Goal: Navigation & Orientation: Understand site structure

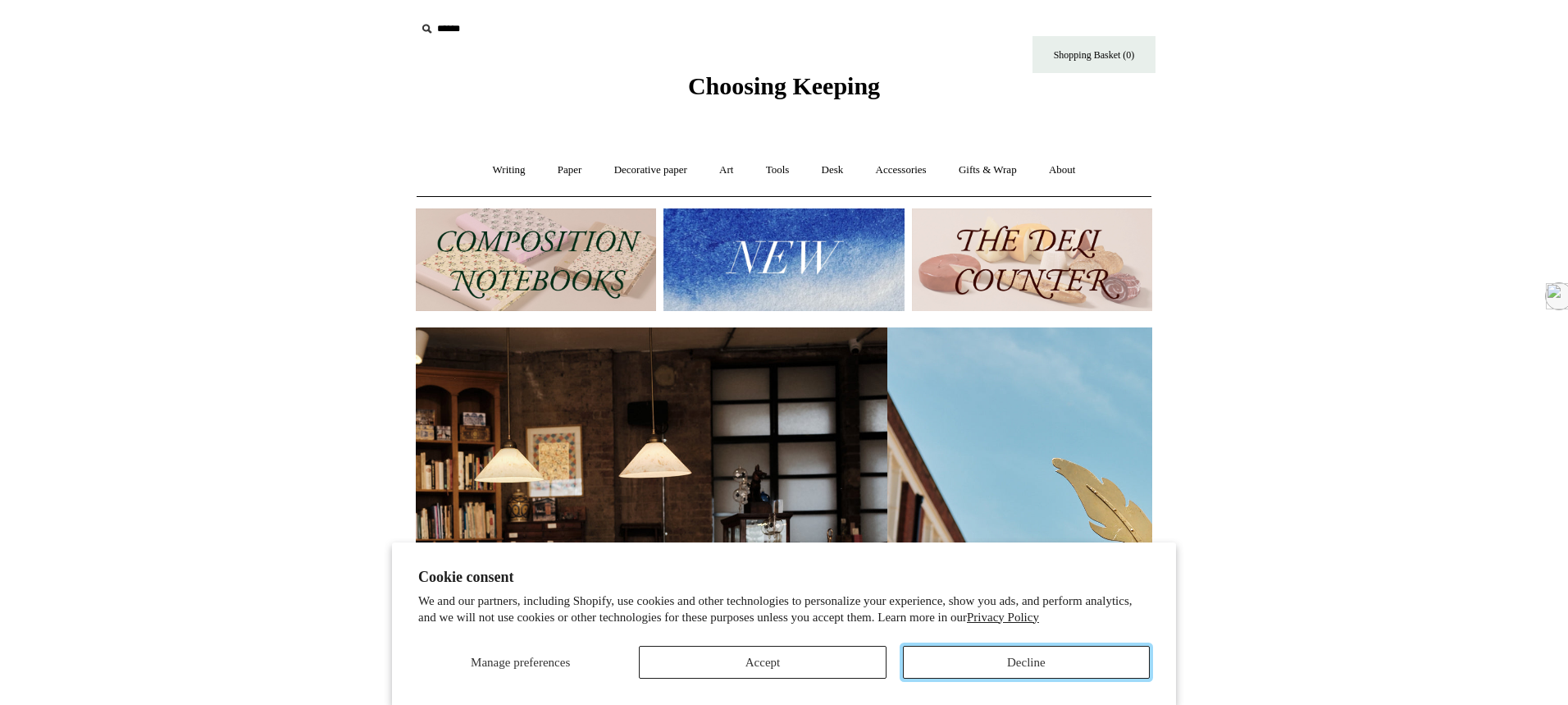
click at [941, 673] on button "Decline" at bounding box center [1026, 663] width 247 height 33
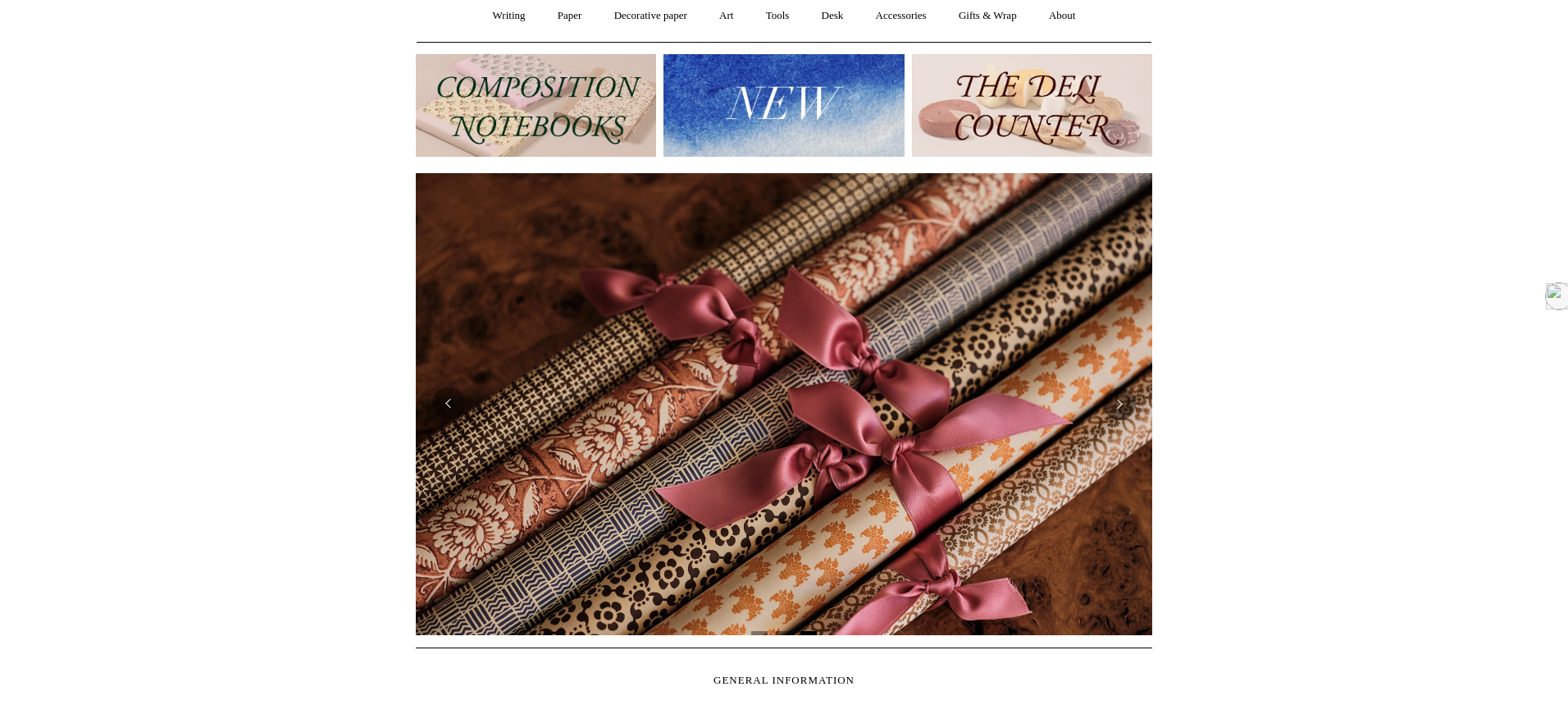
scroll to position [16, 0]
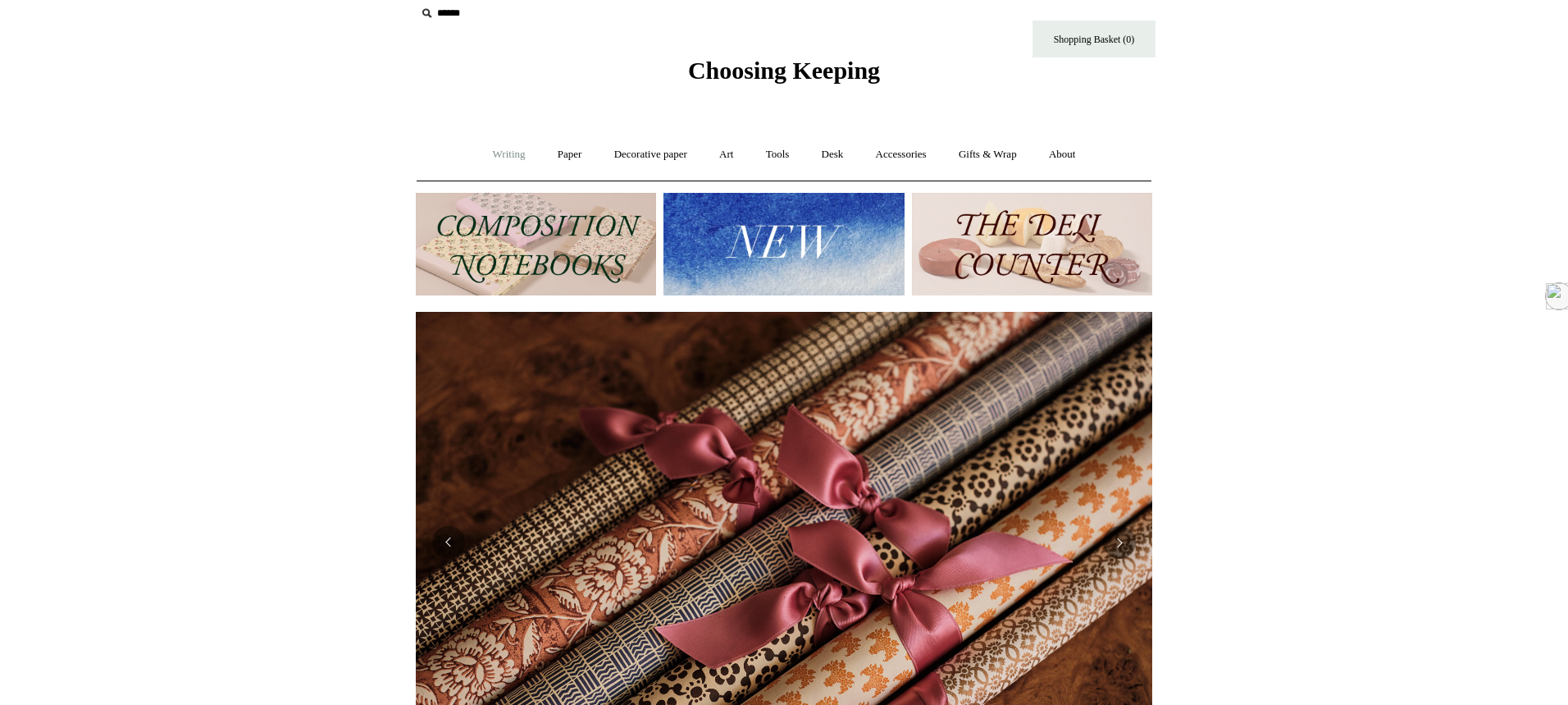
click at [510, 149] on link "Writing +" at bounding box center [509, 154] width 62 height 43
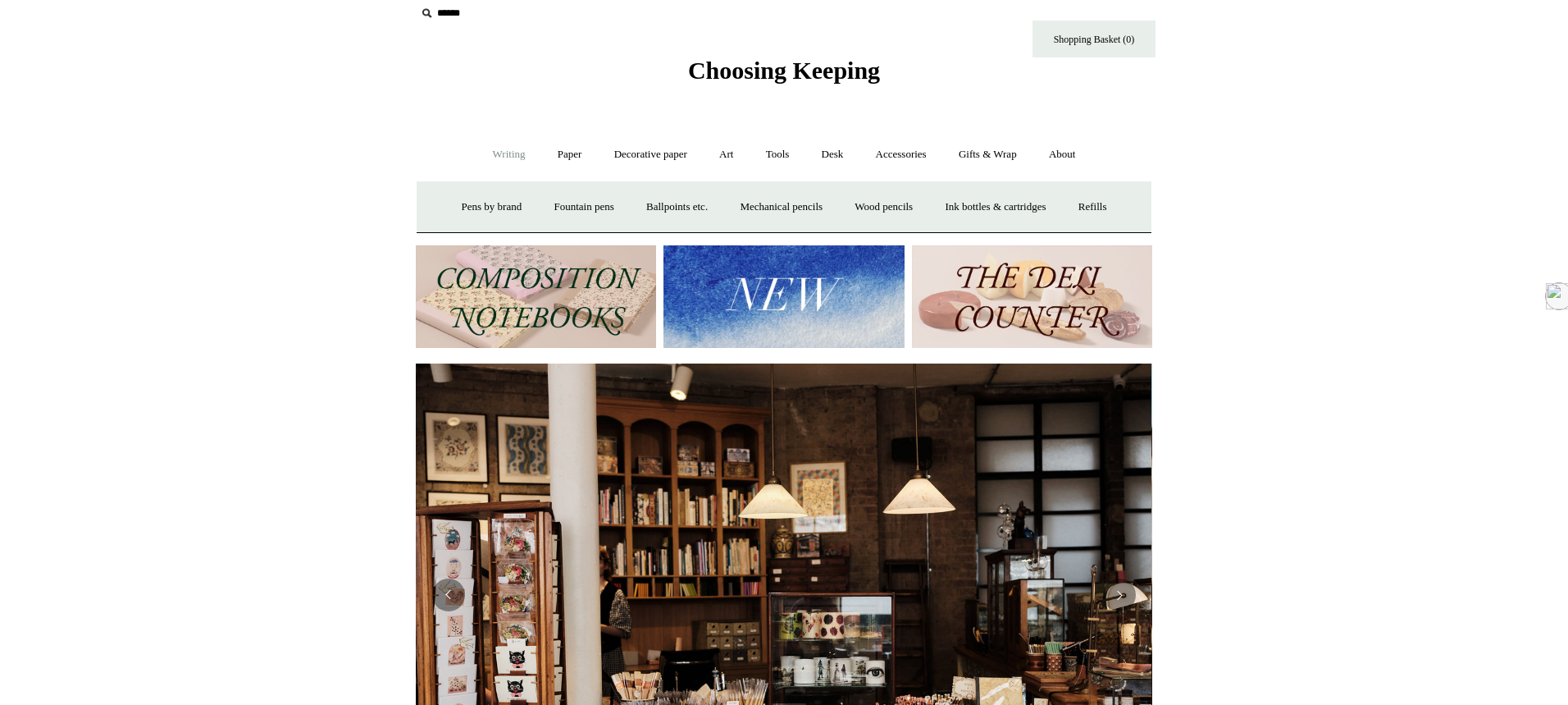
scroll to position [0, 0]
click at [471, 203] on link "Pens by brand +" at bounding box center [491, 207] width 90 height 43
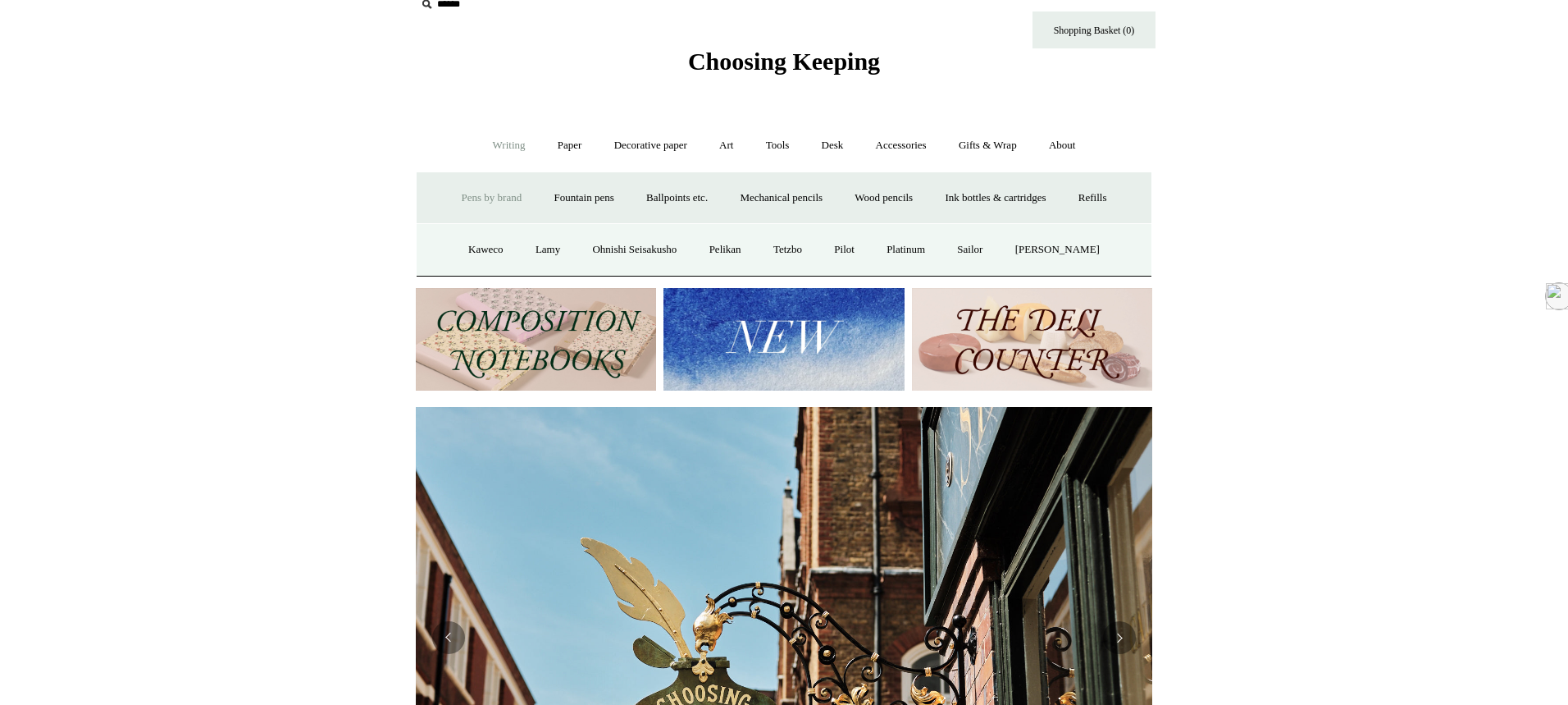
scroll to position [27, 0]
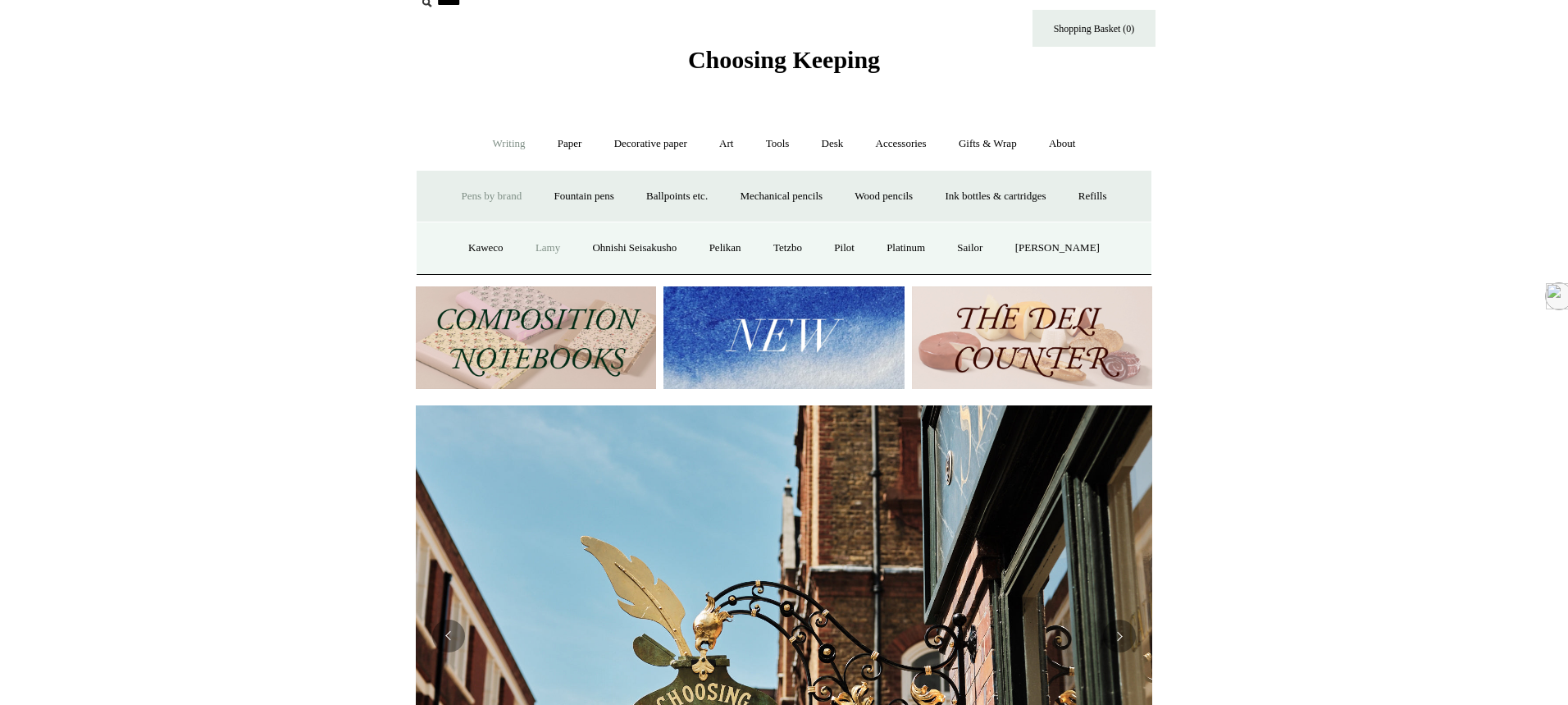
click at [545, 247] on link "Lamy" at bounding box center [547, 248] width 54 height 43
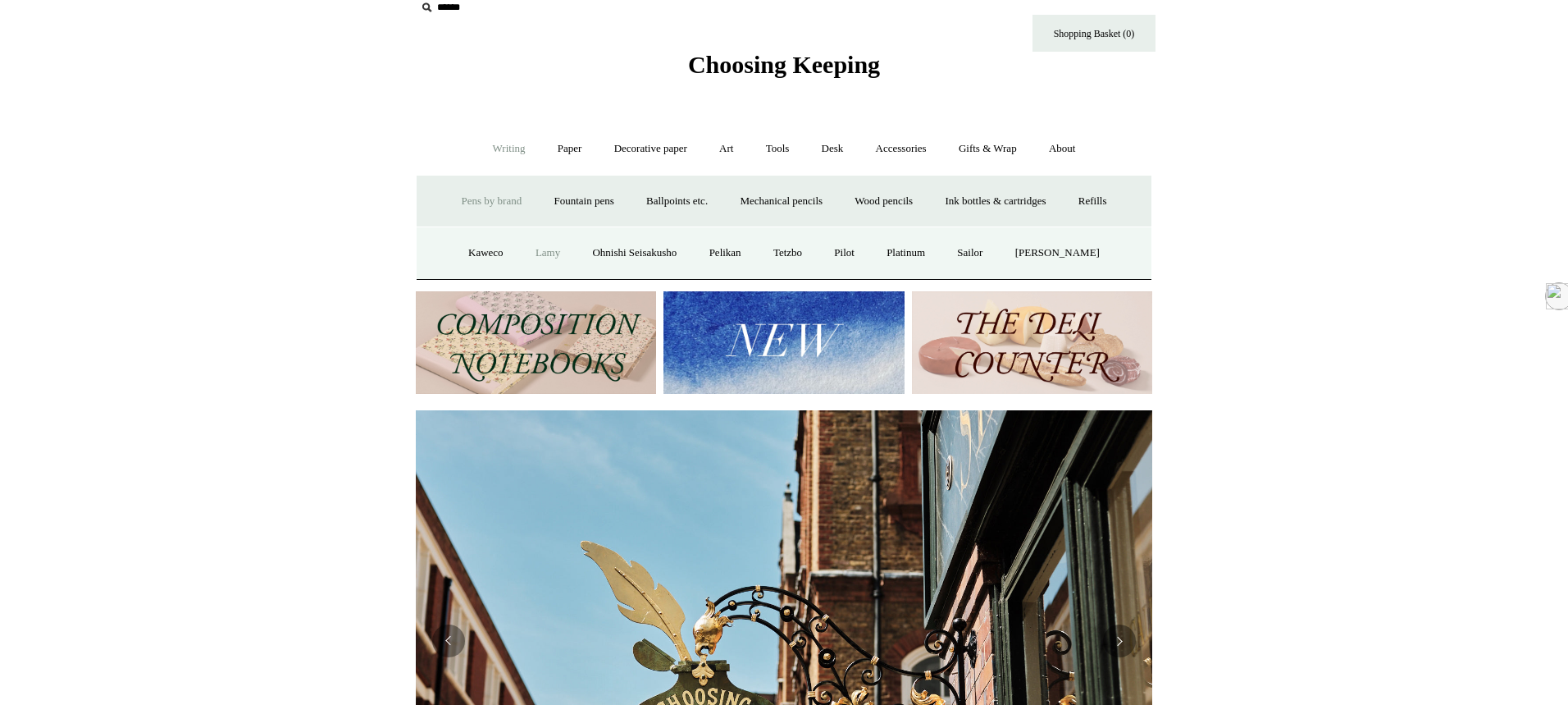
scroll to position [23, 0]
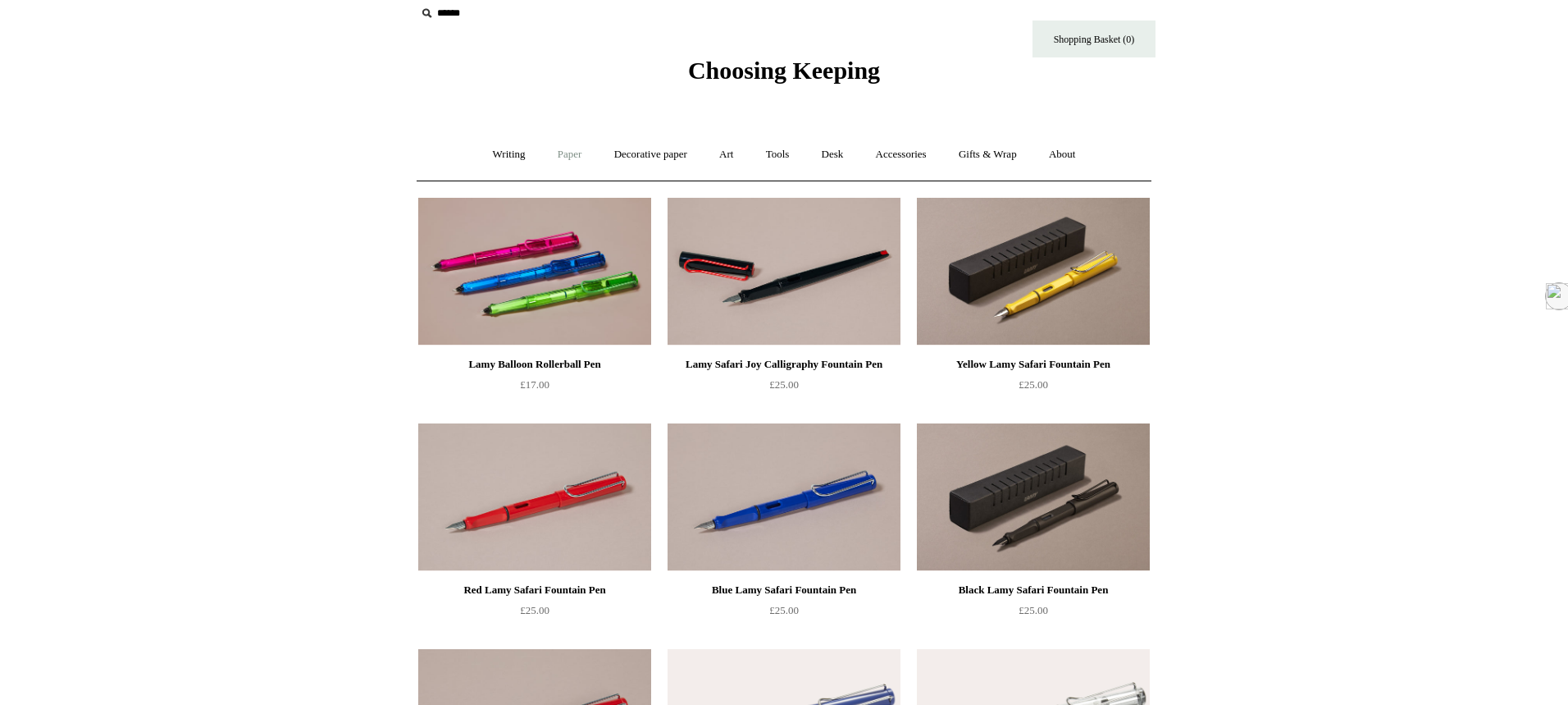
click at [562, 175] on link "Paper +" at bounding box center [569, 154] width 54 height 43
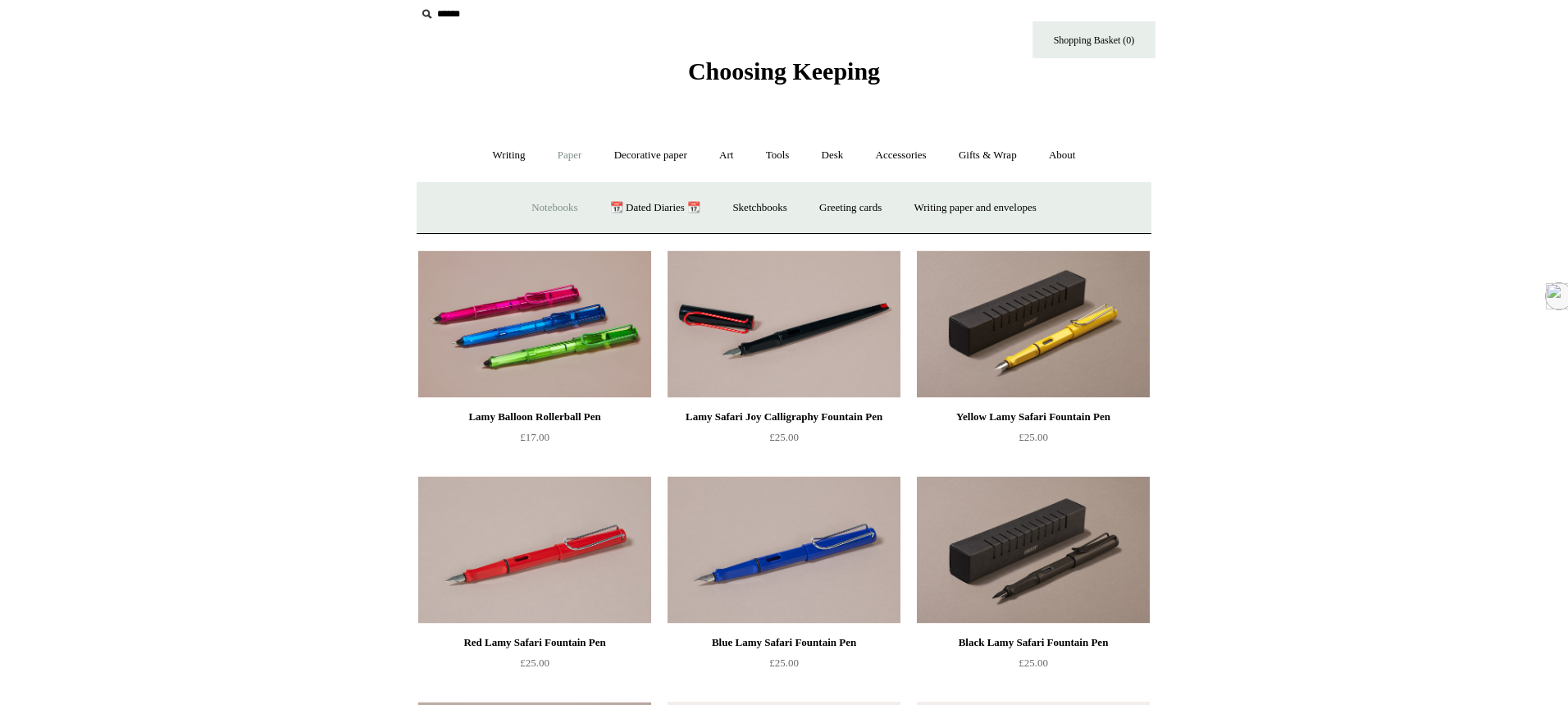
click at [529, 198] on link "Notebooks +" at bounding box center [554, 208] width 76 height 43
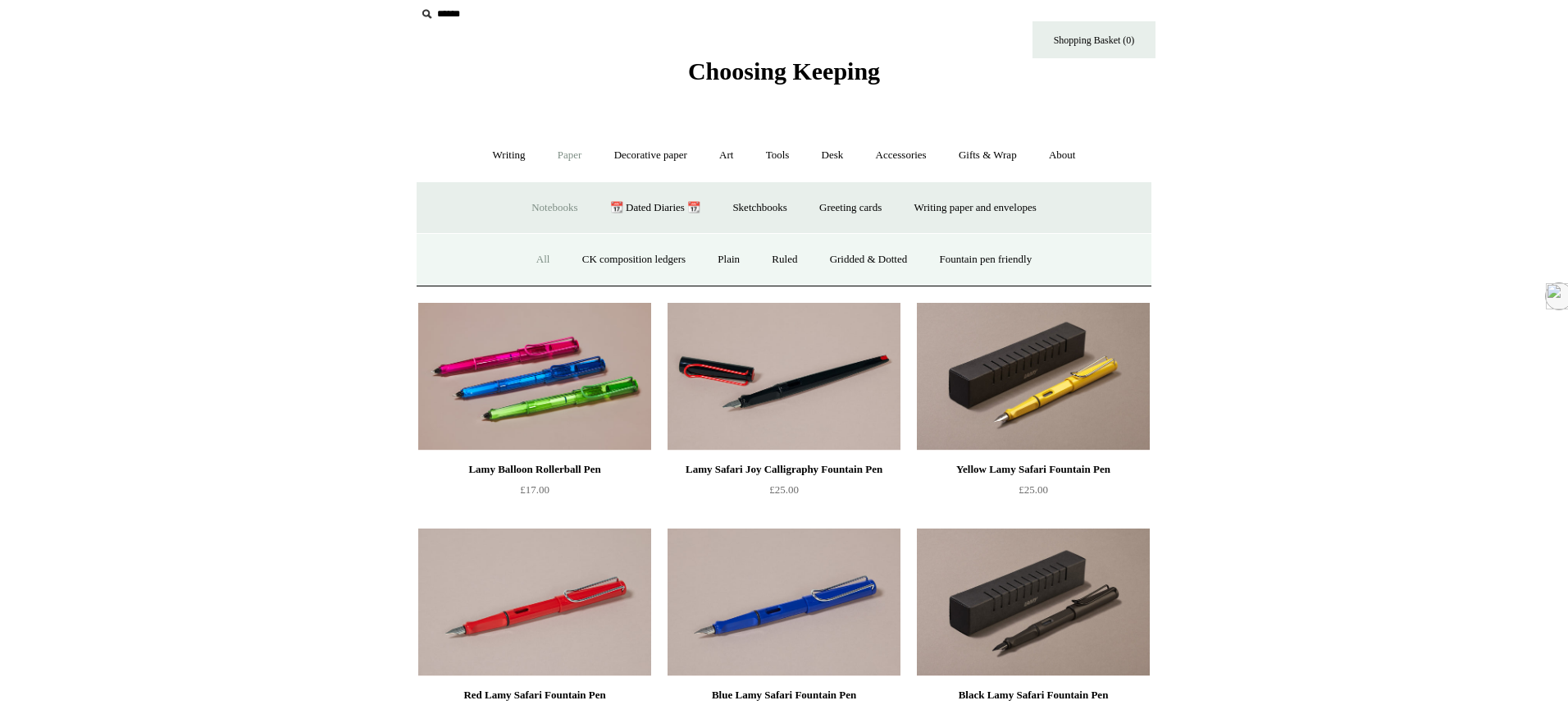
click at [530, 256] on link "All" at bounding box center [543, 260] width 43 height 43
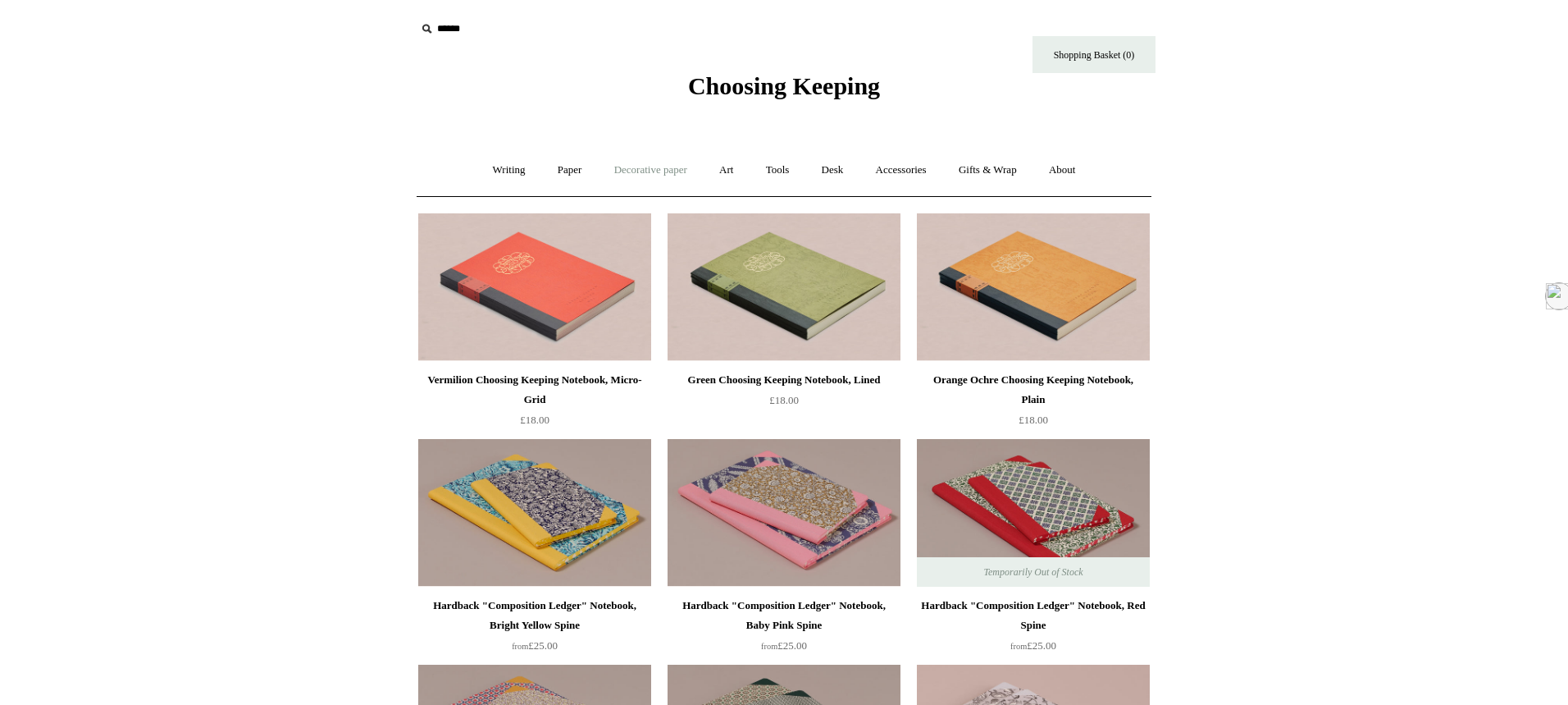
click at [634, 165] on link "Decorative paper +" at bounding box center [650, 170] width 102 height 43
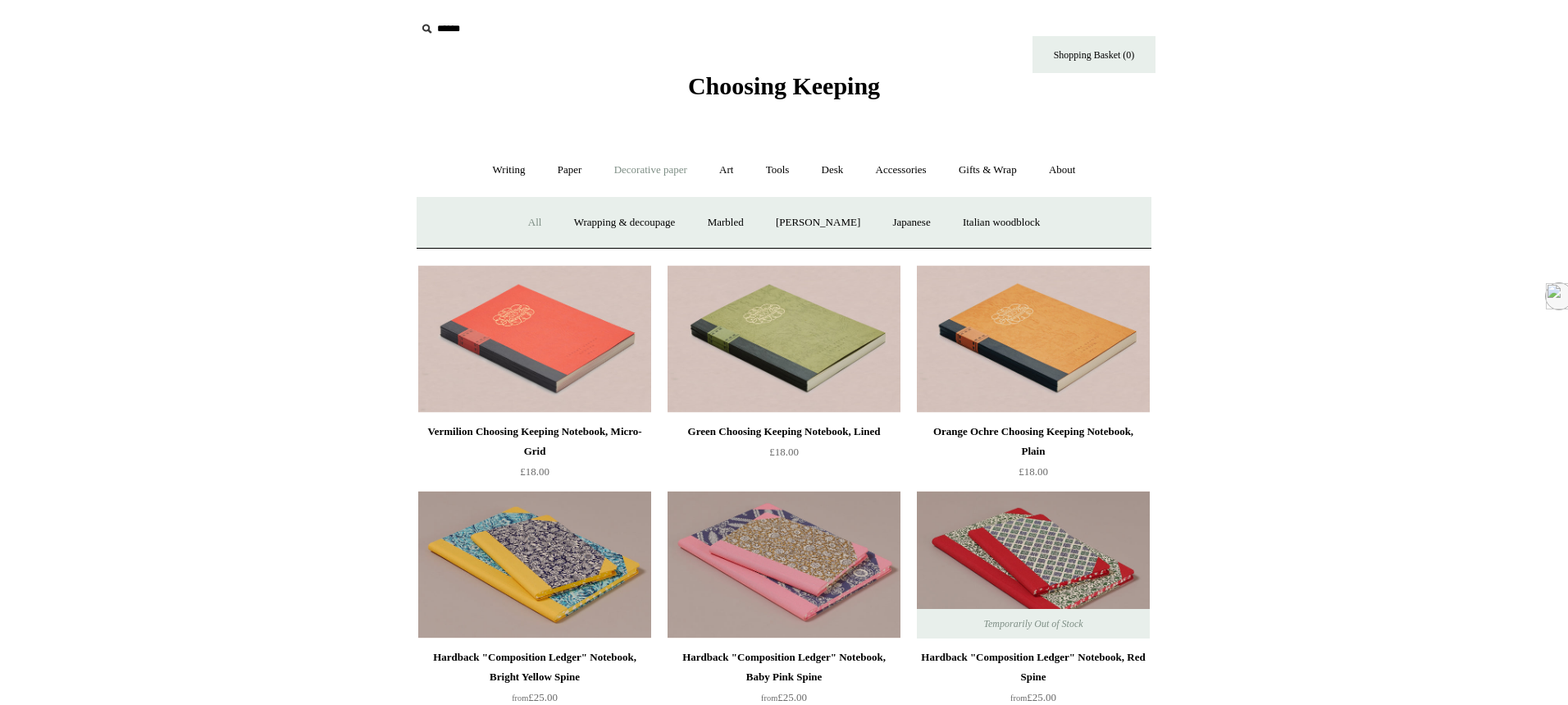
click at [517, 222] on link "All" at bounding box center [535, 223] width 43 height 43
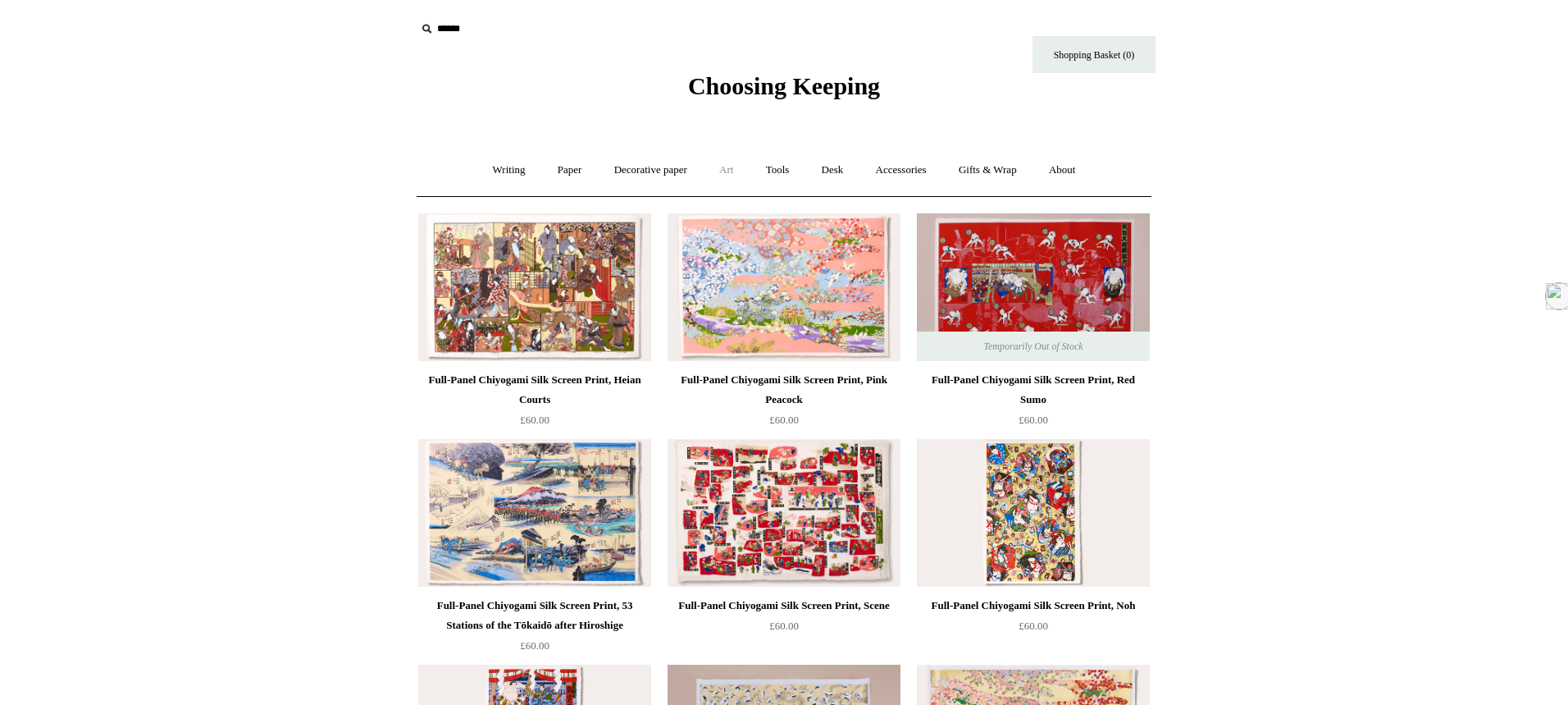
click at [732, 172] on link "Art +" at bounding box center [726, 170] width 43 height 43
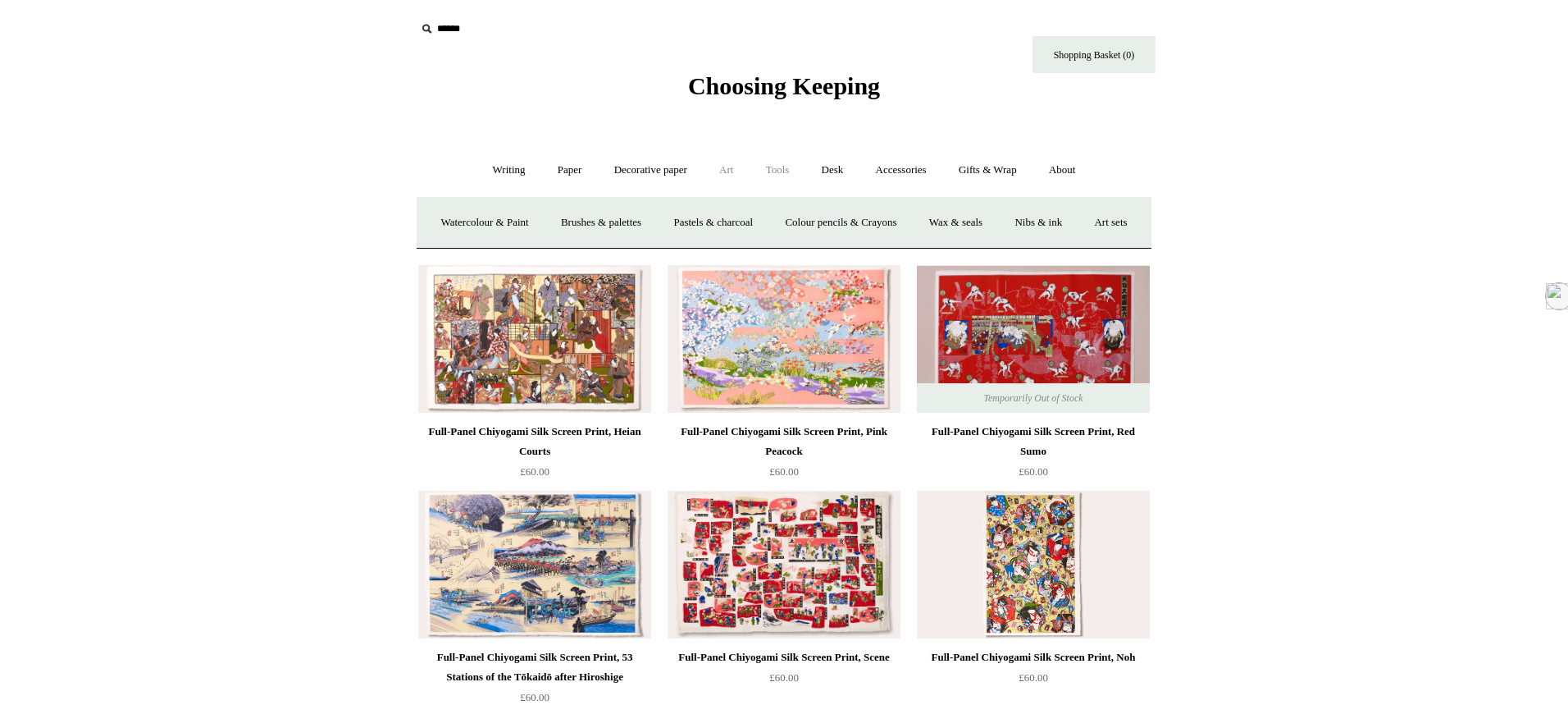
click at [778, 168] on link "Tools +" at bounding box center [778, 170] width 53 height 43
click at [625, 220] on link "Clips +" at bounding box center [628, 223] width 51 height 43
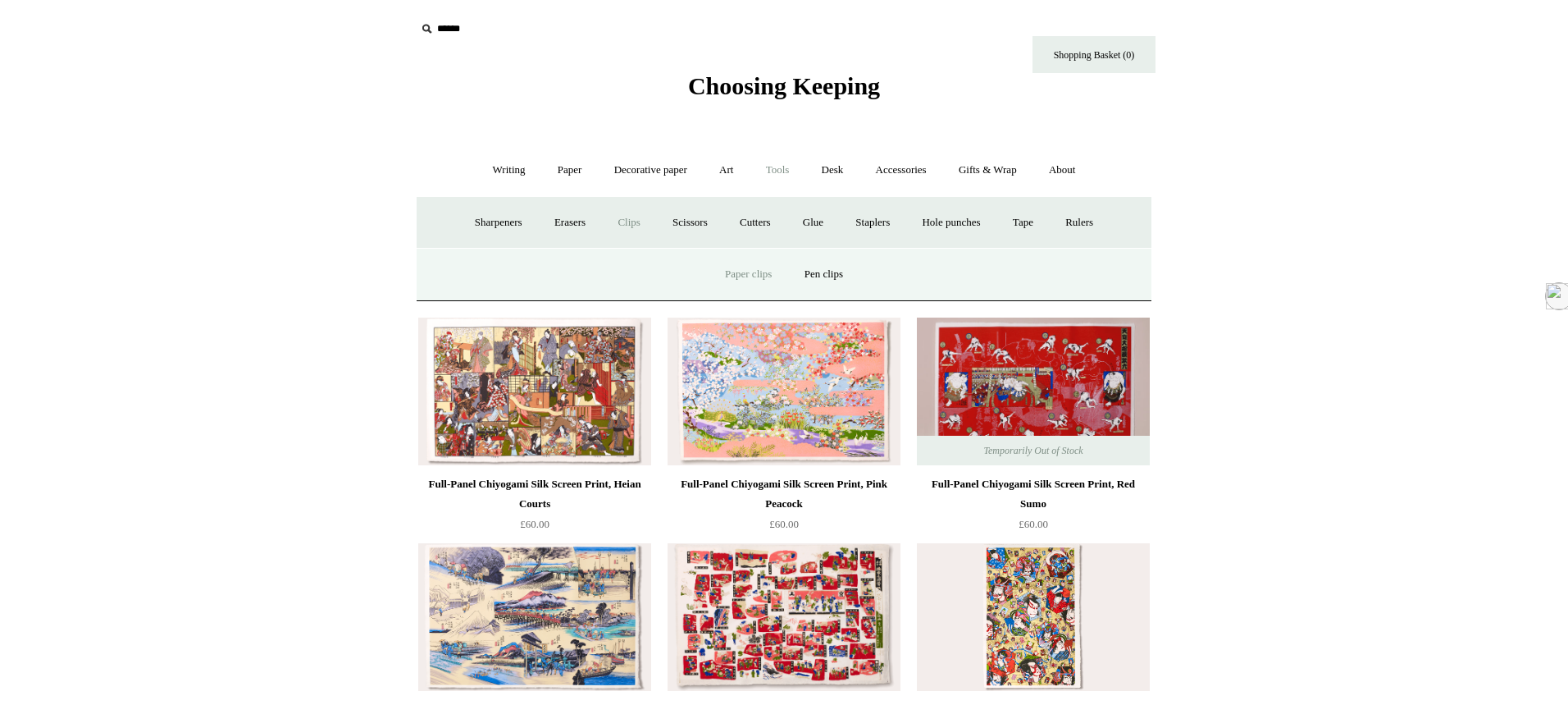
click at [733, 272] on link "Paper clips" at bounding box center [749, 274] width 76 height 43
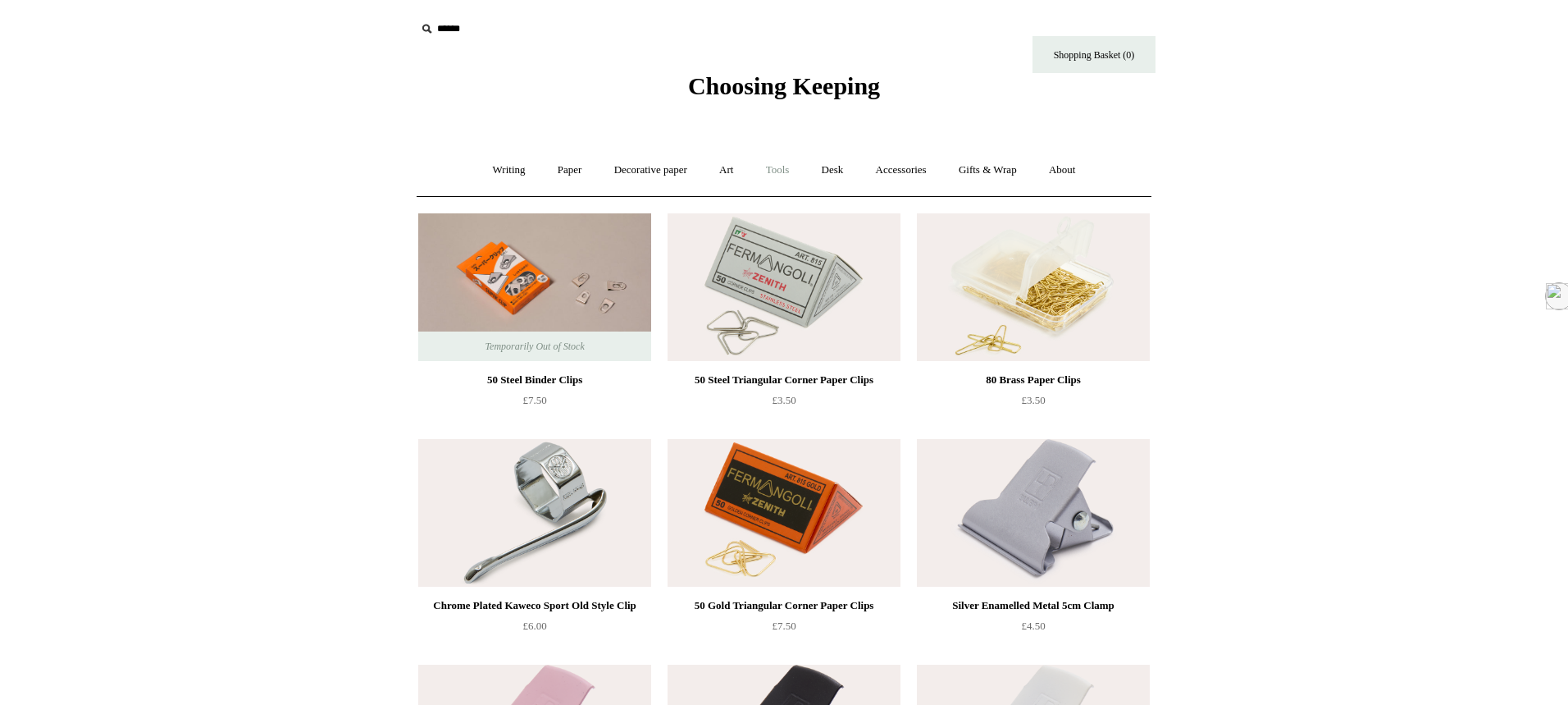
click at [778, 170] on link "Tools +" at bounding box center [778, 170] width 53 height 43
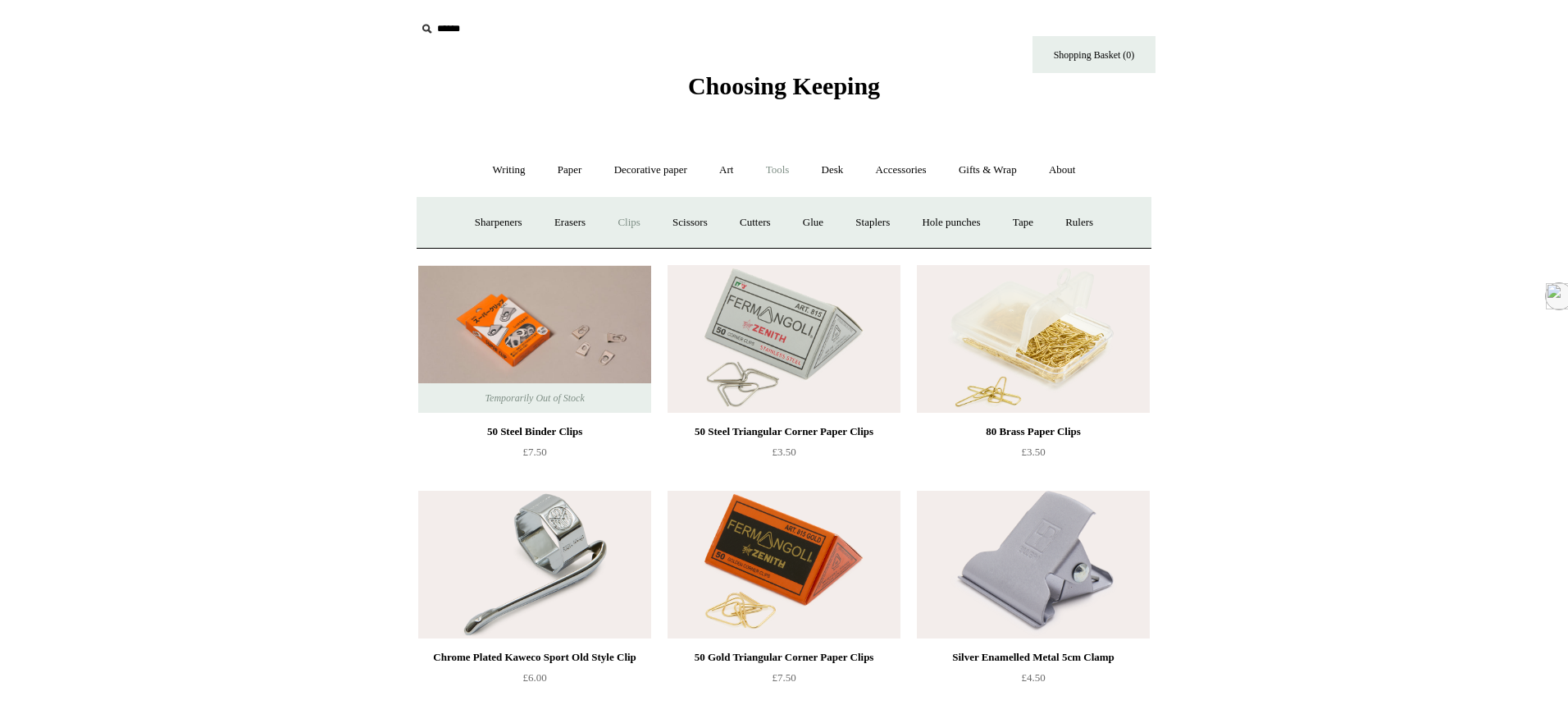
click at [626, 222] on link "Clips +" at bounding box center [628, 223] width 51 height 43
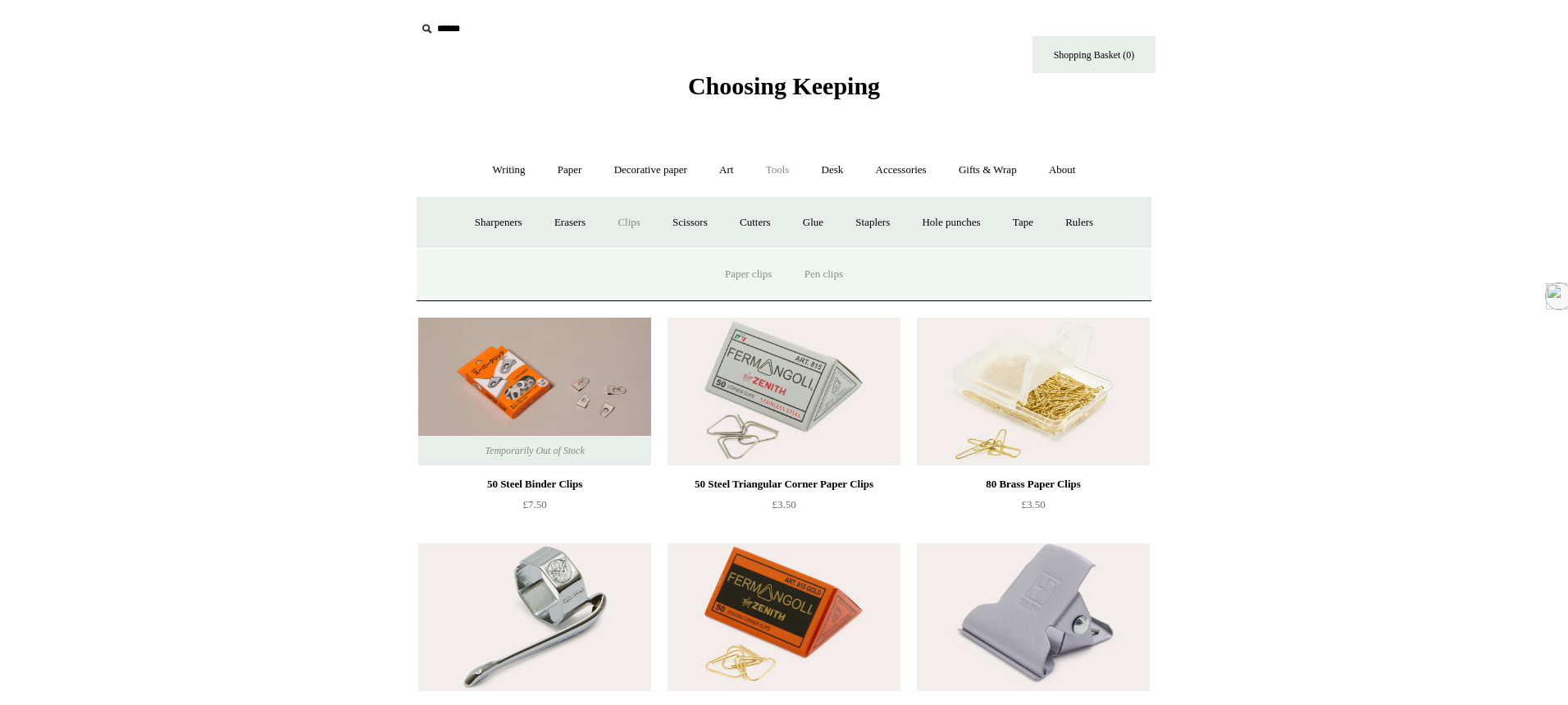
click at [831, 267] on link "Pen clips" at bounding box center [823, 274] width 68 height 43
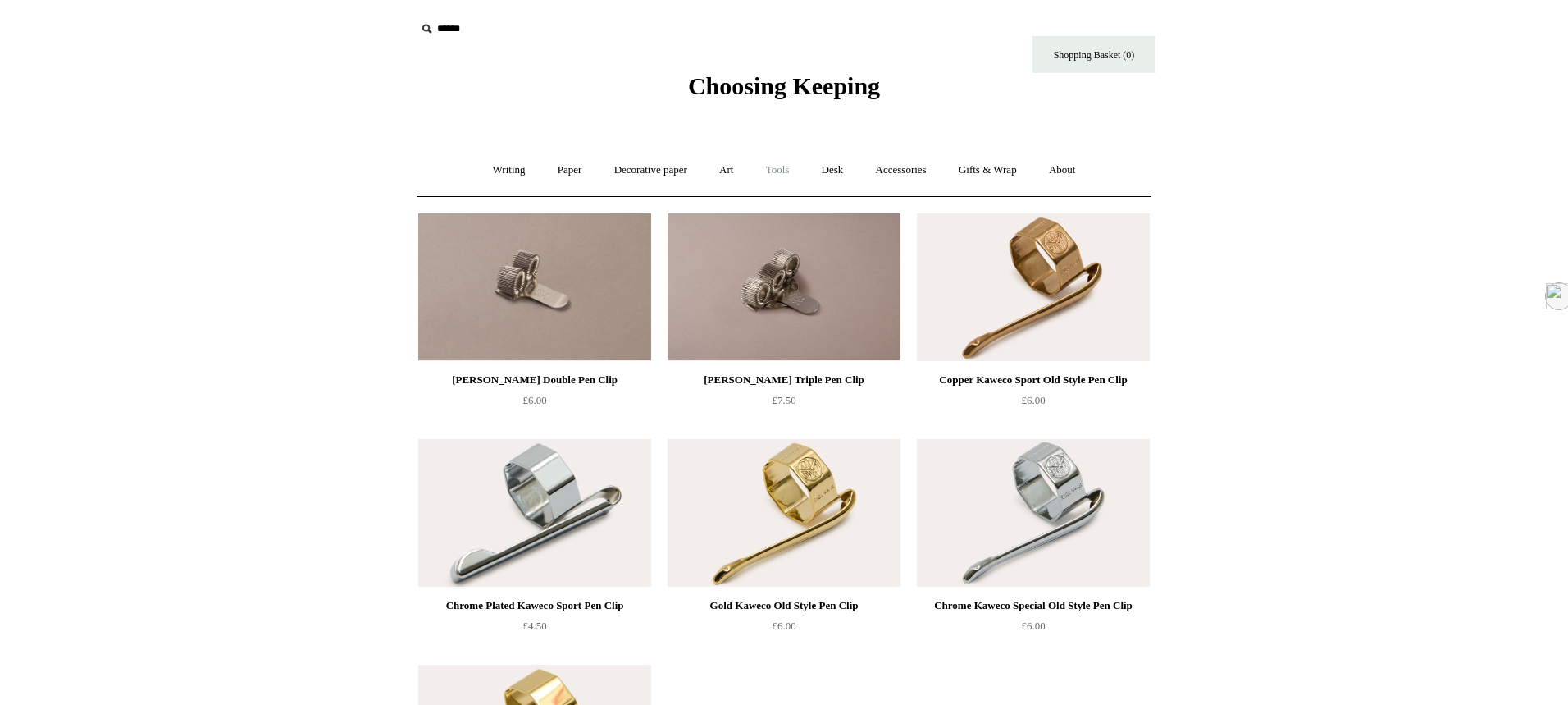
click at [791, 168] on link "Tools +" at bounding box center [778, 170] width 53 height 43
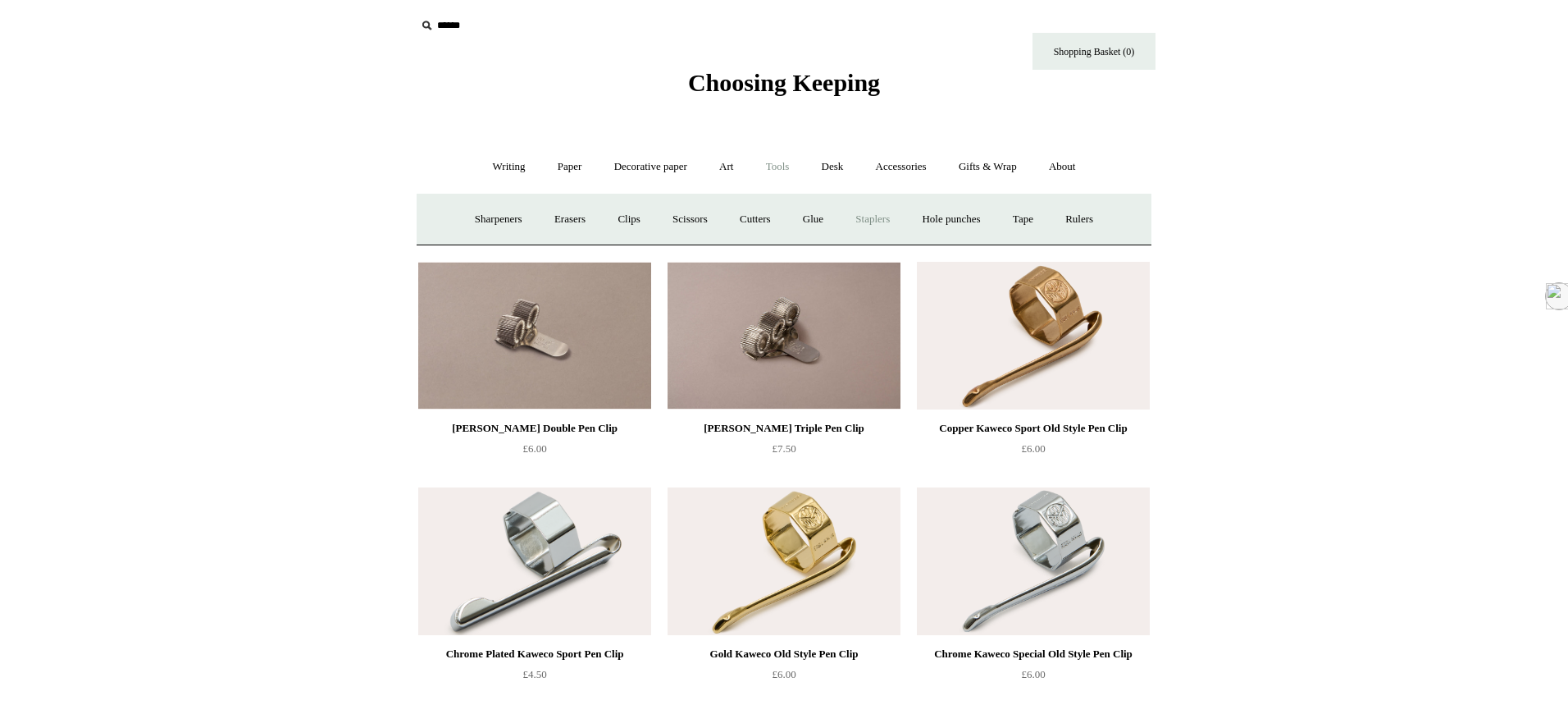
click at [877, 220] on link "Staplers +" at bounding box center [872, 219] width 64 height 43
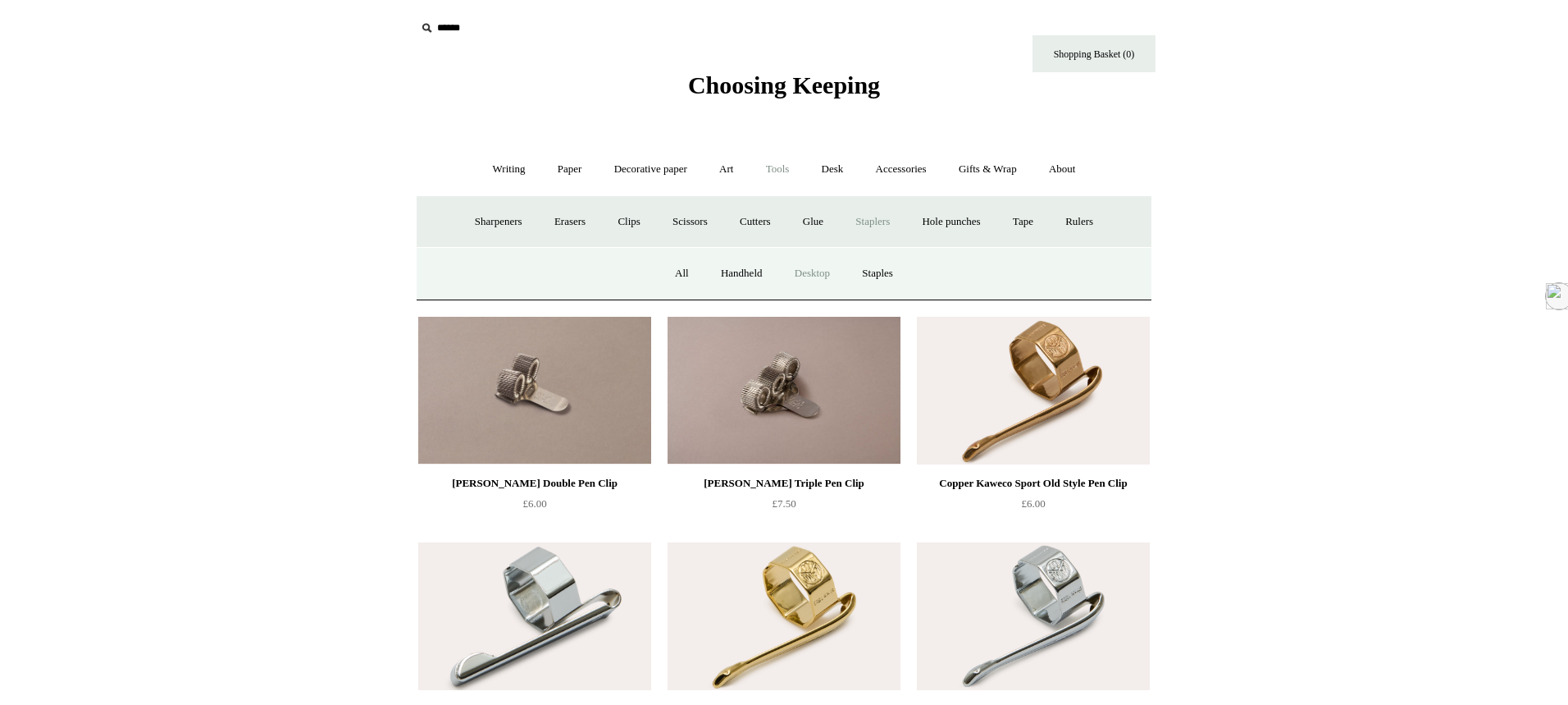
click at [810, 274] on link "Desktop" at bounding box center [813, 273] width 65 height 43
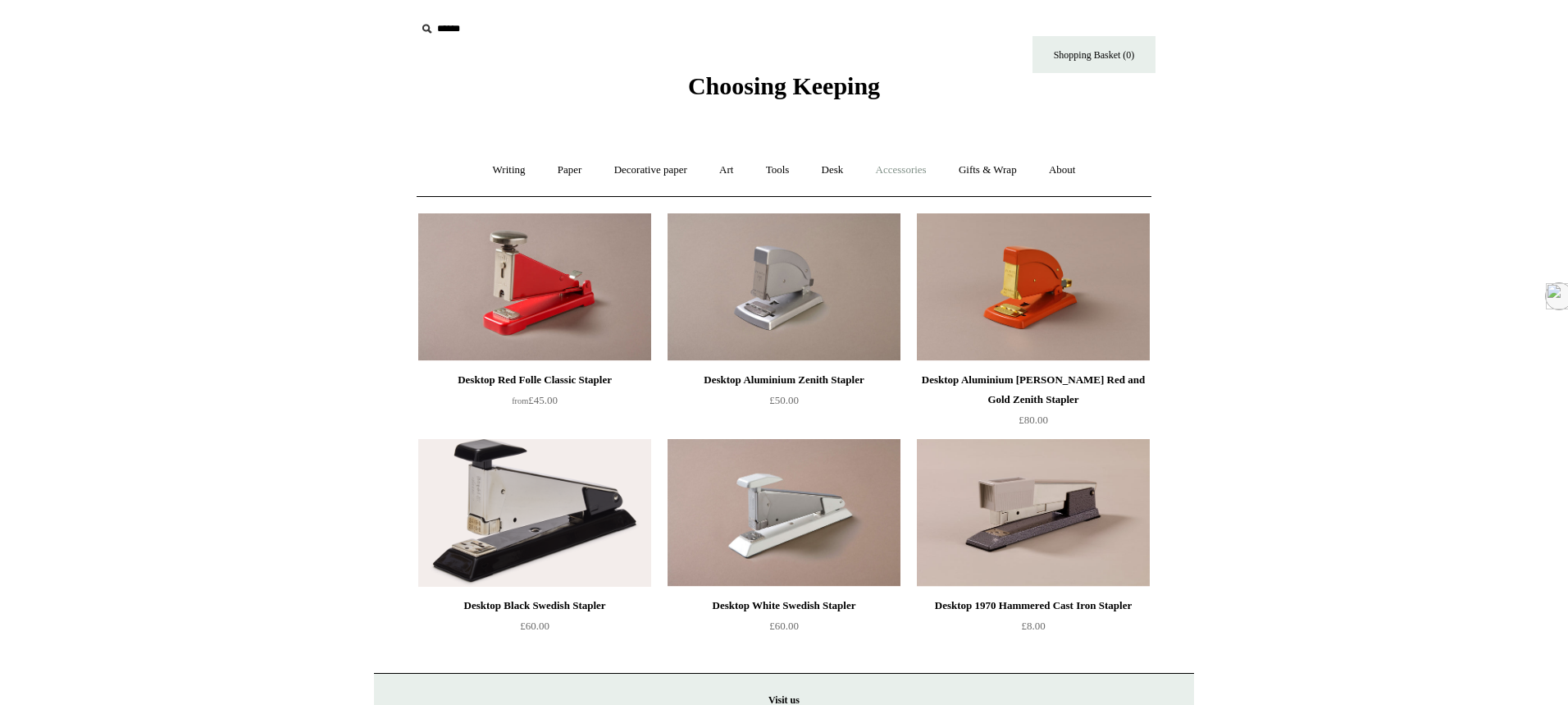
click at [909, 165] on link "Accessories +" at bounding box center [901, 170] width 81 height 43
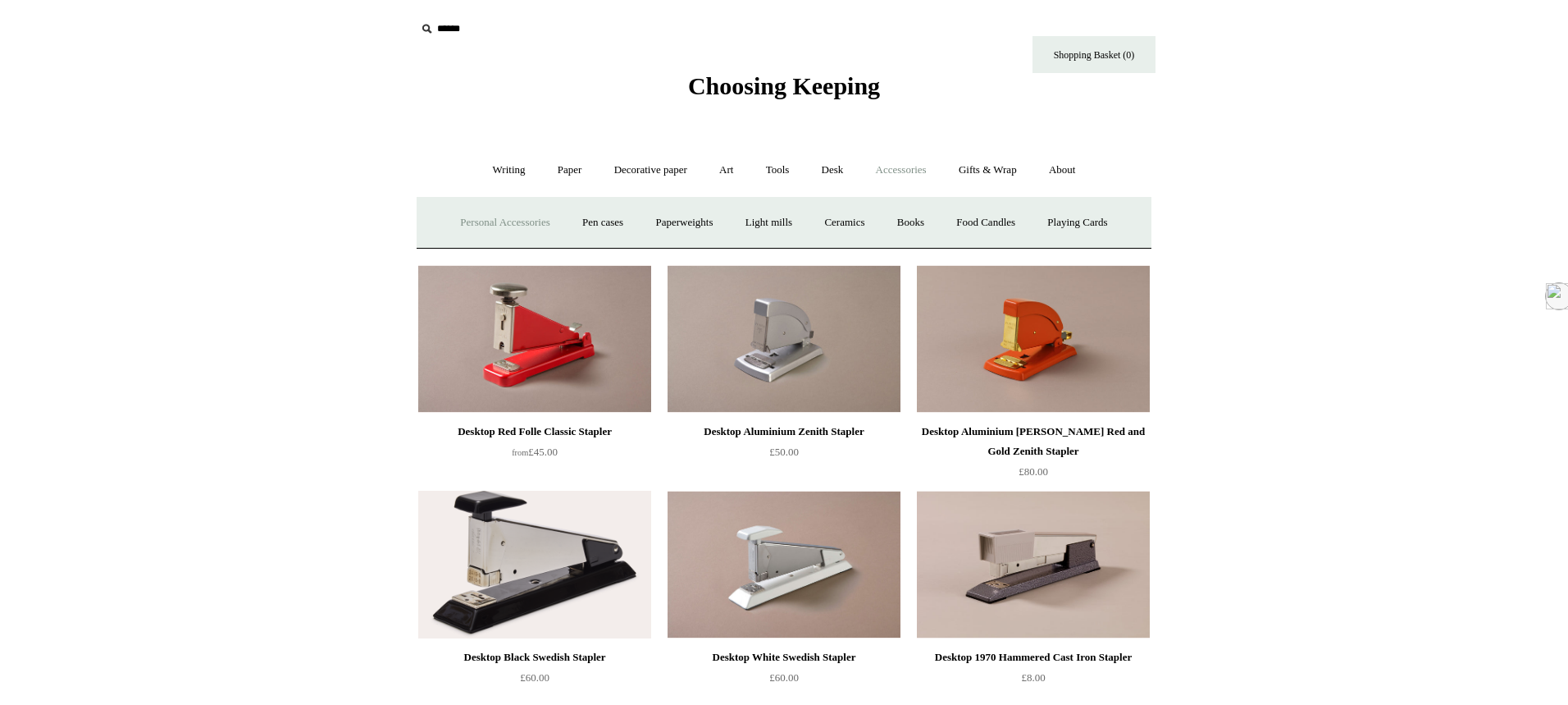
click at [486, 222] on link "Personal Accessories +" at bounding box center [504, 223] width 119 height 43
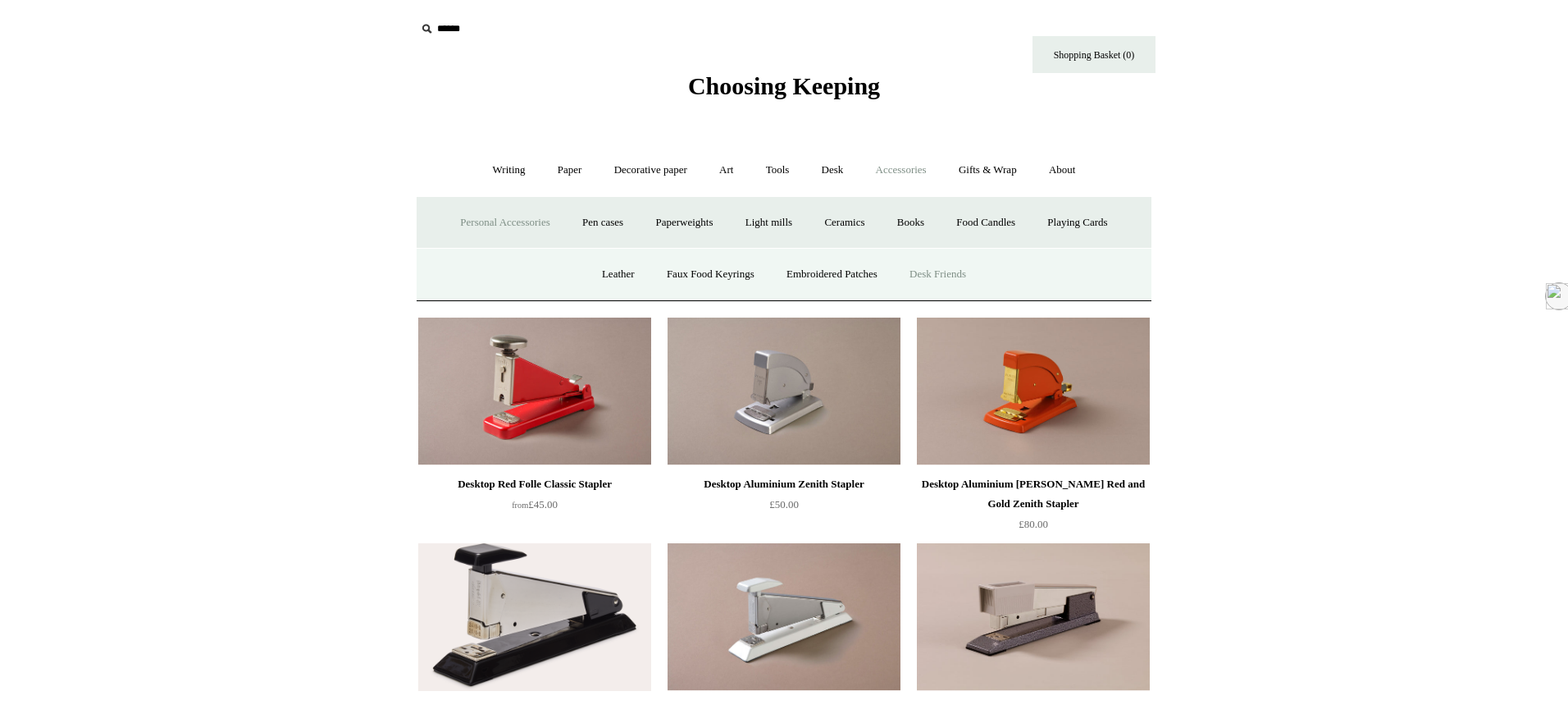
click at [940, 274] on link "Desk Friends" at bounding box center [938, 274] width 86 height 43
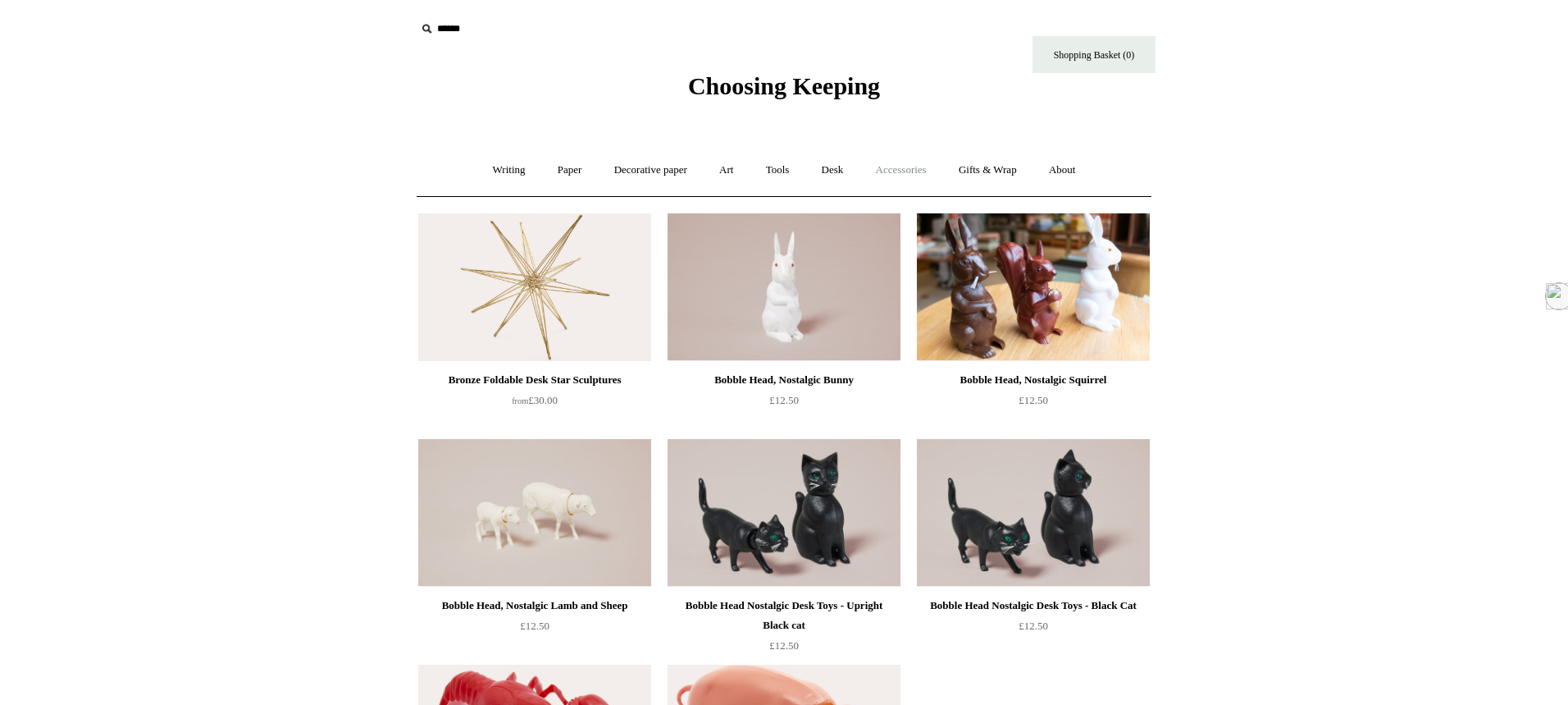
click at [928, 169] on link "Accessories +" at bounding box center [901, 170] width 81 height 43
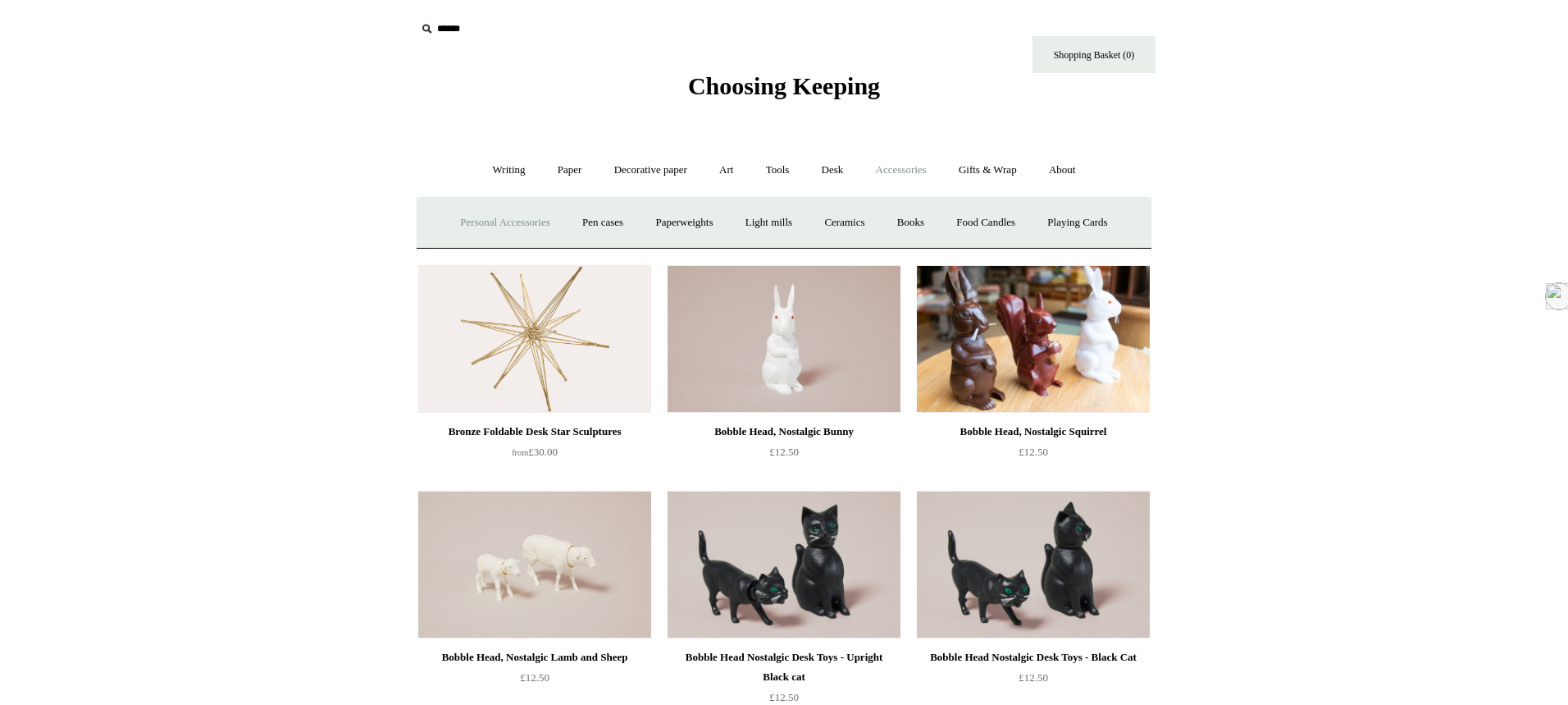
click at [515, 223] on link "Personal Accessories +" at bounding box center [504, 223] width 119 height 43
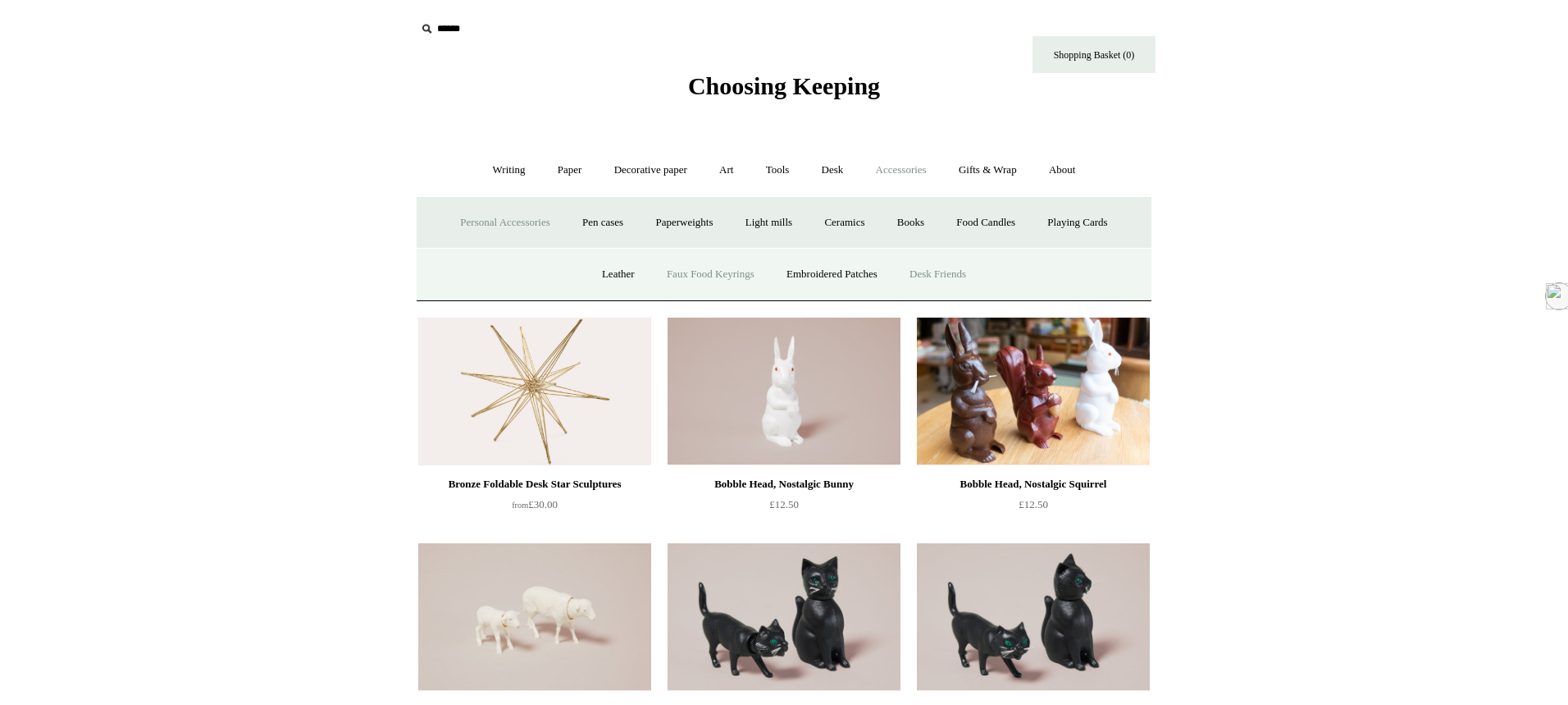
click at [716, 276] on link "Faux Food Keyrings" at bounding box center [710, 274] width 117 height 43
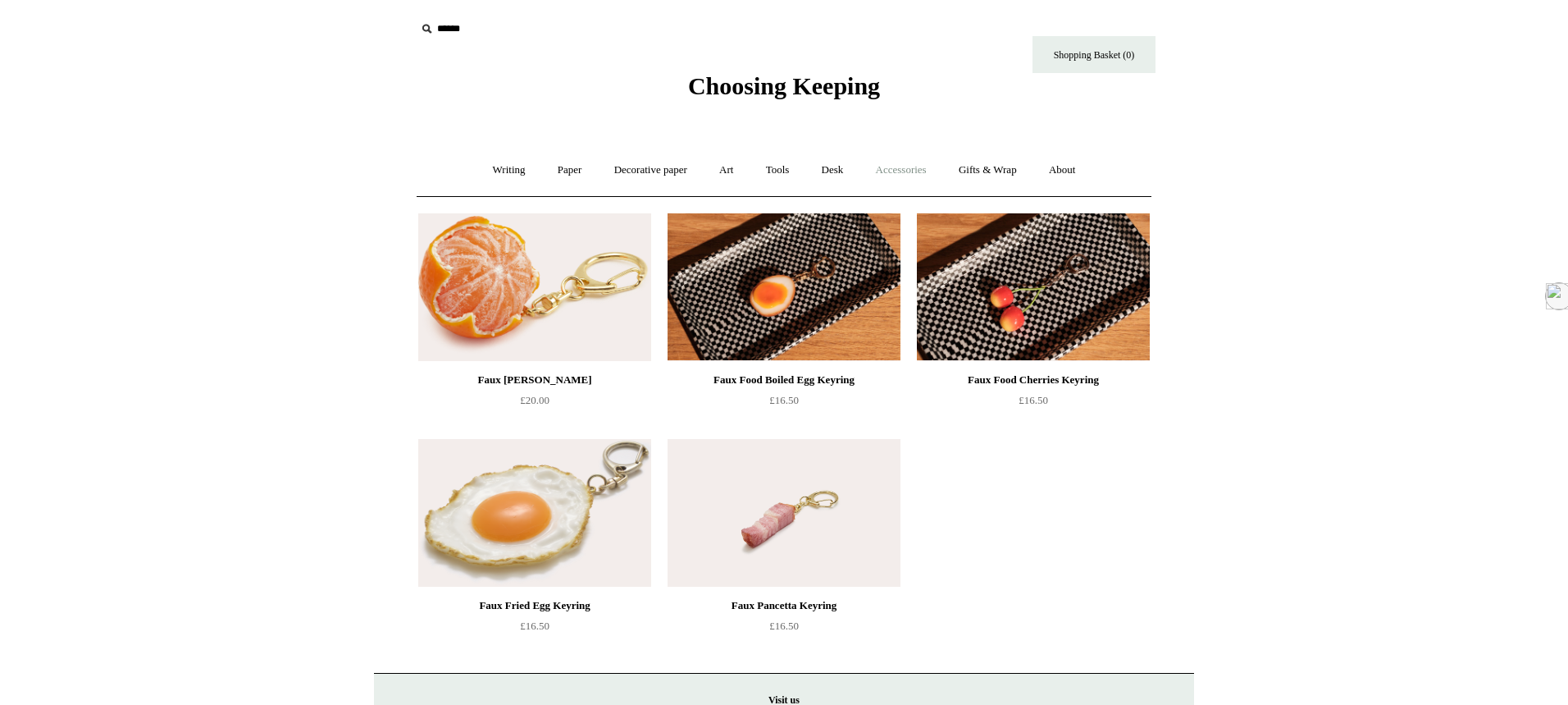
click at [901, 169] on link "Accessories +" at bounding box center [901, 170] width 81 height 43
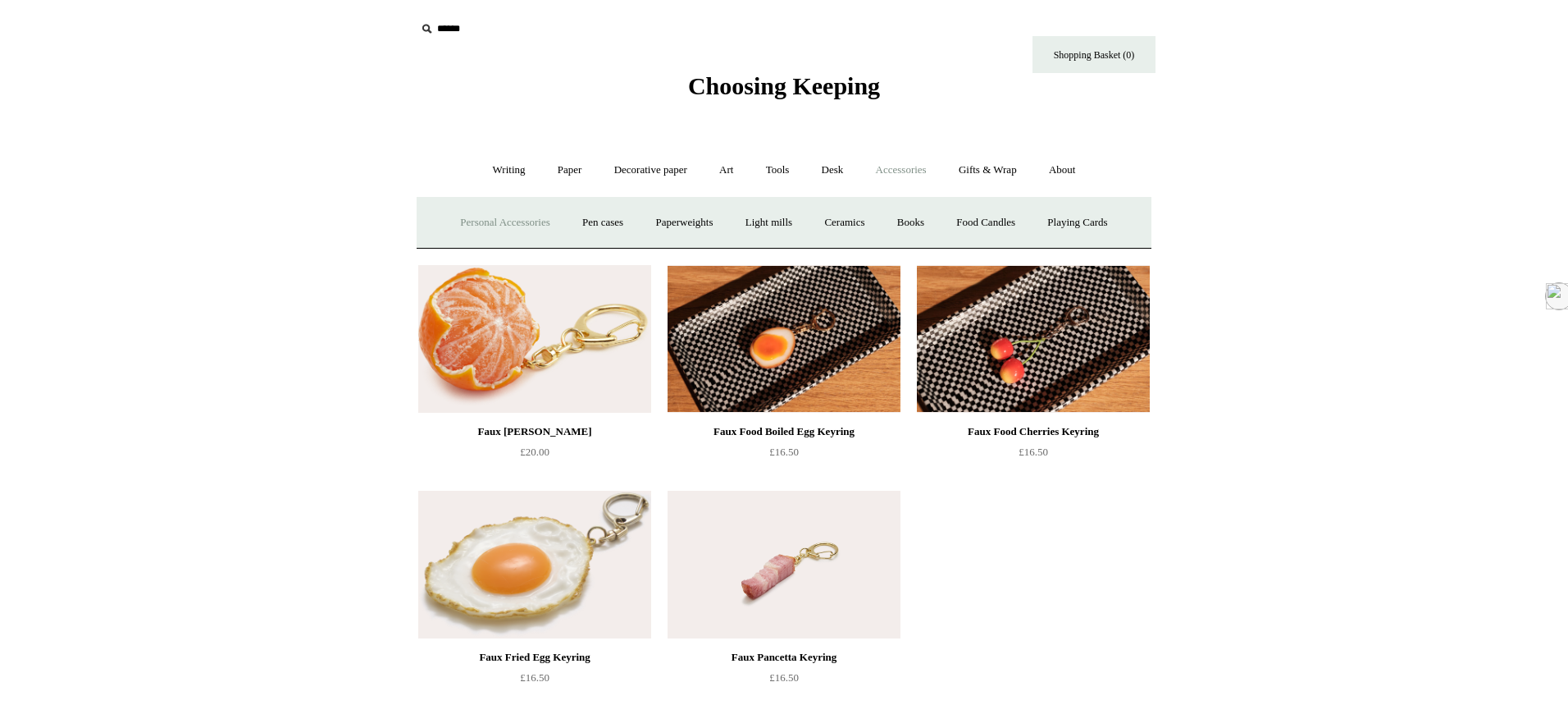
click at [527, 228] on link "Personal Accessories +" at bounding box center [504, 223] width 119 height 43
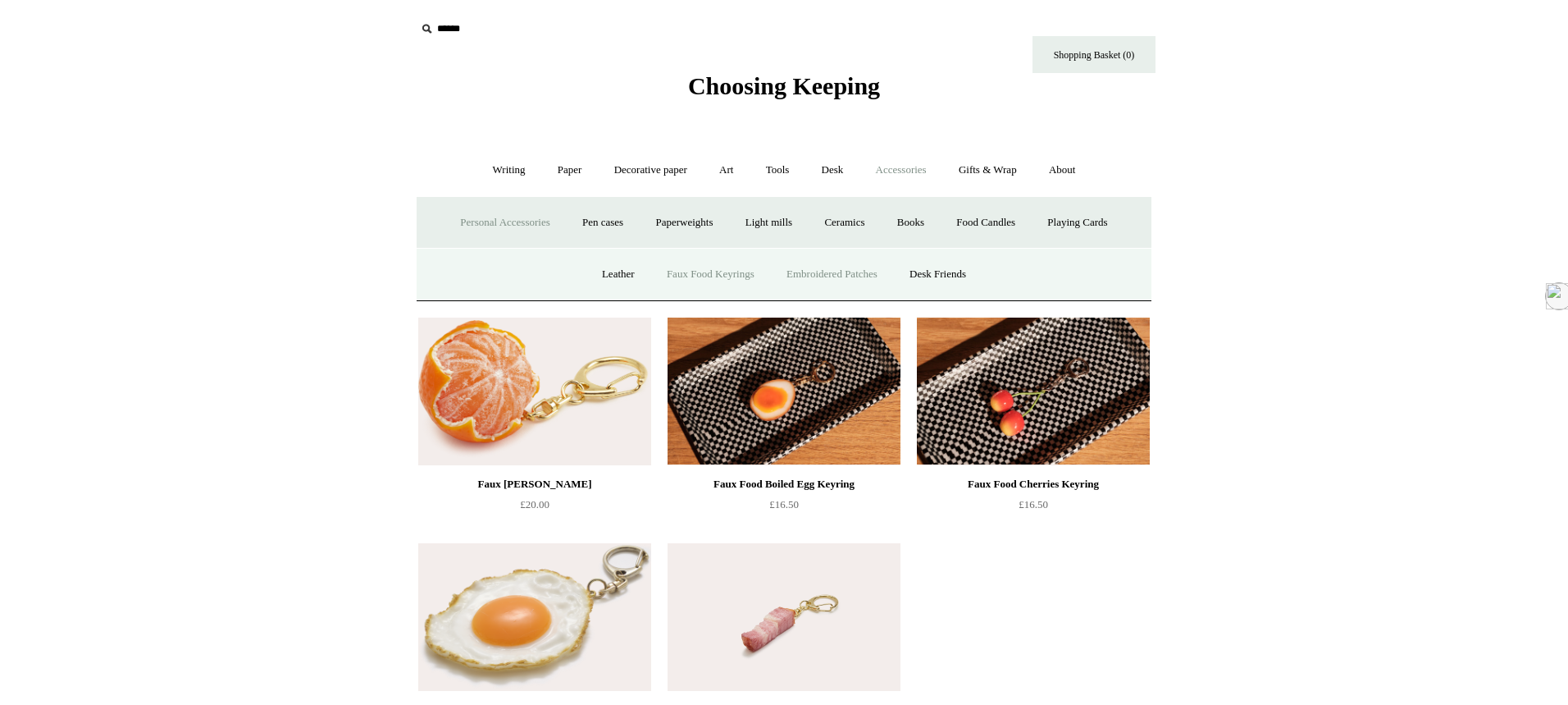
click at [828, 271] on link "Embroidered Patches" at bounding box center [832, 274] width 120 height 43
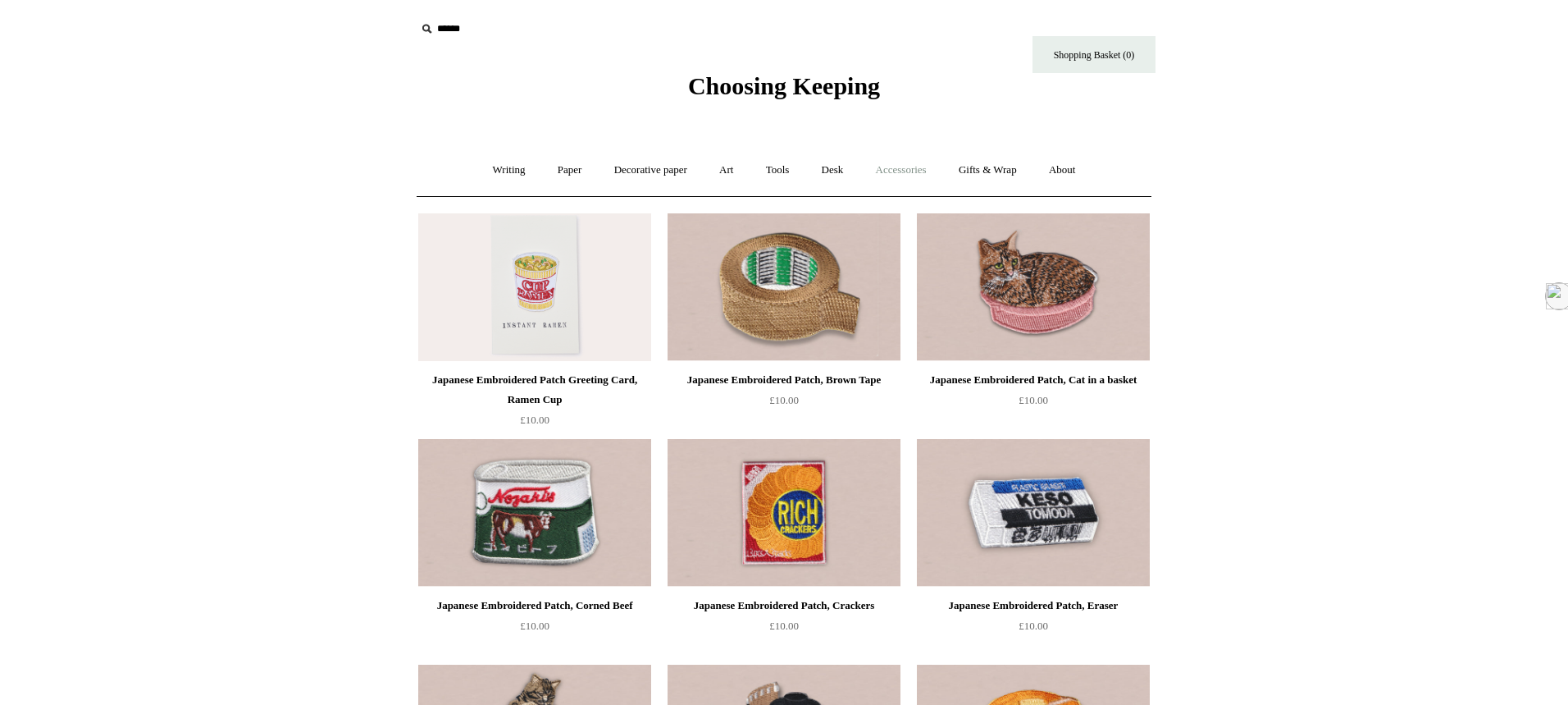
click at [891, 174] on link "Accessories +" at bounding box center [901, 170] width 81 height 43
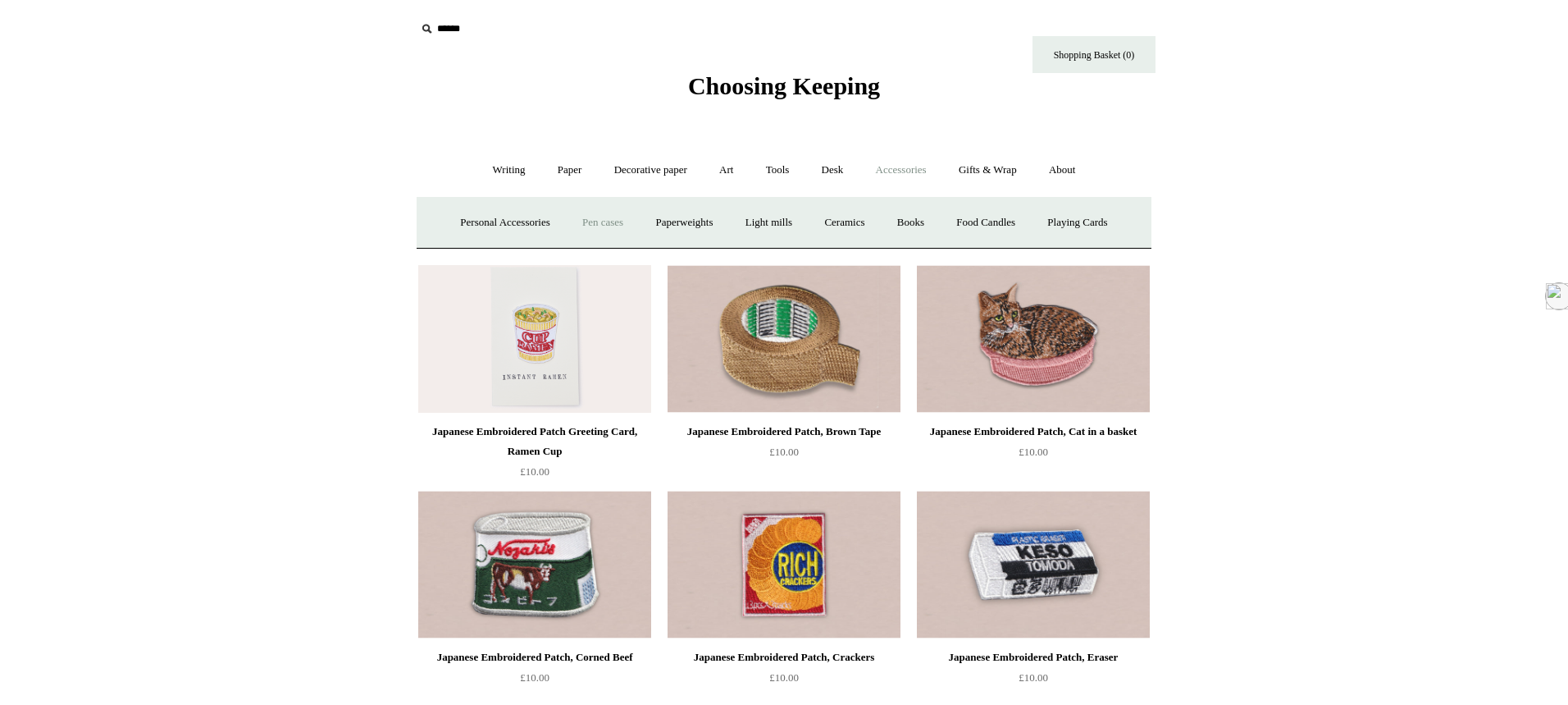
click at [592, 219] on link "Pen cases" at bounding box center [603, 223] width 71 height 43
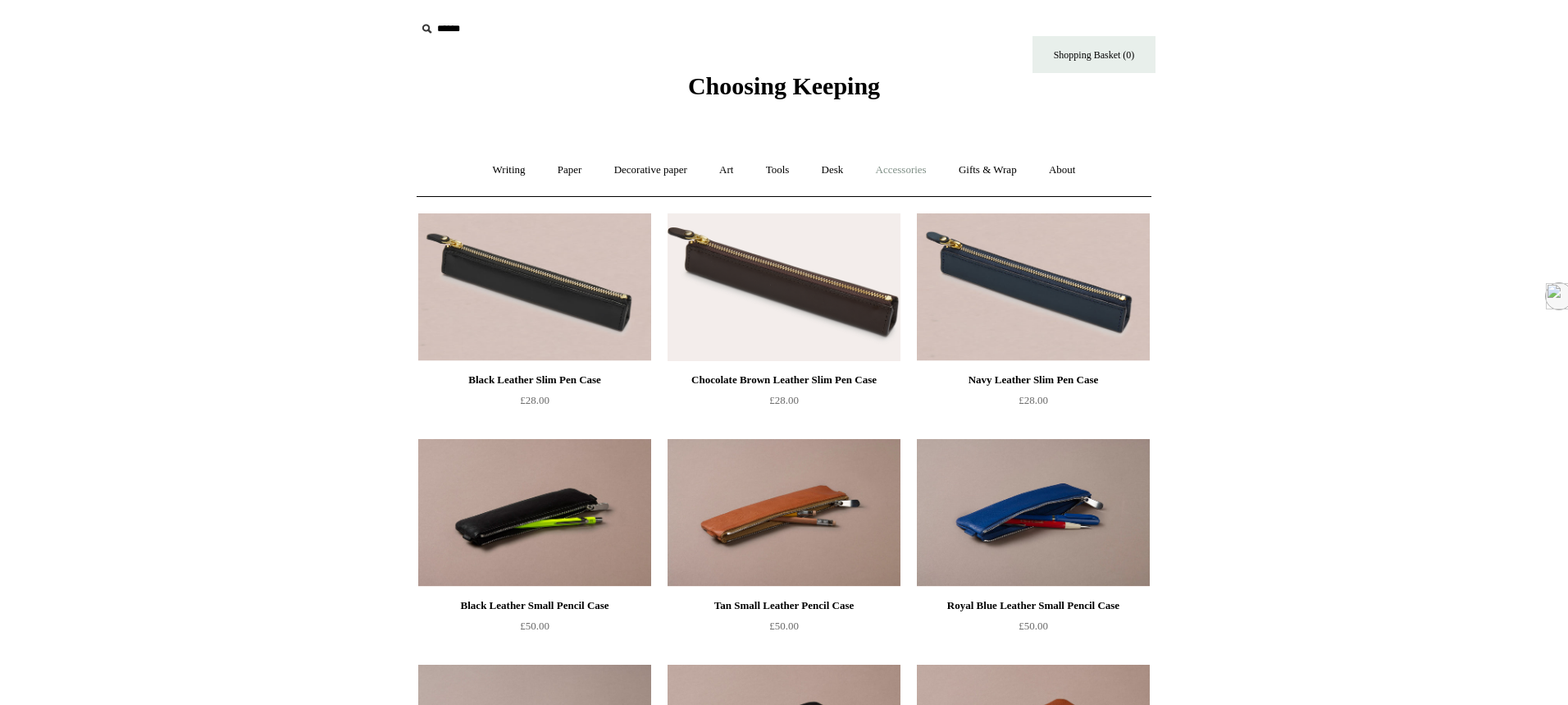
click at [931, 168] on link "Accessories +" at bounding box center [901, 170] width 81 height 43
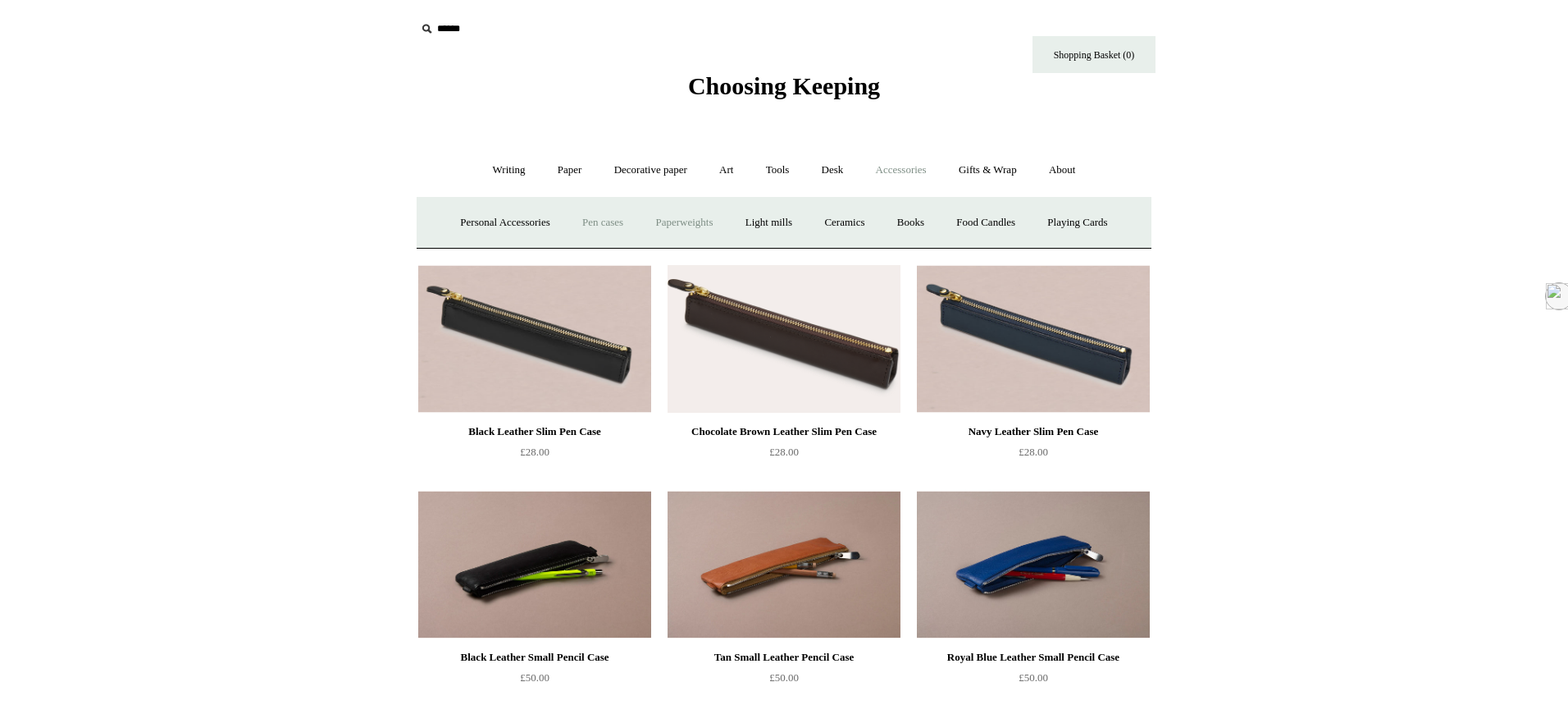
click at [693, 220] on link "Paperweights +" at bounding box center [684, 223] width 87 height 43
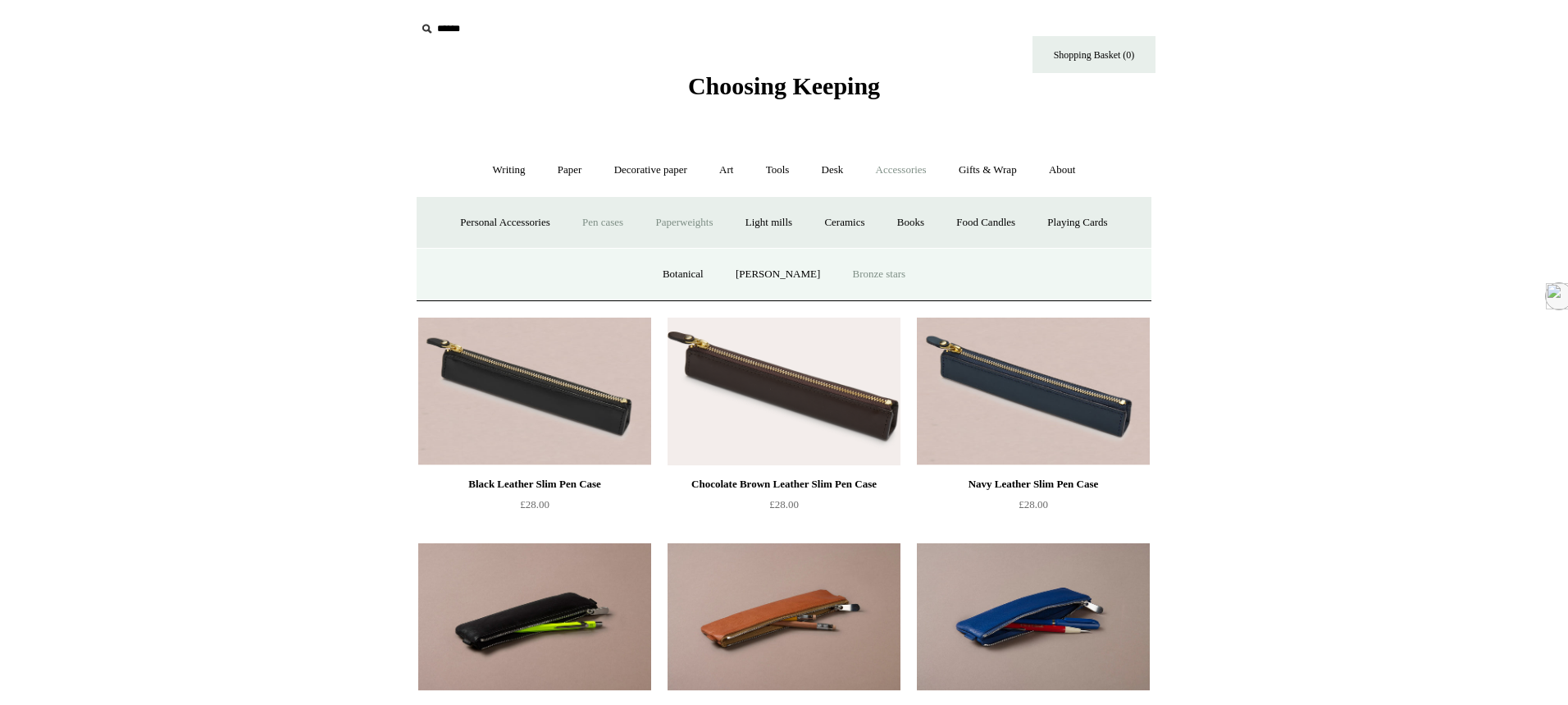
click at [887, 275] on link "Bronze stars" at bounding box center [880, 274] width 83 height 43
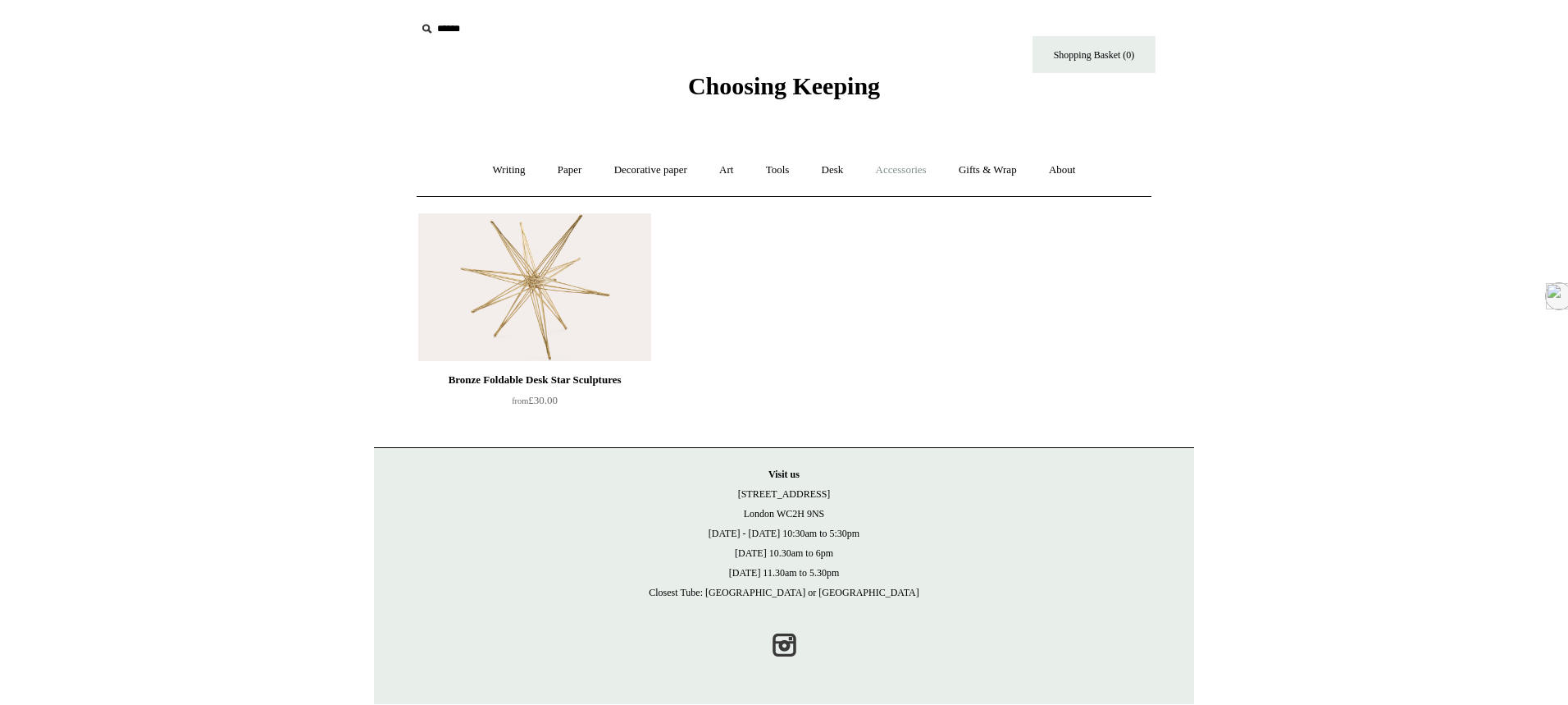
click at [934, 166] on link "Accessories +" at bounding box center [901, 170] width 81 height 43
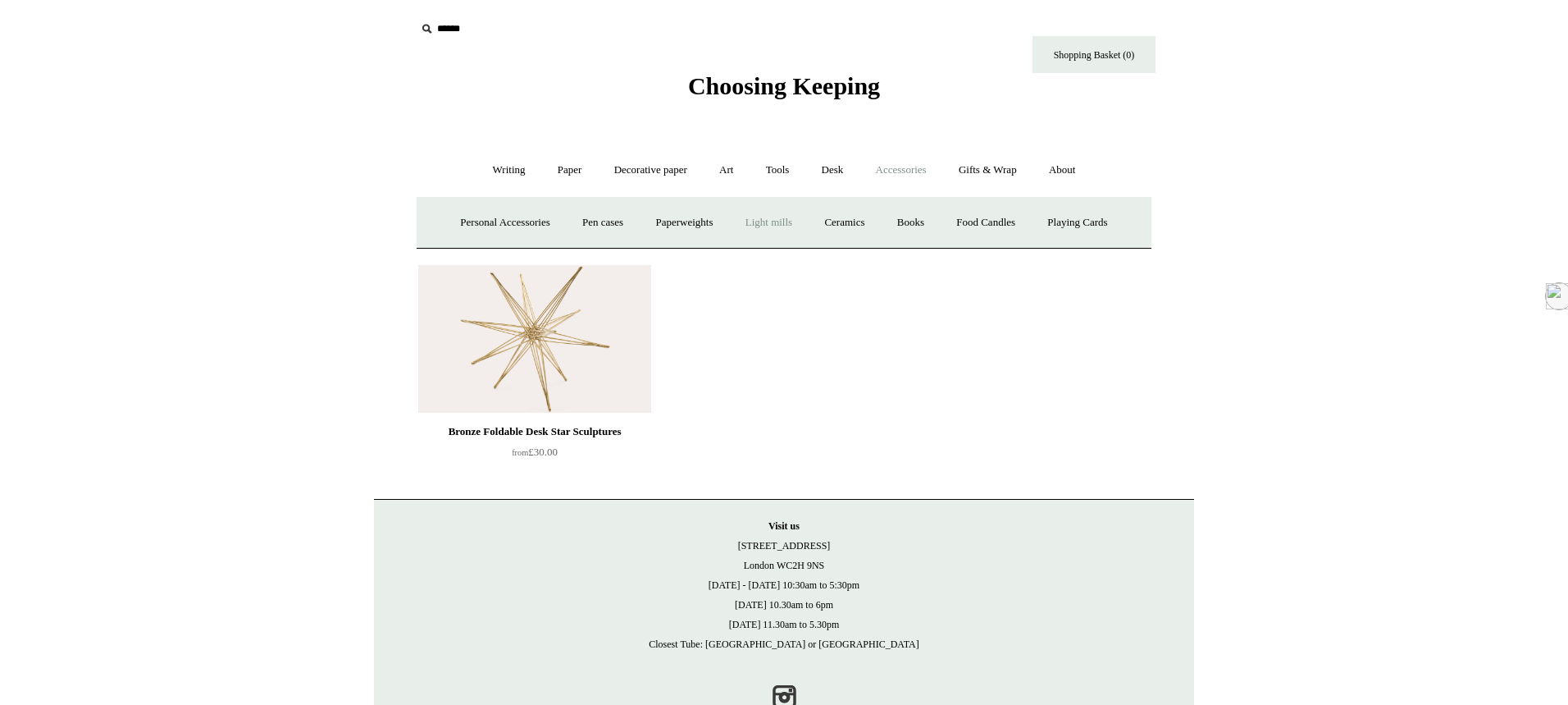
click at [755, 222] on link "Light mills" at bounding box center [769, 223] width 76 height 43
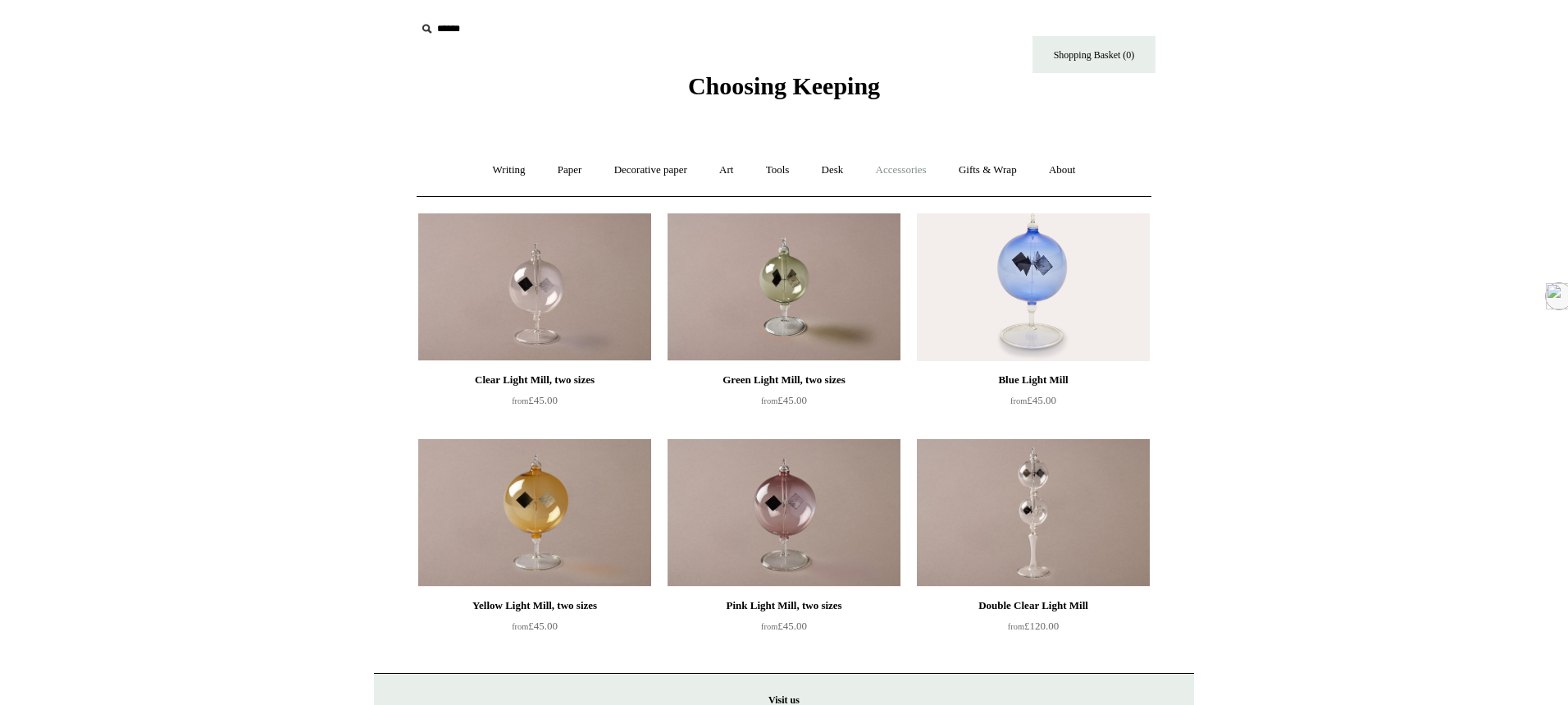
click at [901, 170] on link "Accessories +" at bounding box center [901, 170] width 81 height 43
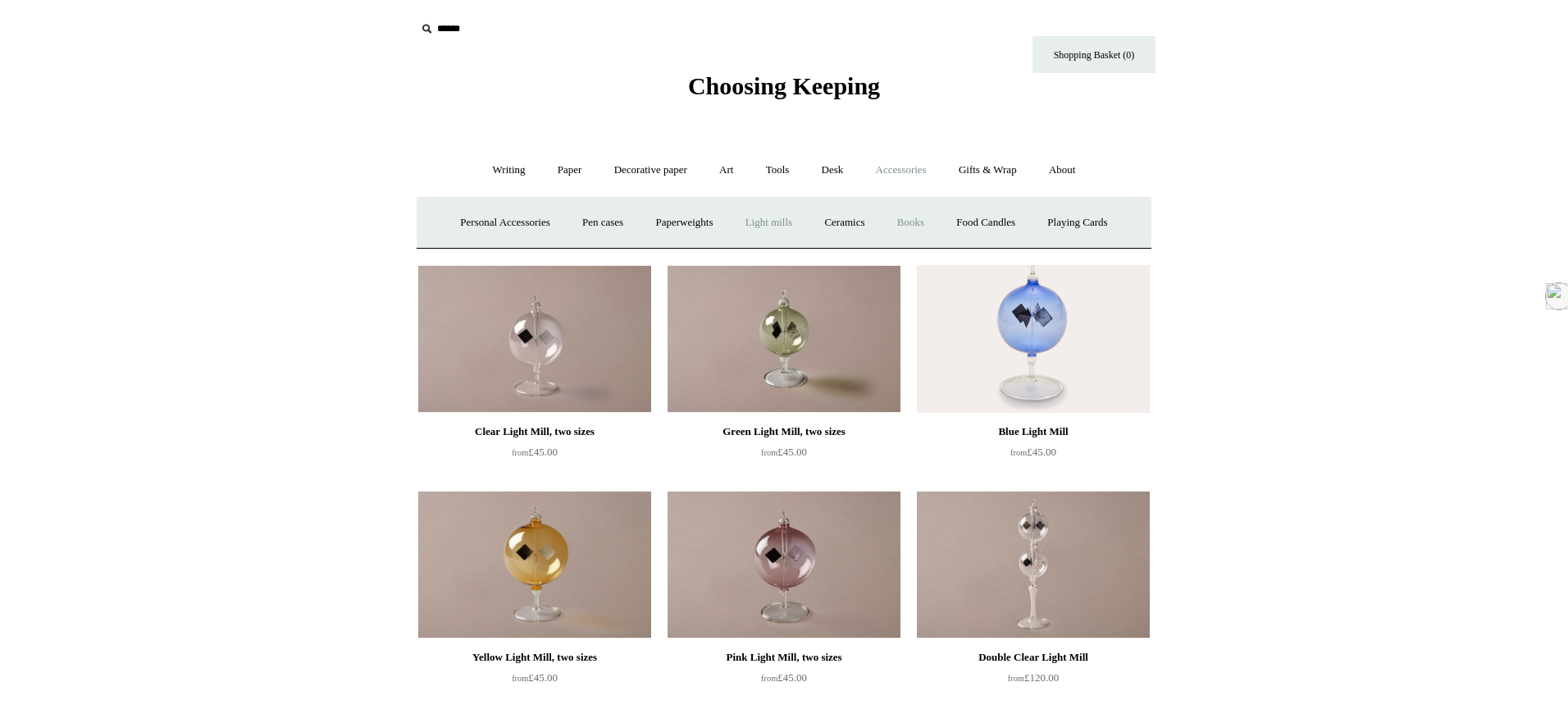
click at [917, 221] on link "Books" at bounding box center [911, 223] width 56 height 43
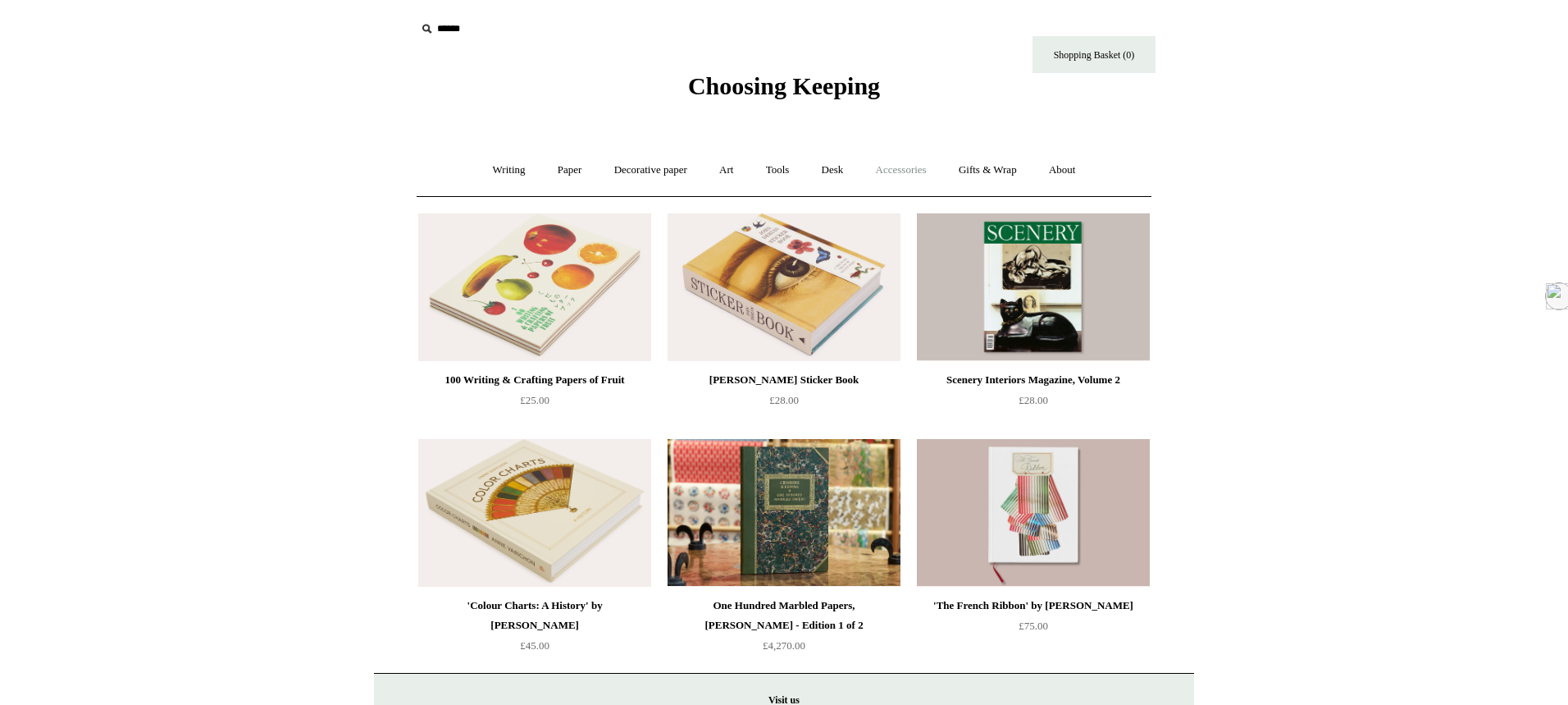
click at [920, 170] on link "Accessories +" at bounding box center [901, 170] width 81 height 43
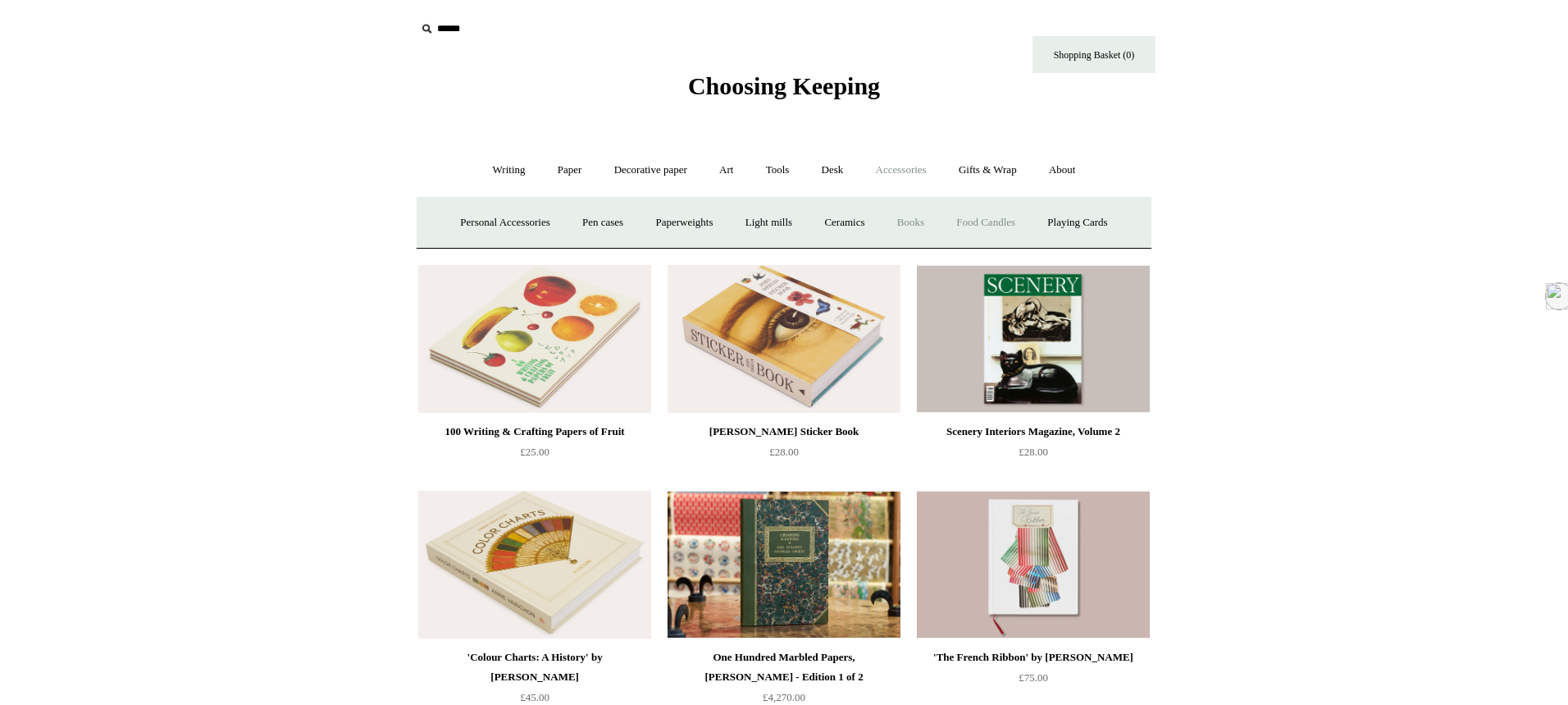
click at [991, 216] on link "Food Candles" at bounding box center [985, 223] width 89 height 43
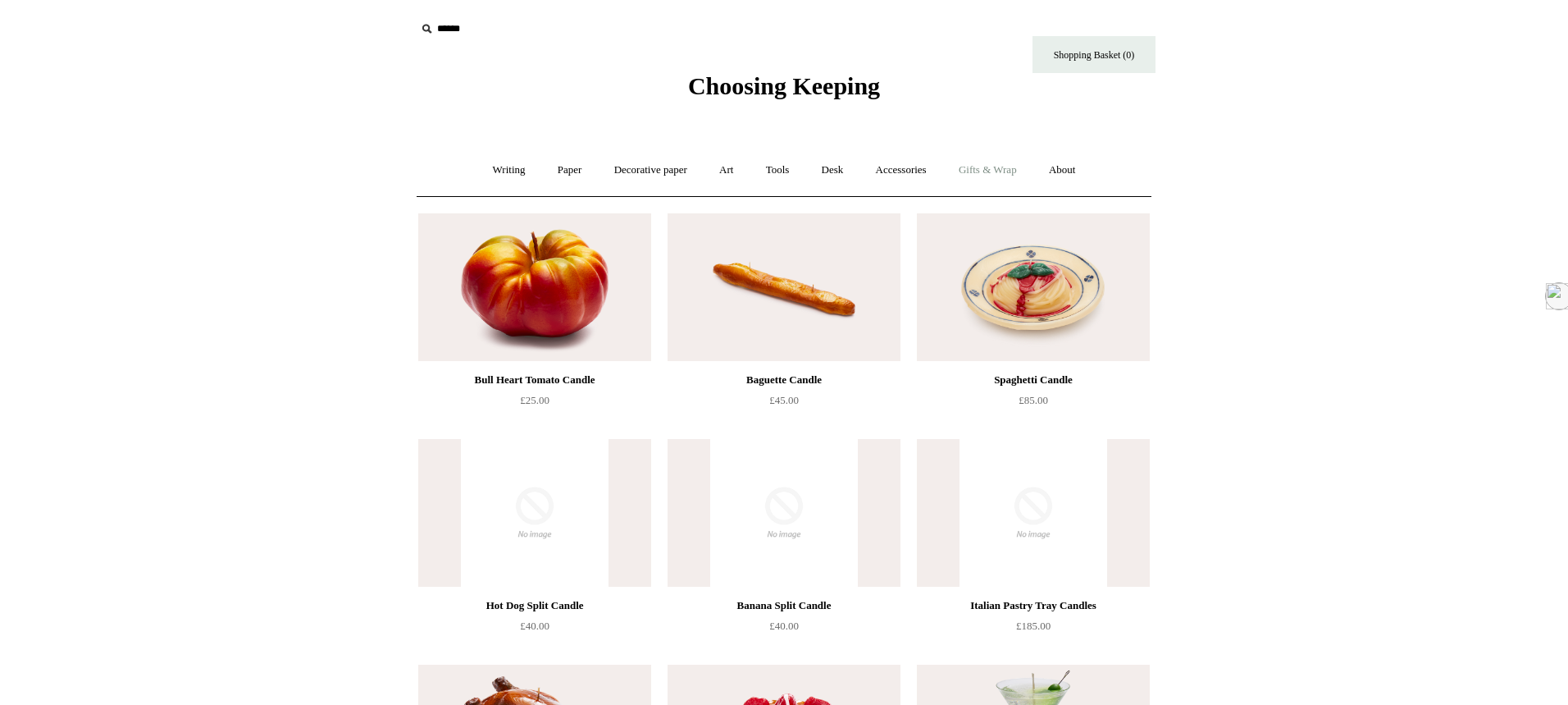
click at [989, 166] on link "Gifts & Wrap +" at bounding box center [988, 170] width 88 height 43
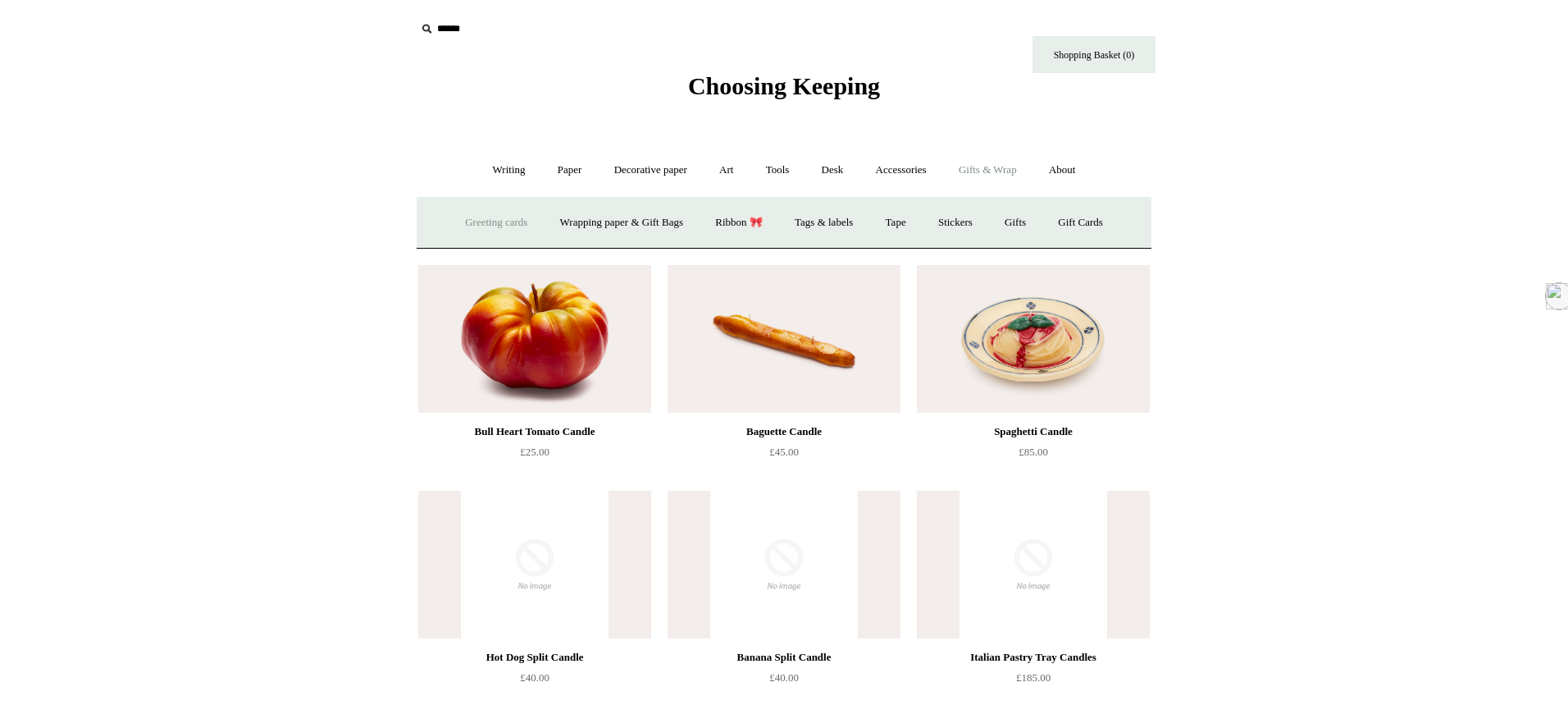
click at [479, 227] on link "Greeting cards +" at bounding box center [496, 223] width 92 height 43
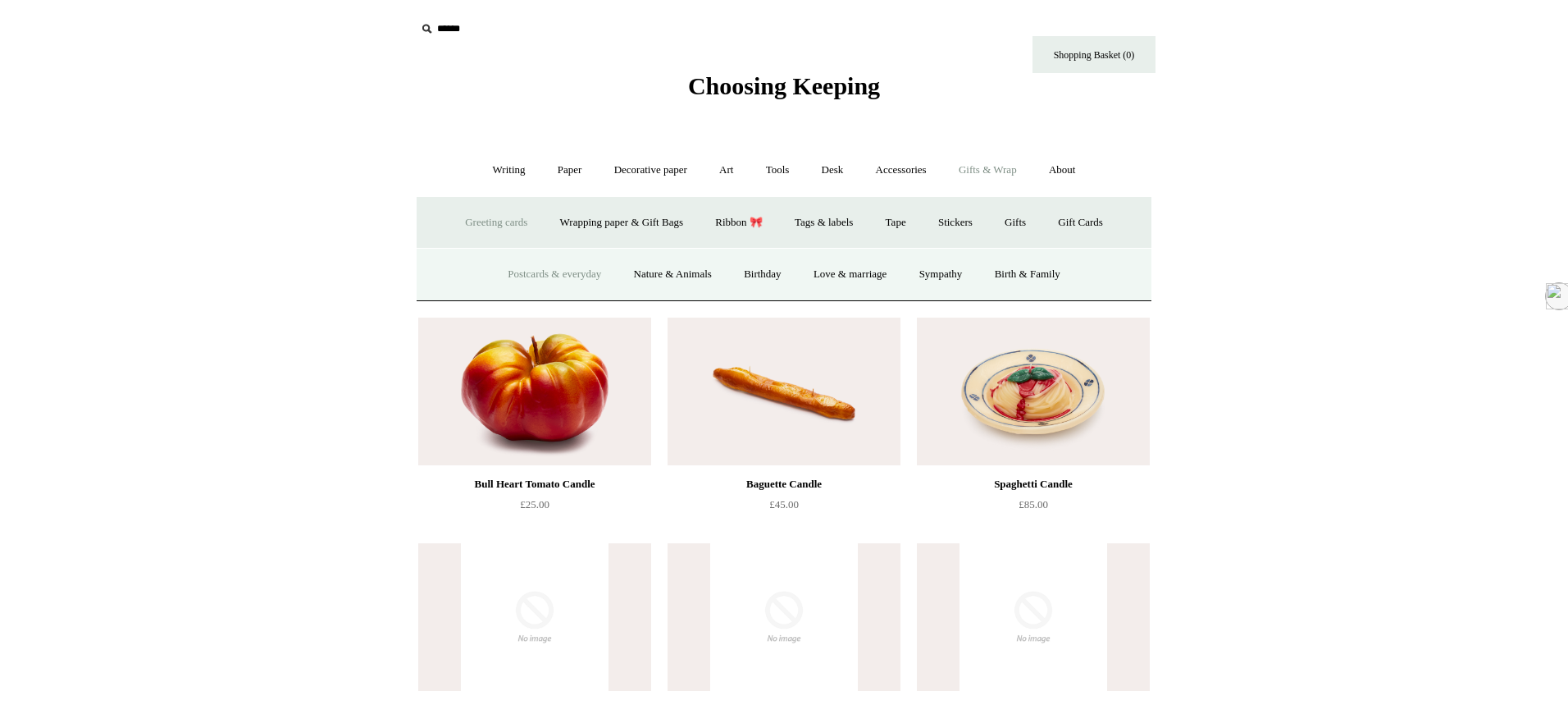
click at [554, 272] on link "Postcards & everyday" at bounding box center [554, 274] width 123 height 43
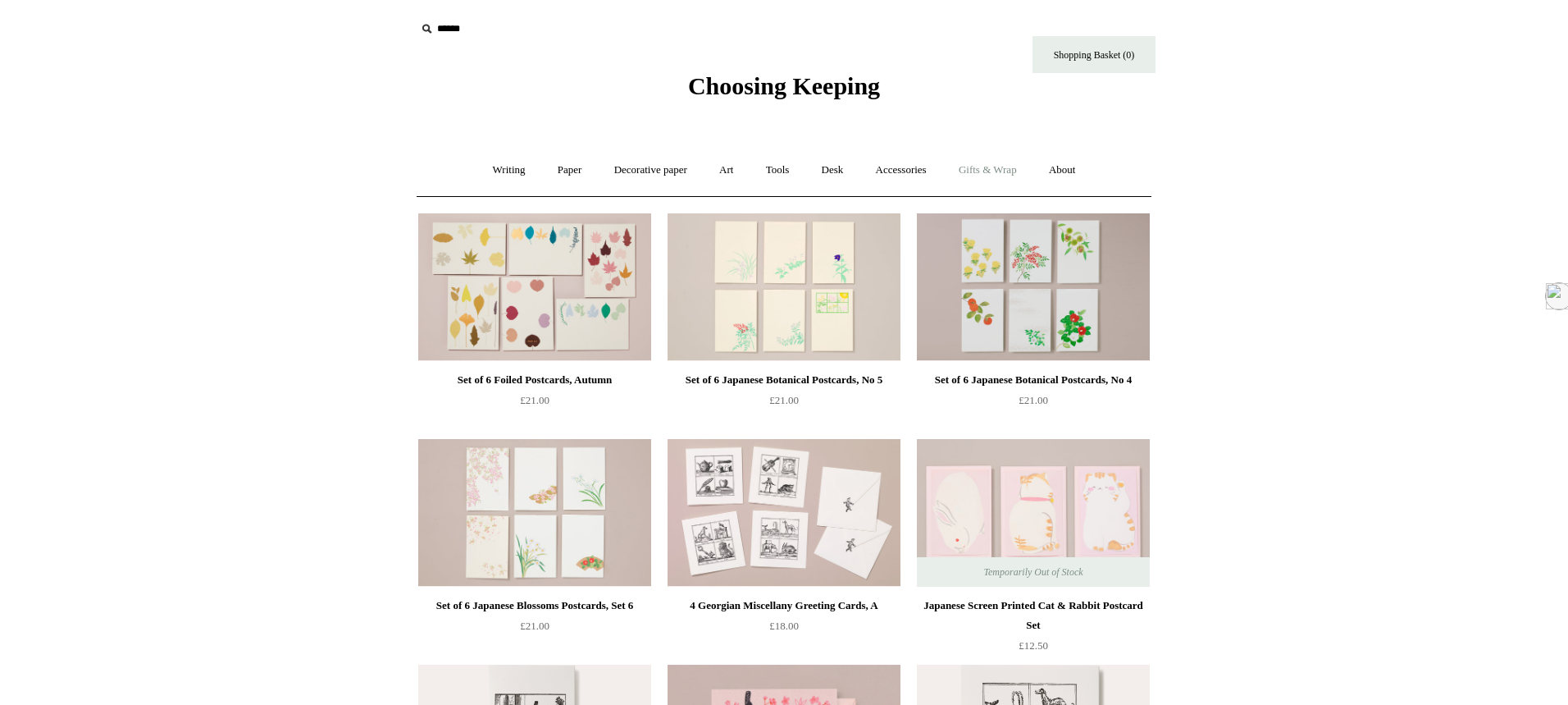
click at [1007, 169] on link "Gifts & Wrap +" at bounding box center [988, 170] width 88 height 43
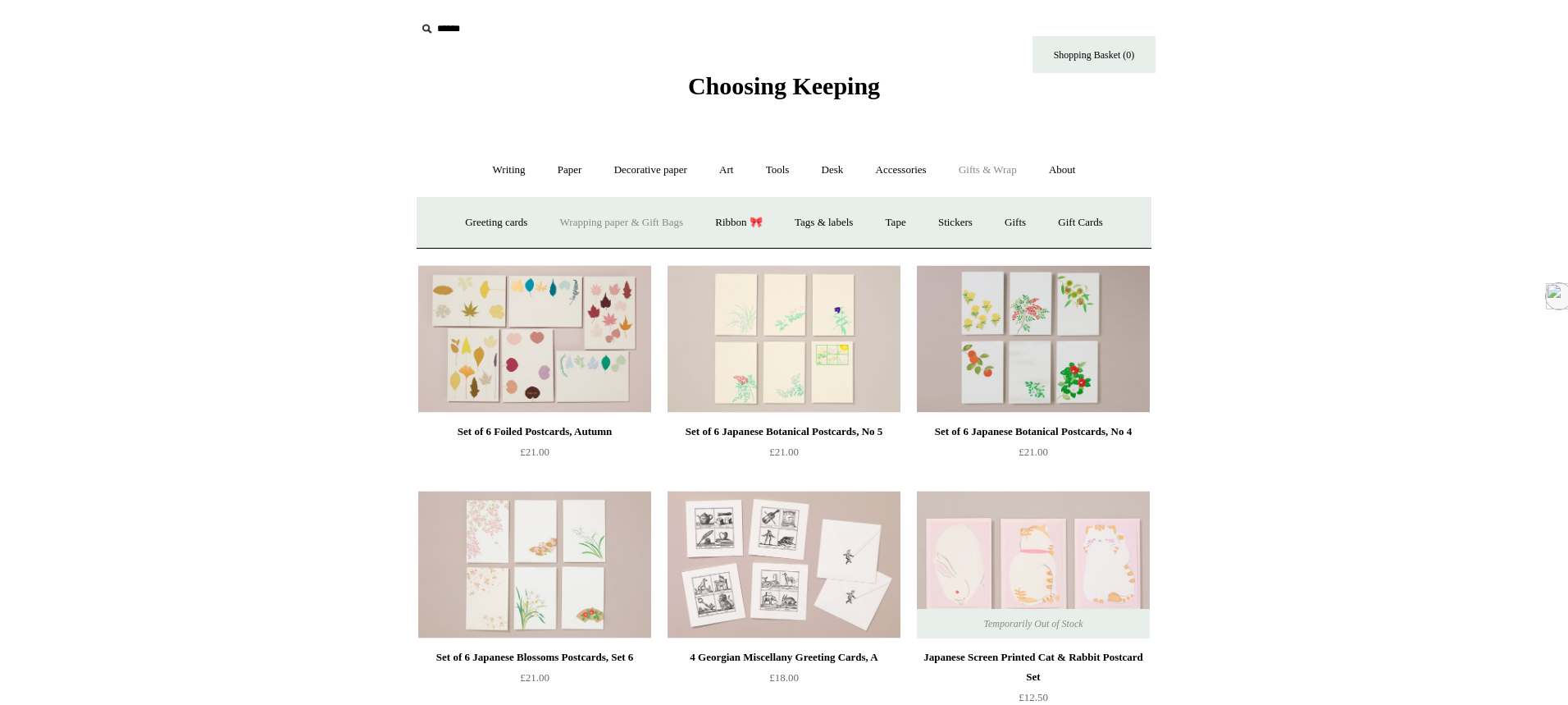
click at [629, 213] on link "Wrapping paper & Gift Bags" at bounding box center [622, 223] width 153 height 43
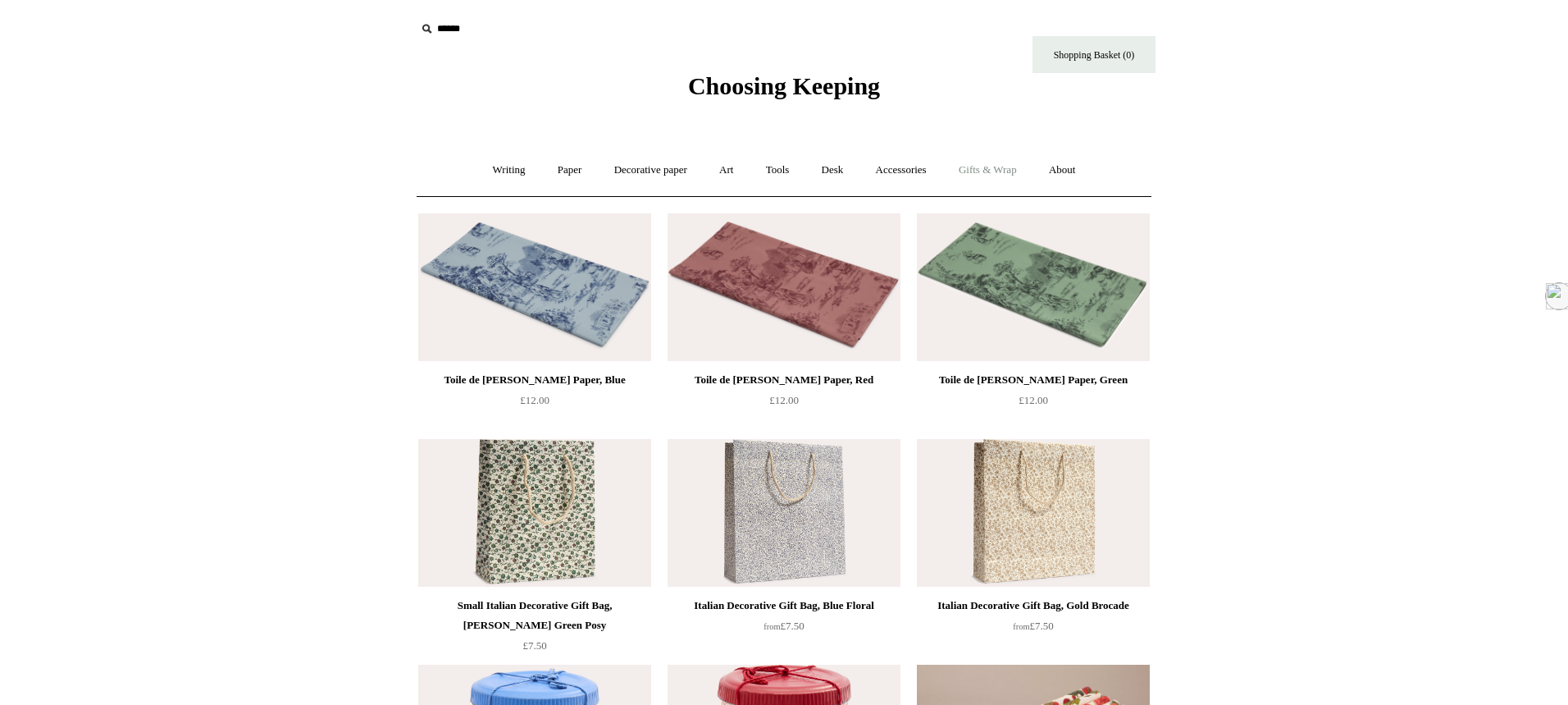
click at [994, 165] on link "Gifts & Wrap +" at bounding box center [988, 170] width 88 height 43
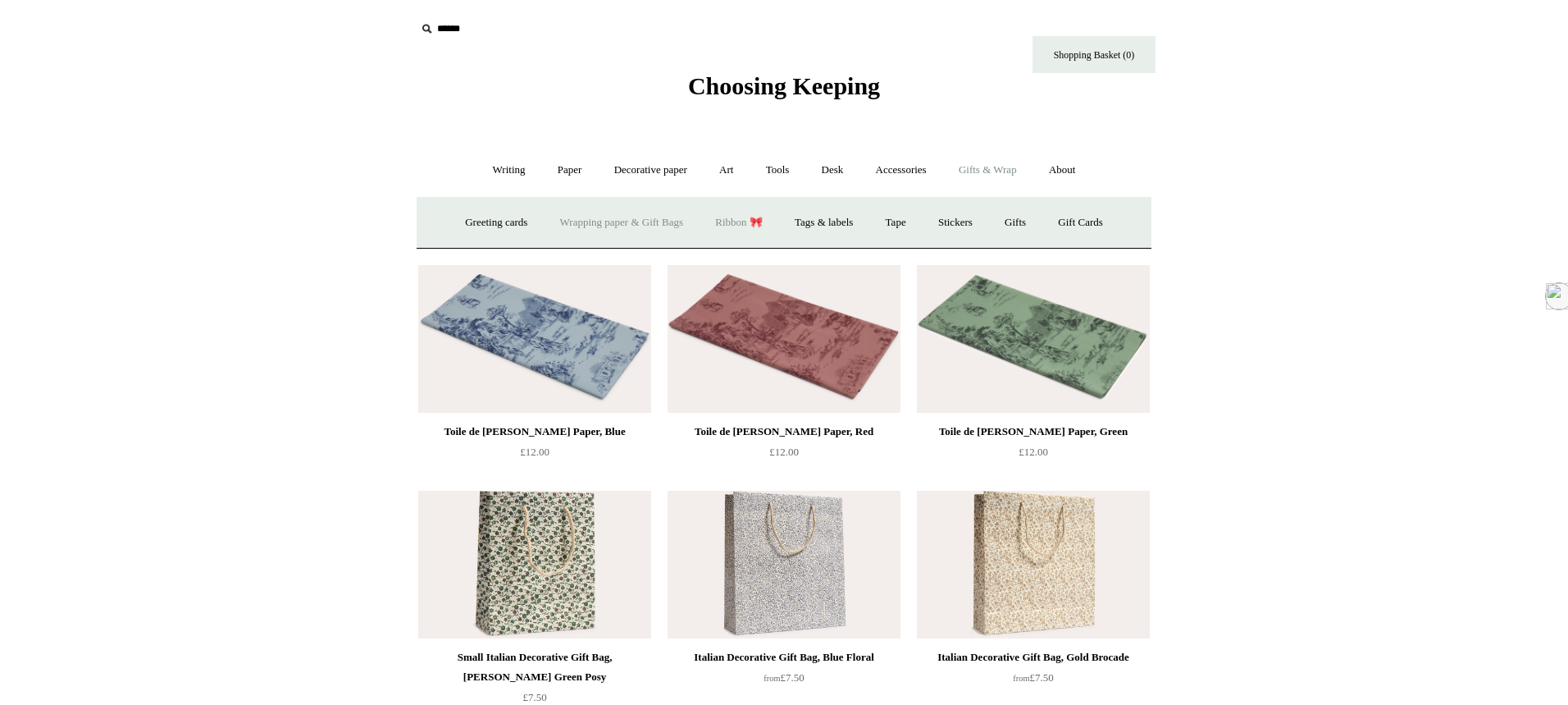
click at [744, 227] on link "Ribbon 🎀" at bounding box center [739, 223] width 77 height 43
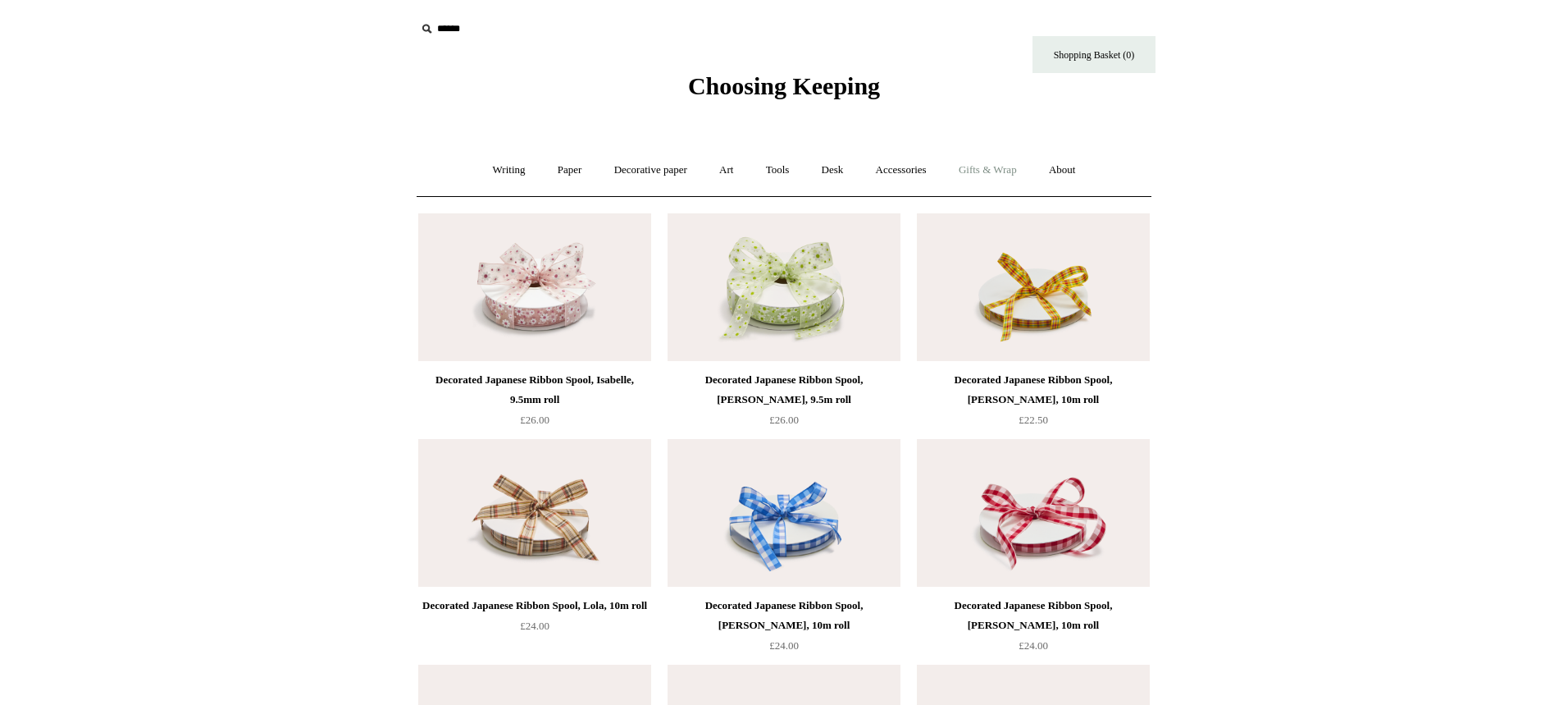
click at [1015, 169] on link "Gifts & Wrap +" at bounding box center [988, 170] width 88 height 43
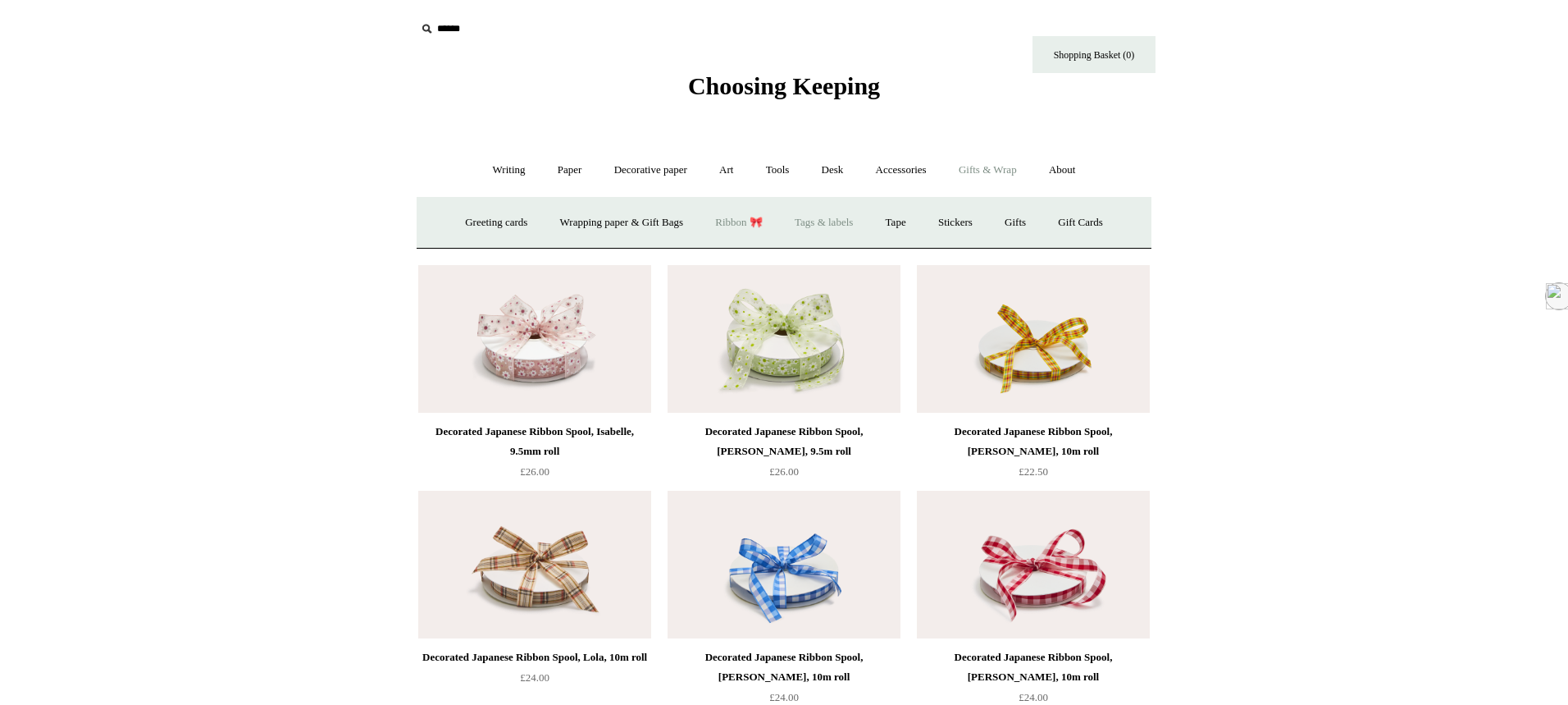
click at [838, 227] on link "Tags & labels" at bounding box center [824, 223] width 88 height 43
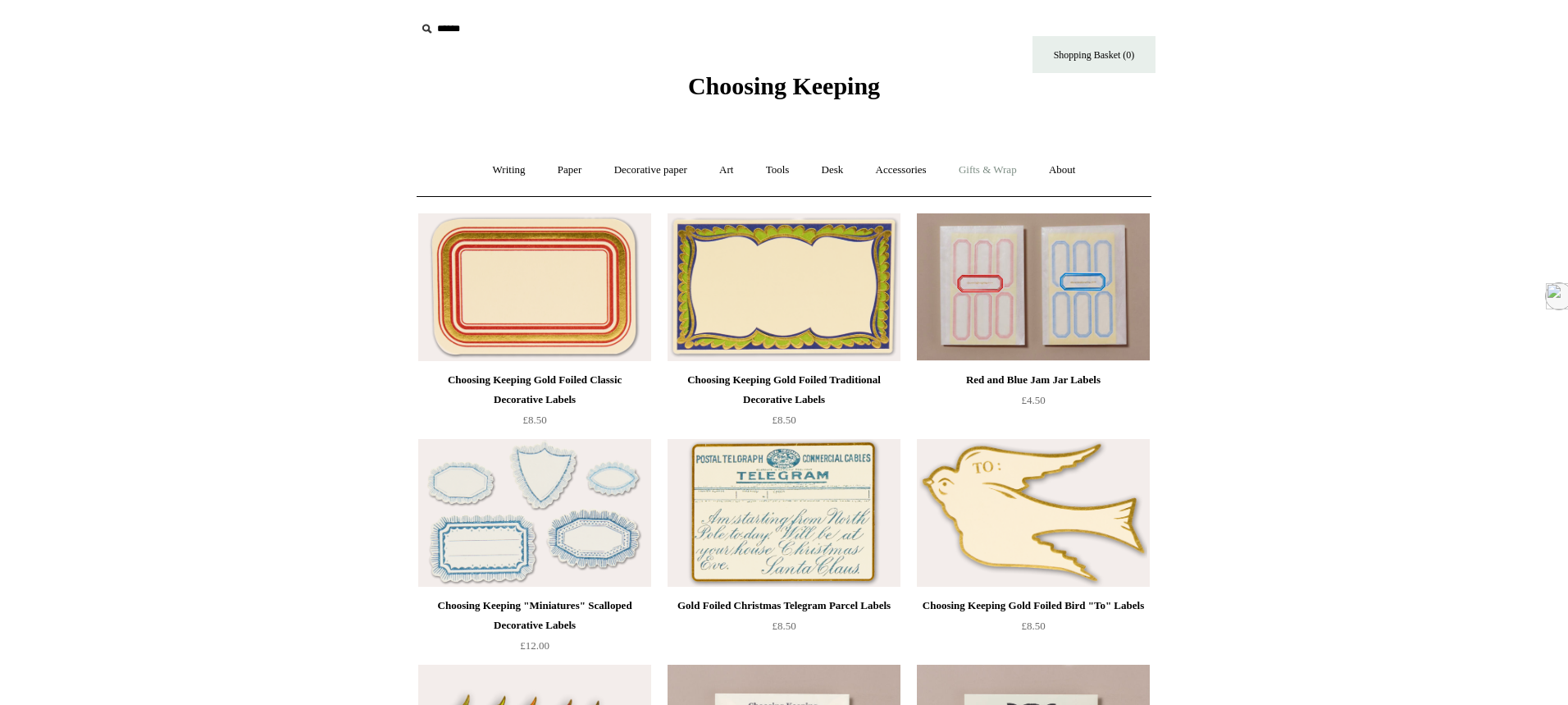
click at [989, 169] on link "Gifts & Wrap +" at bounding box center [988, 170] width 88 height 43
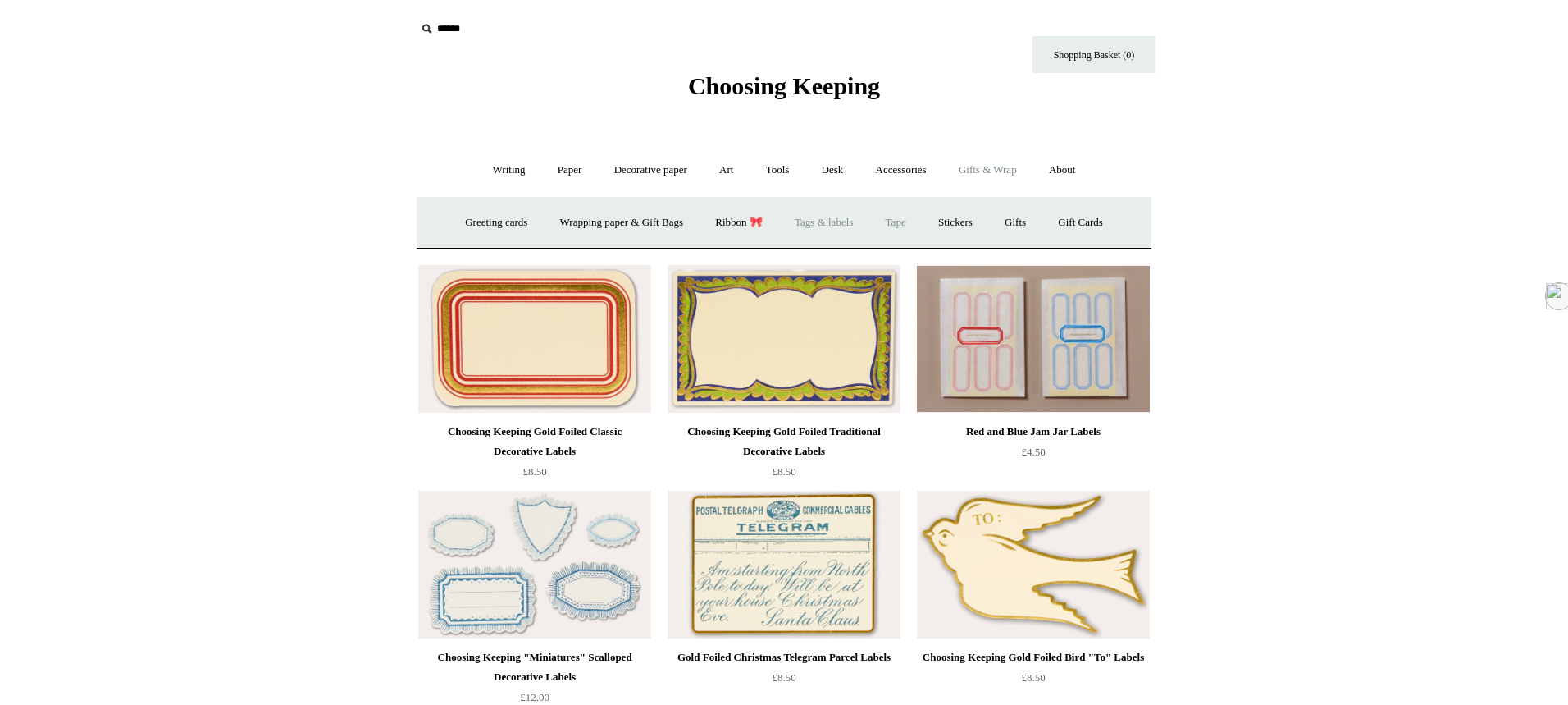
click at [908, 224] on link "Tape" at bounding box center [896, 223] width 50 height 43
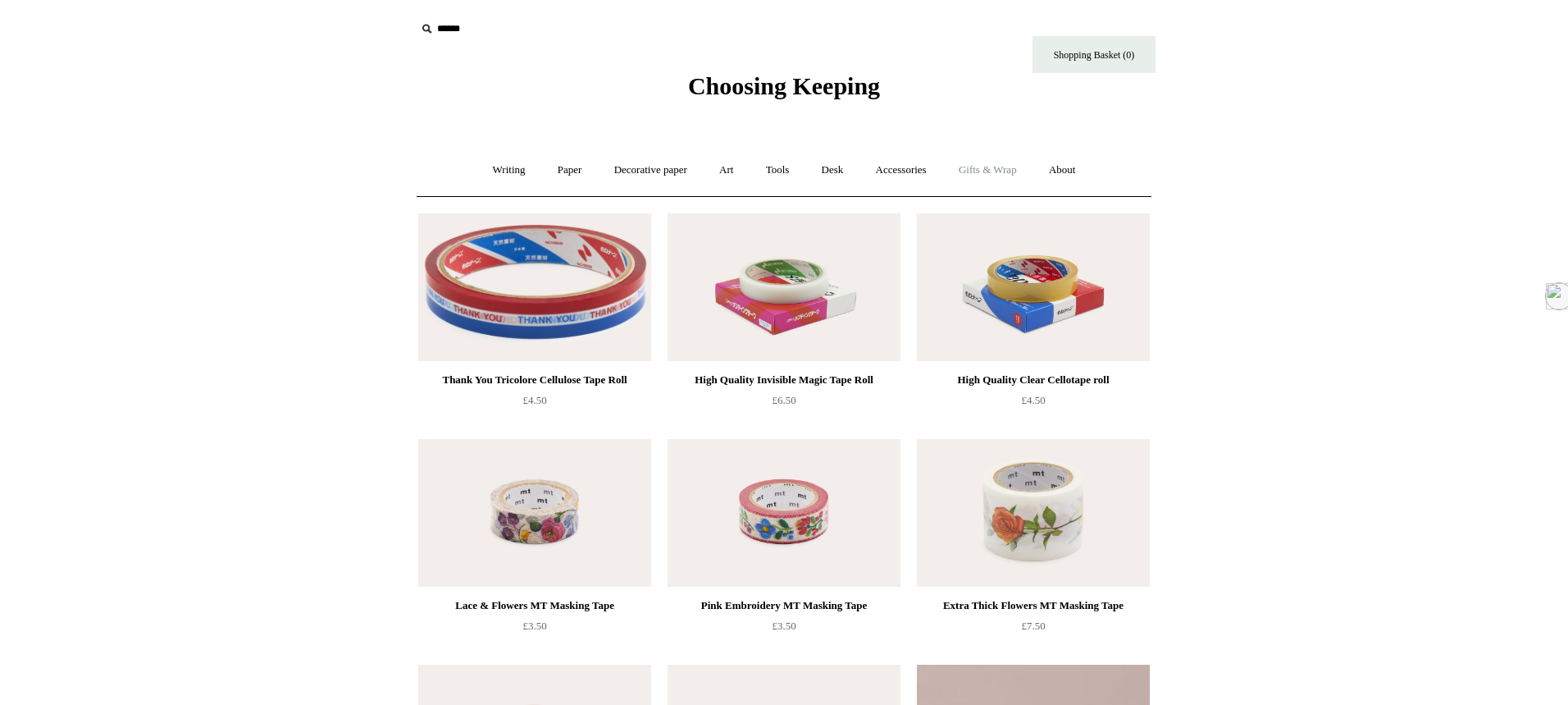
click at [1005, 175] on link "Gifts & Wrap +" at bounding box center [988, 170] width 88 height 43
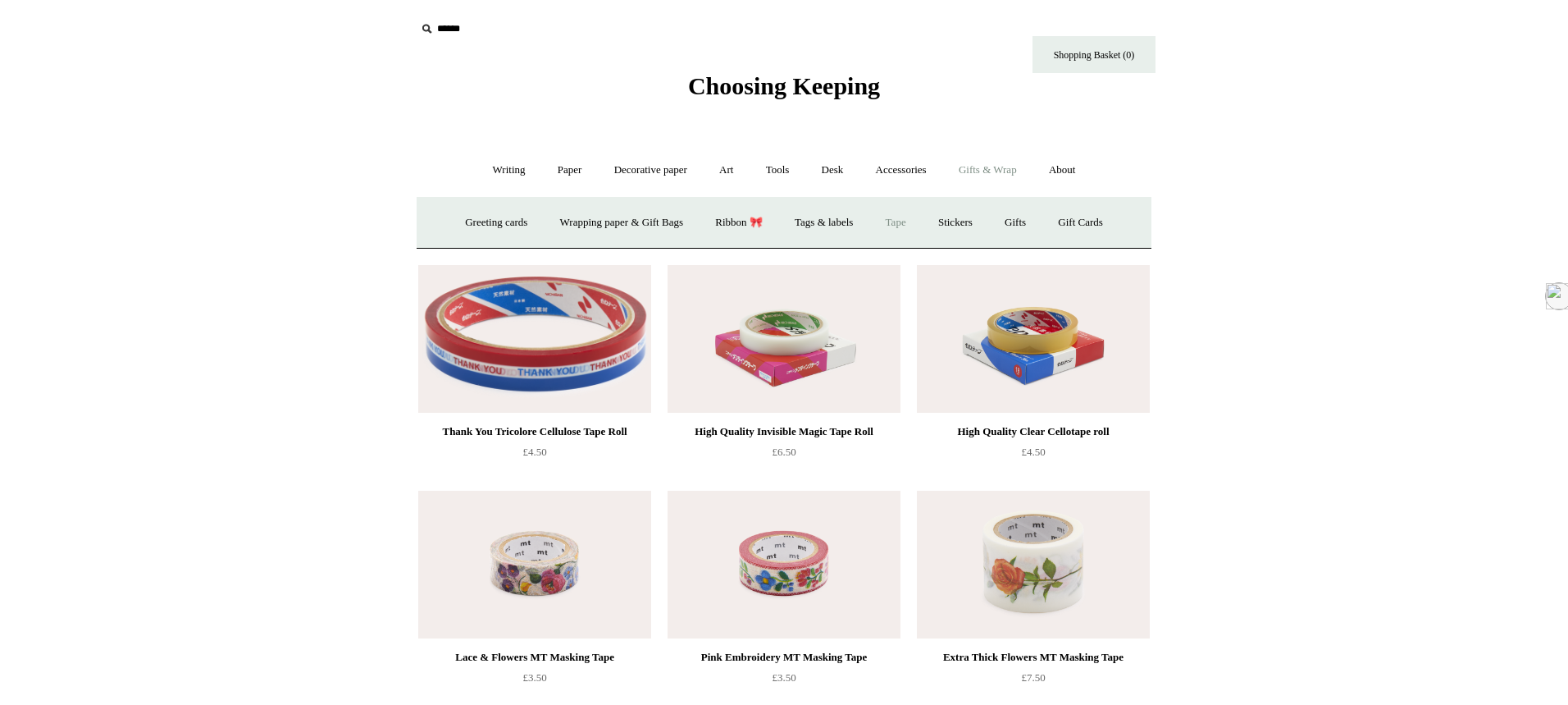
scroll to position [2, 0]
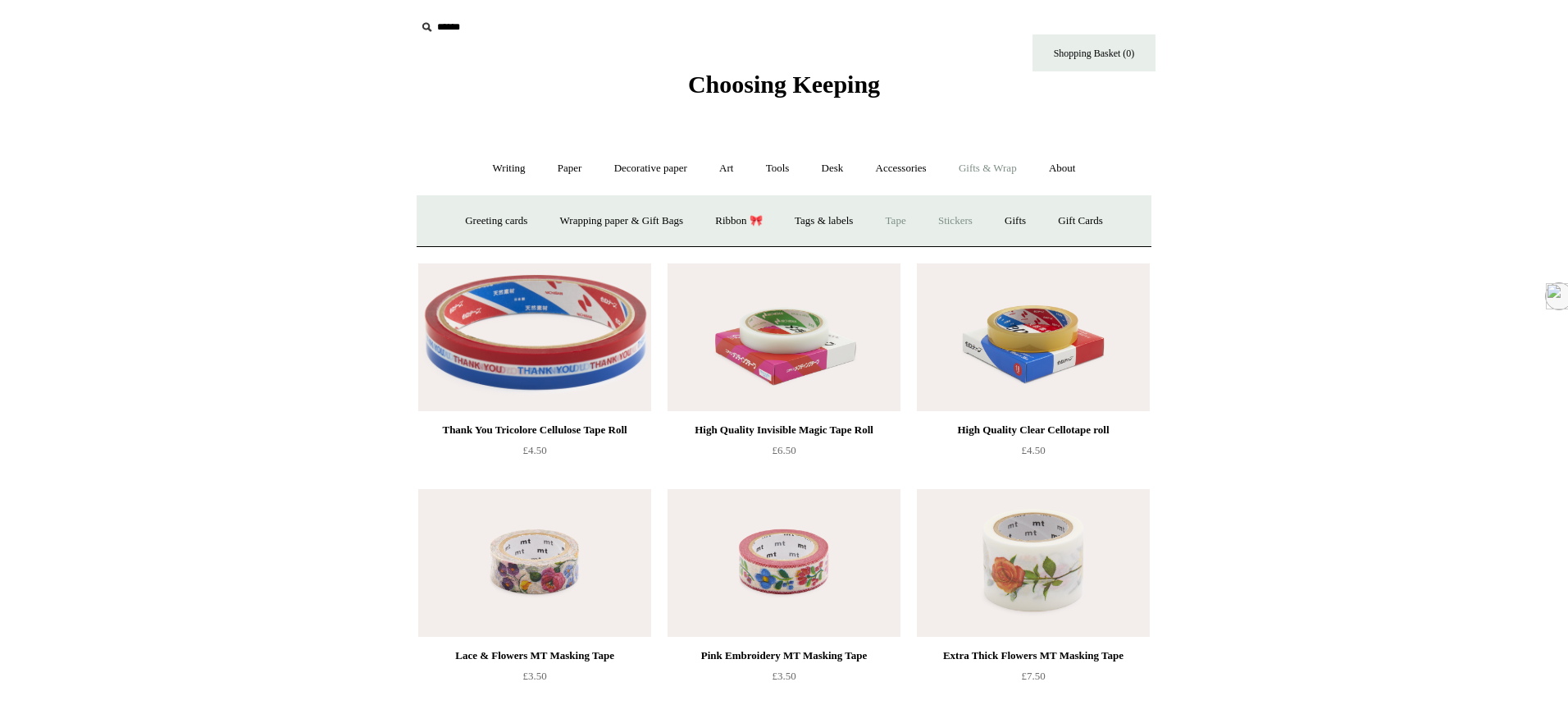
click at [969, 215] on link "Stickers" at bounding box center [955, 221] width 64 height 43
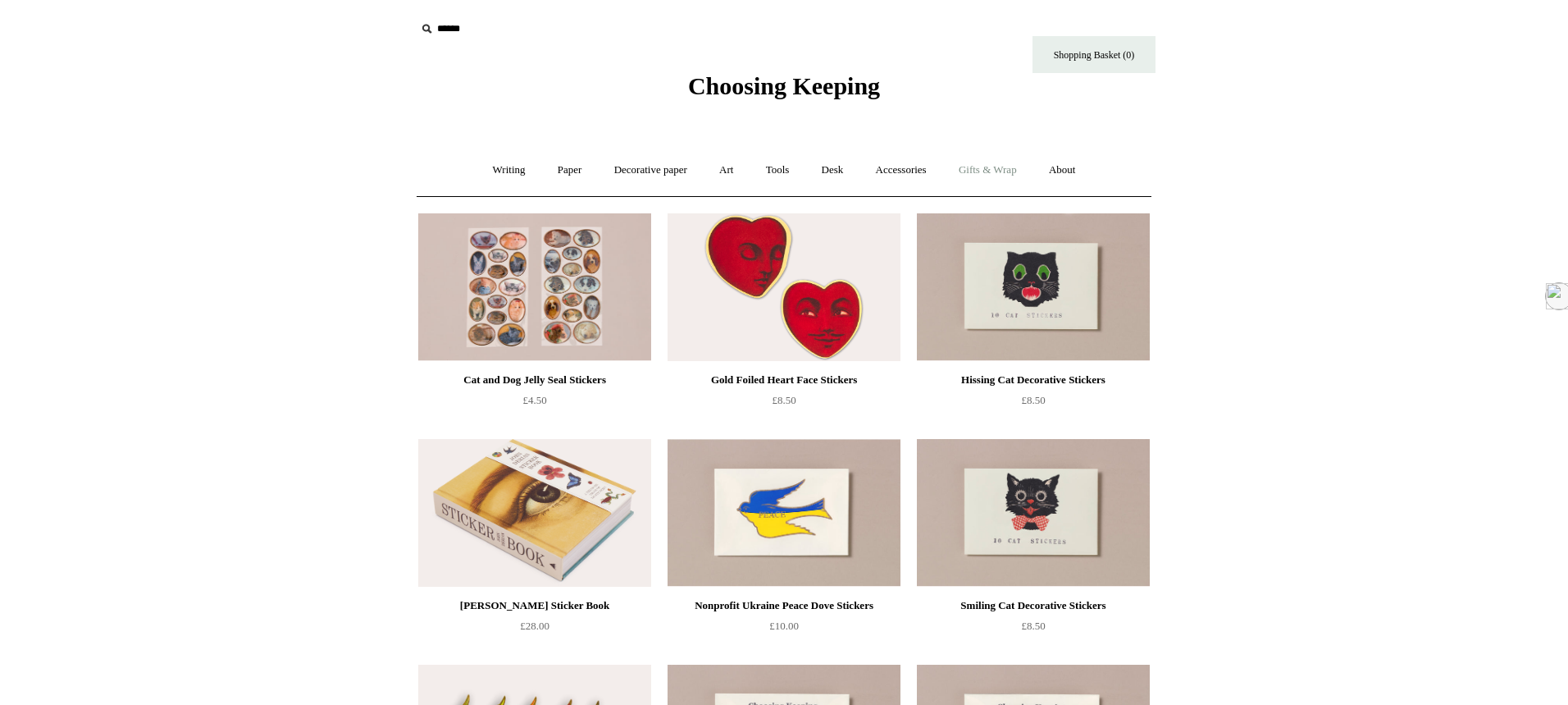
click at [1032, 167] on link "Gifts & Wrap +" at bounding box center [988, 170] width 88 height 43
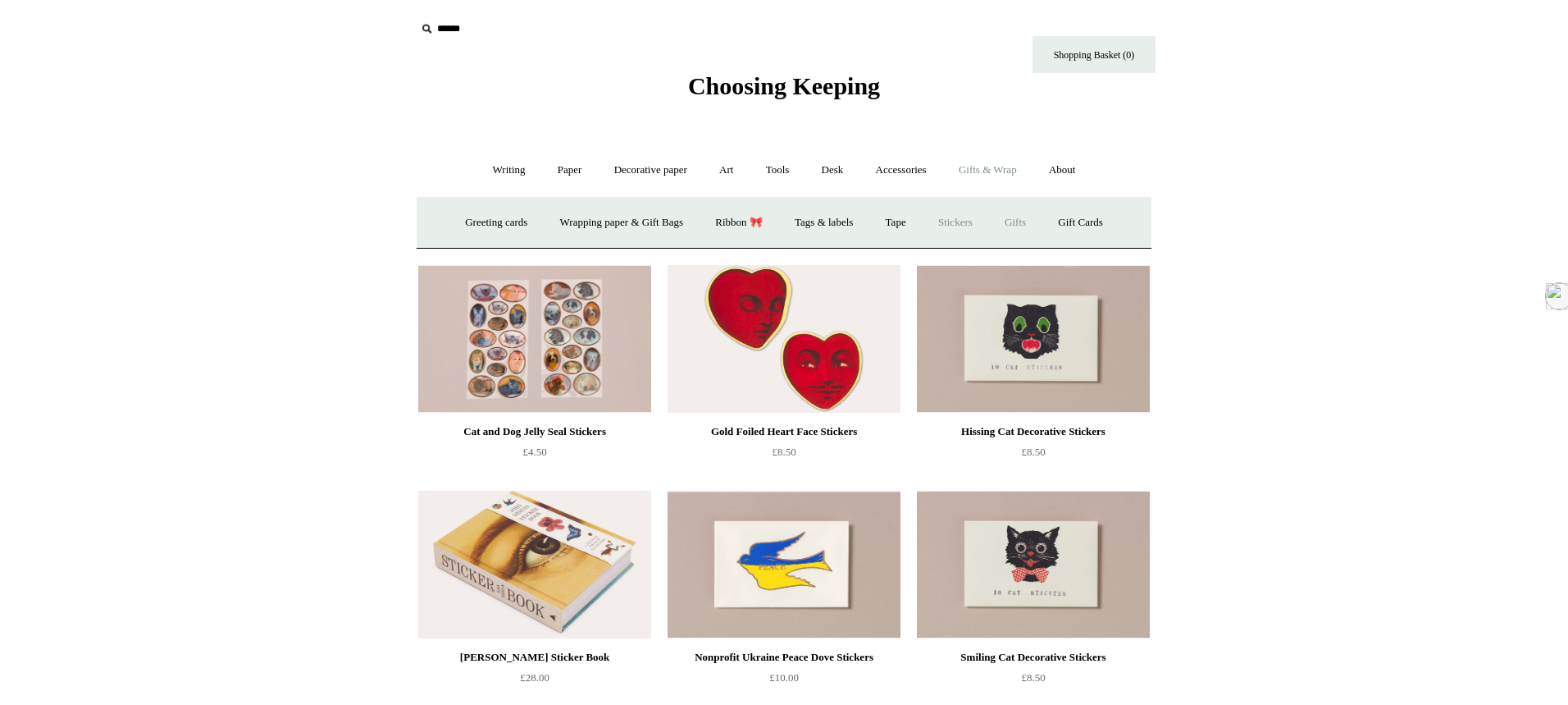
click at [1040, 225] on link "Gifts +" at bounding box center [1014, 223] width 51 height 43
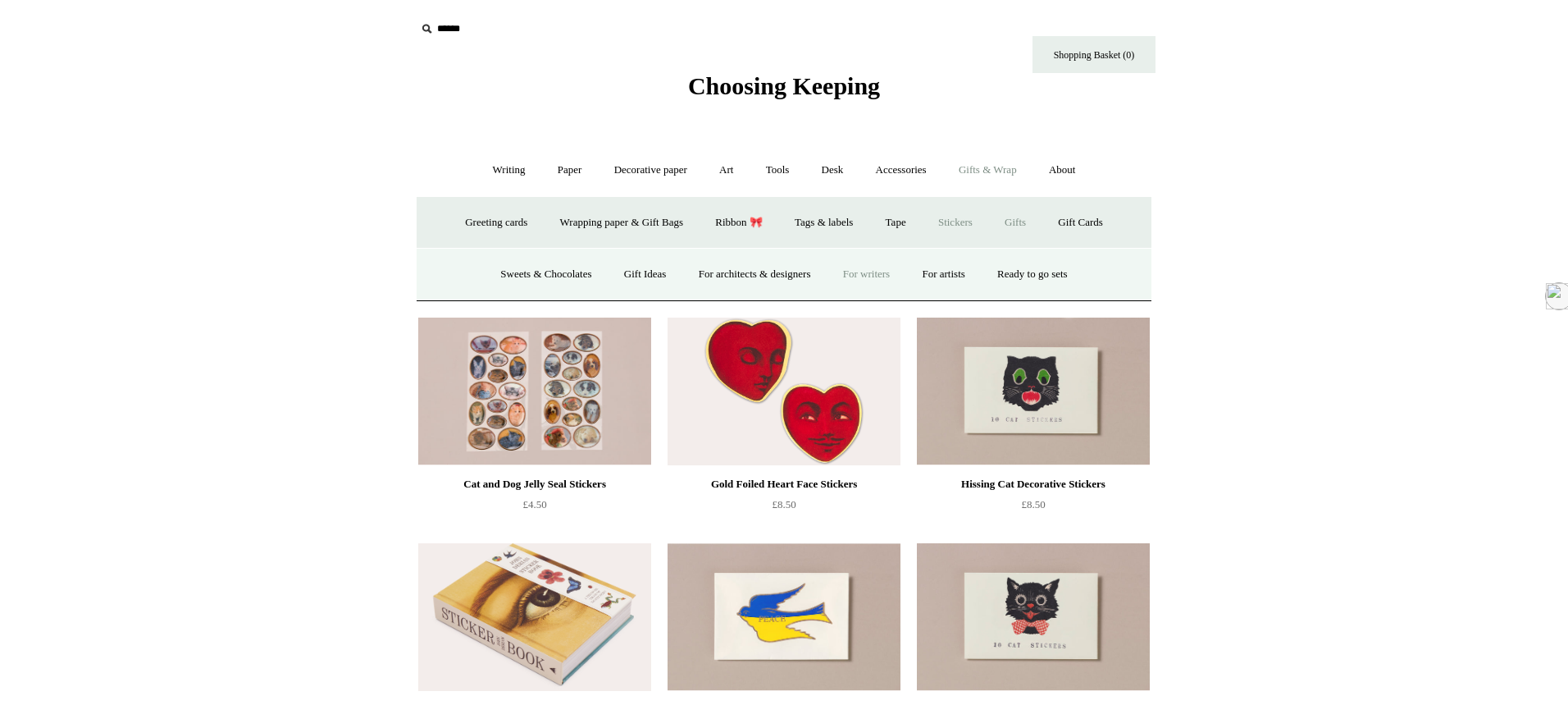
click at [882, 276] on link "For writers" at bounding box center [867, 274] width 76 height 43
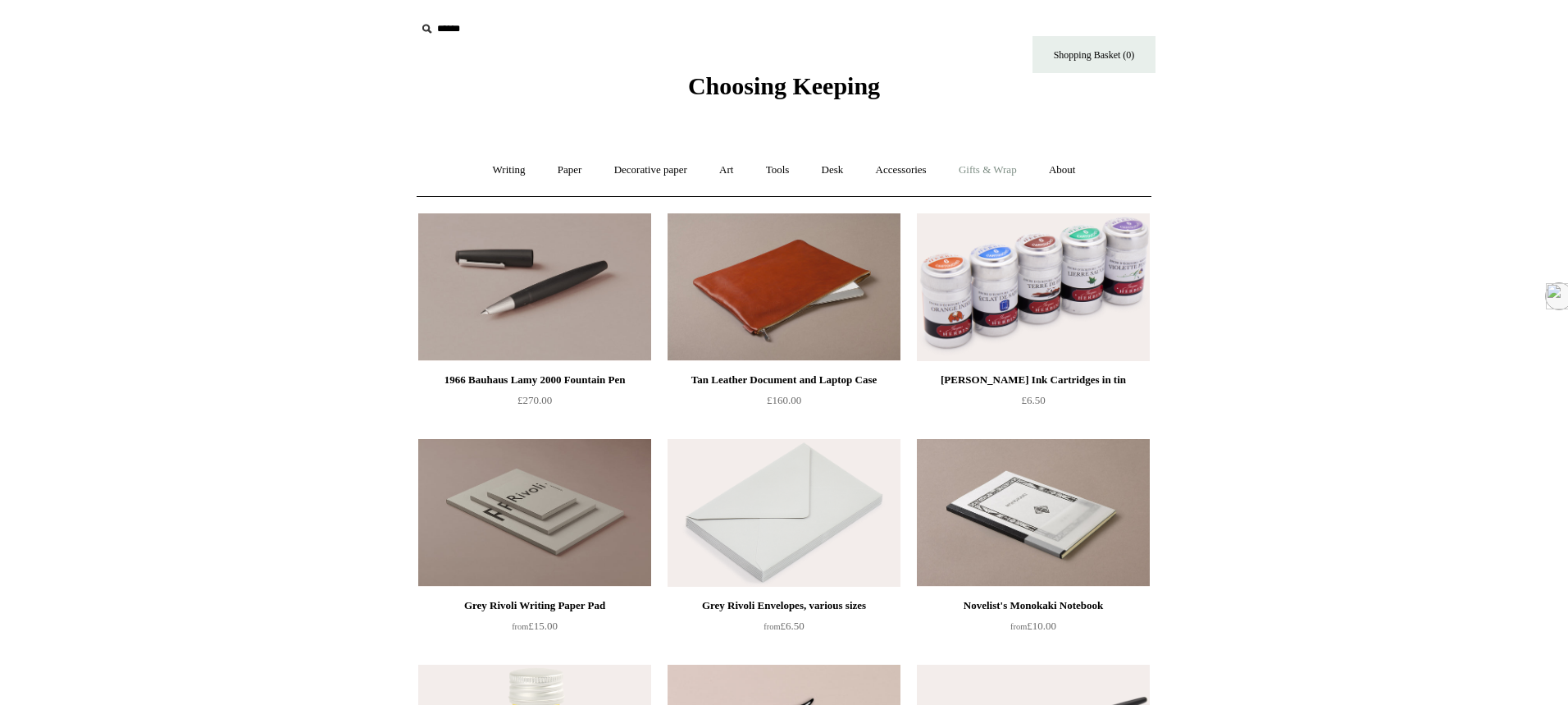
click at [994, 174] on link "Gifts & Wrap +" at bounding box center [988, 170] width 88 height 43
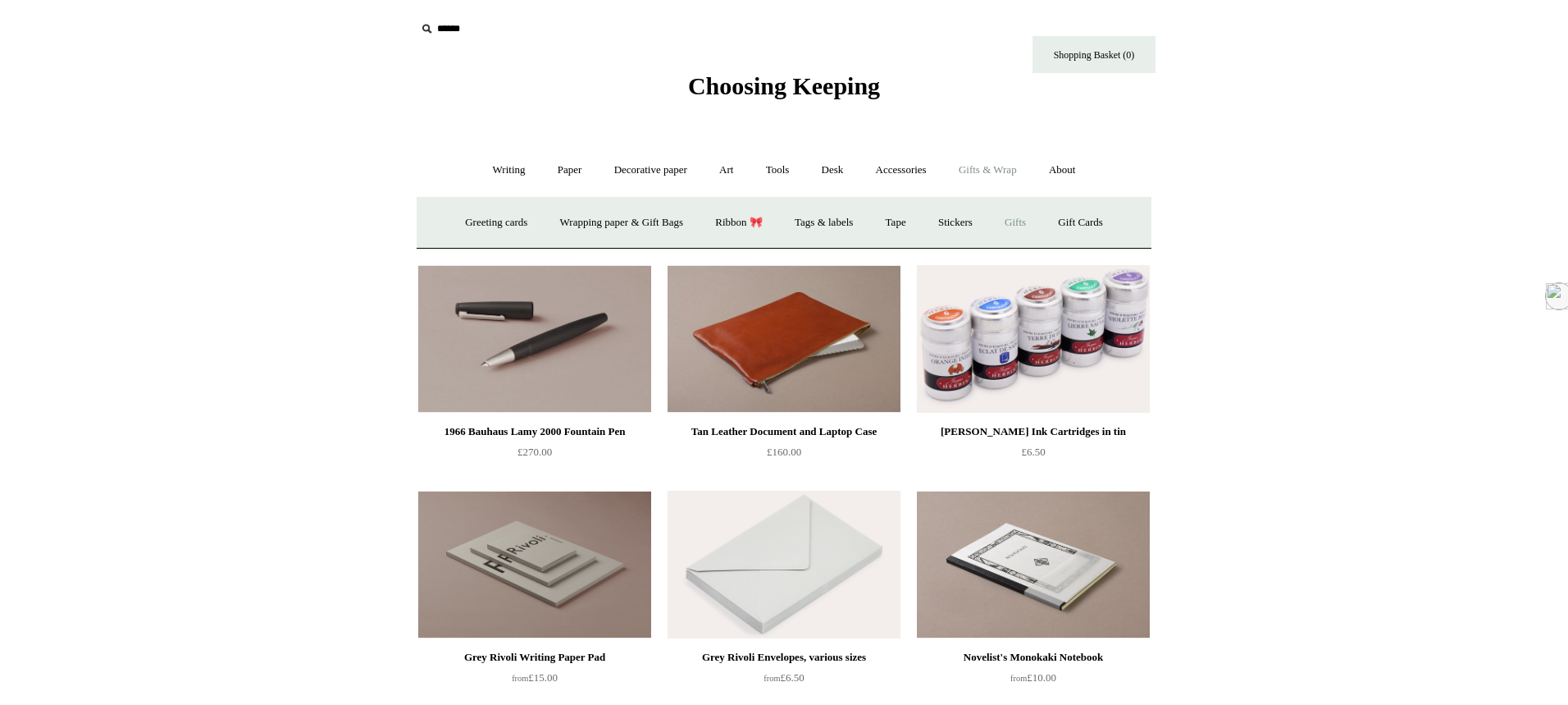
click at [1027, 223] on link "Gifts +" at bounding box center [1014, 223] width 51 height 43
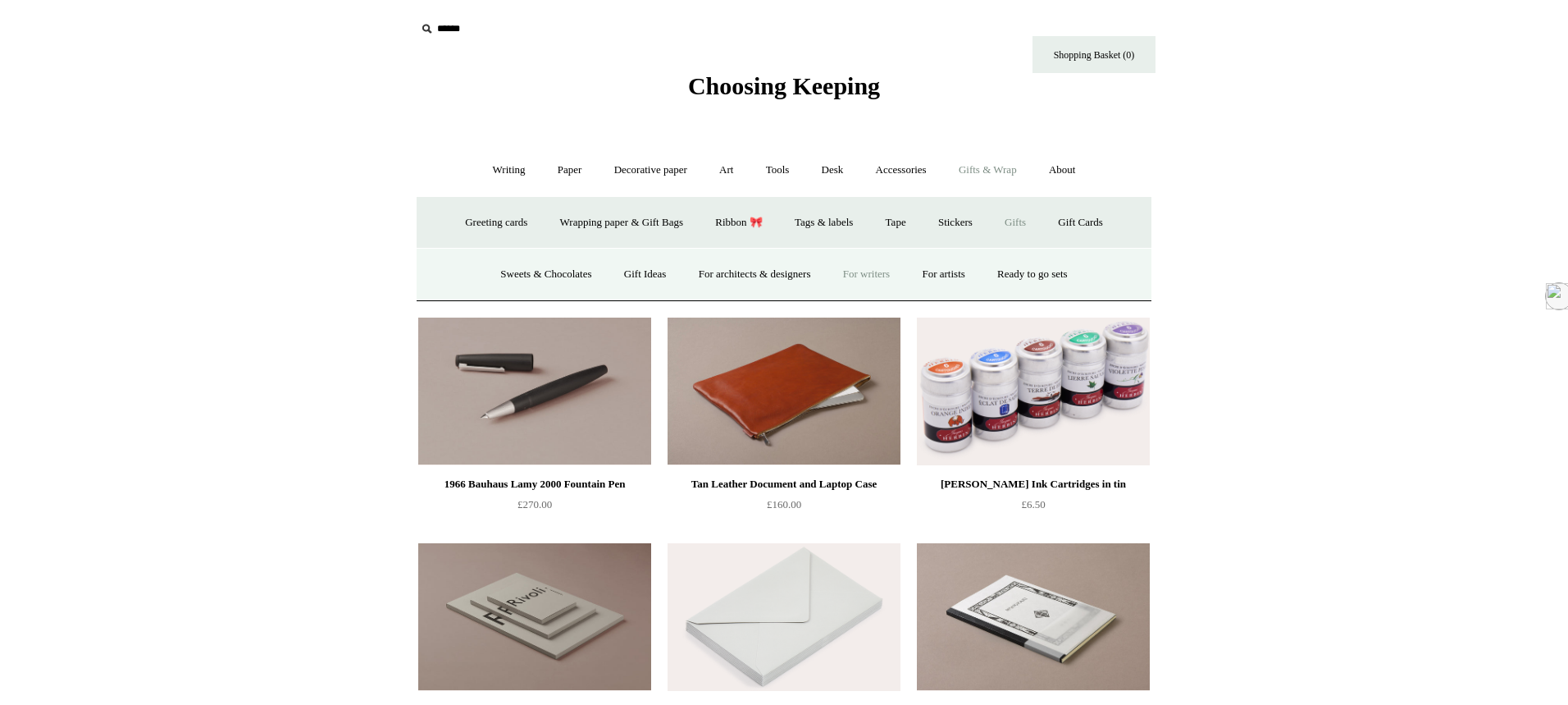
scroll to position [2, 0]
click at [651, 268] on link "Gift Ideas" at bounding box center [645, 272] width 72 height 43
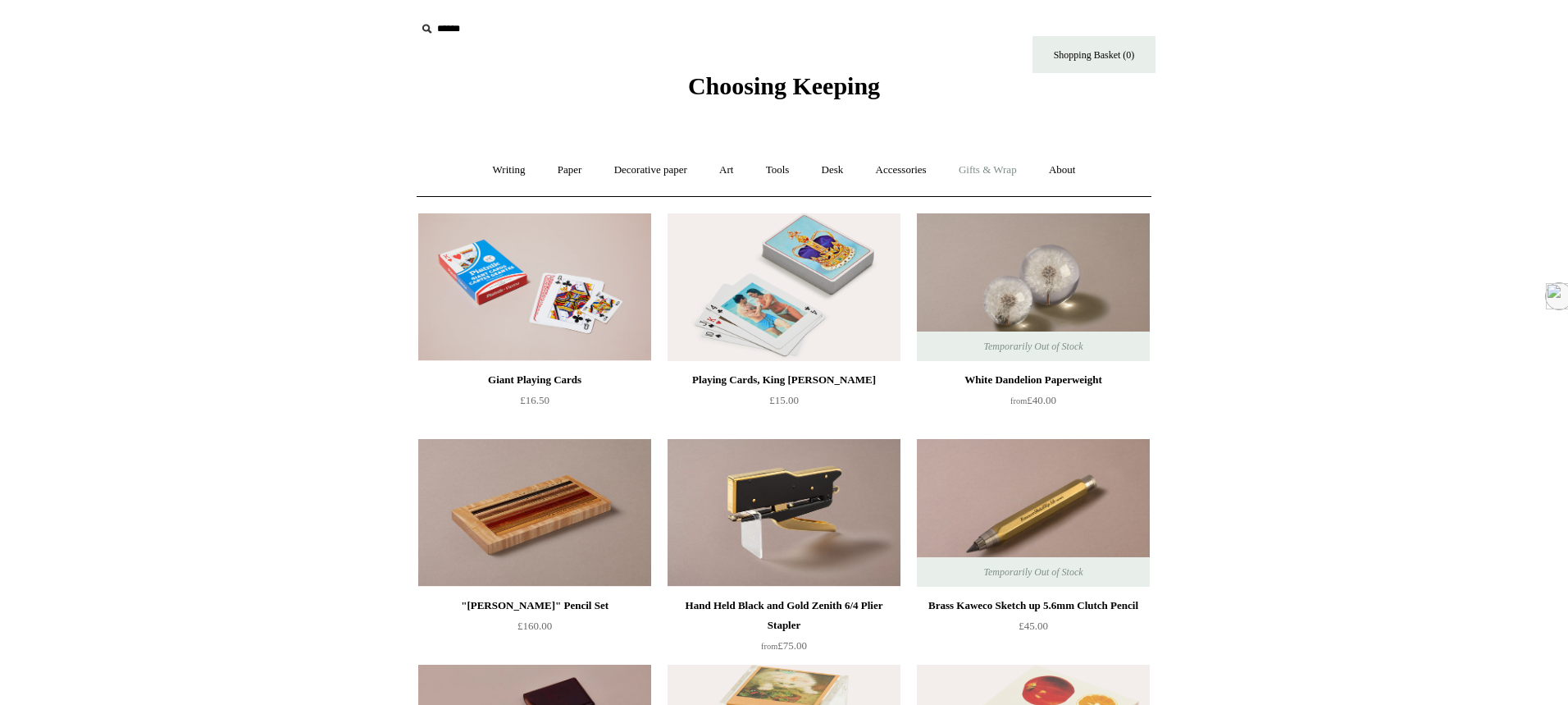
click at [1009, 171] on link "Gifts & Wrap +" at bounding box center [988, 170] width 88 height 43
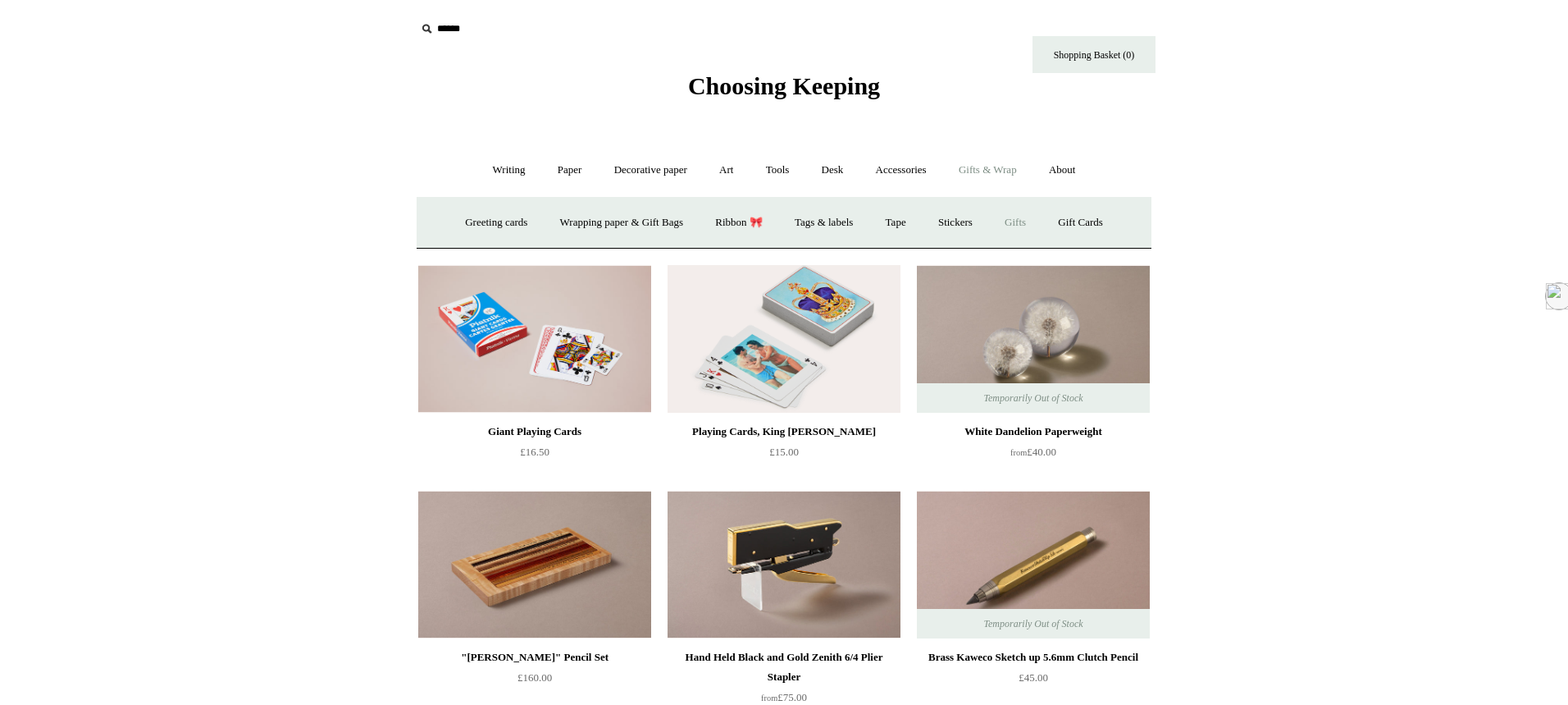
click at [1020, 224] on link "Gifts +" at bounding box center [1014, 223] width 51 height 43
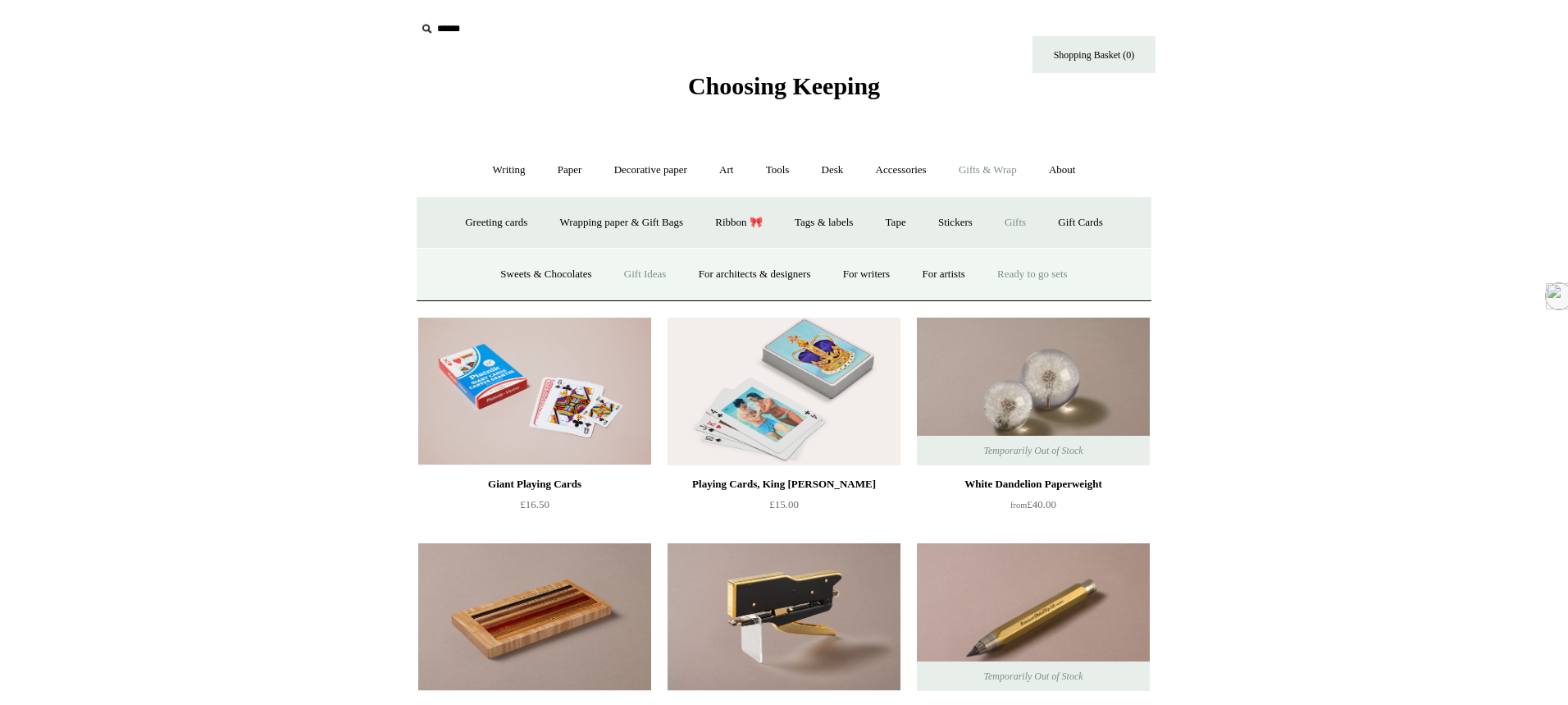
click at [1038, 265] on link "Ready to go sets" at bounding box center [1033, 274] width 100 height 43
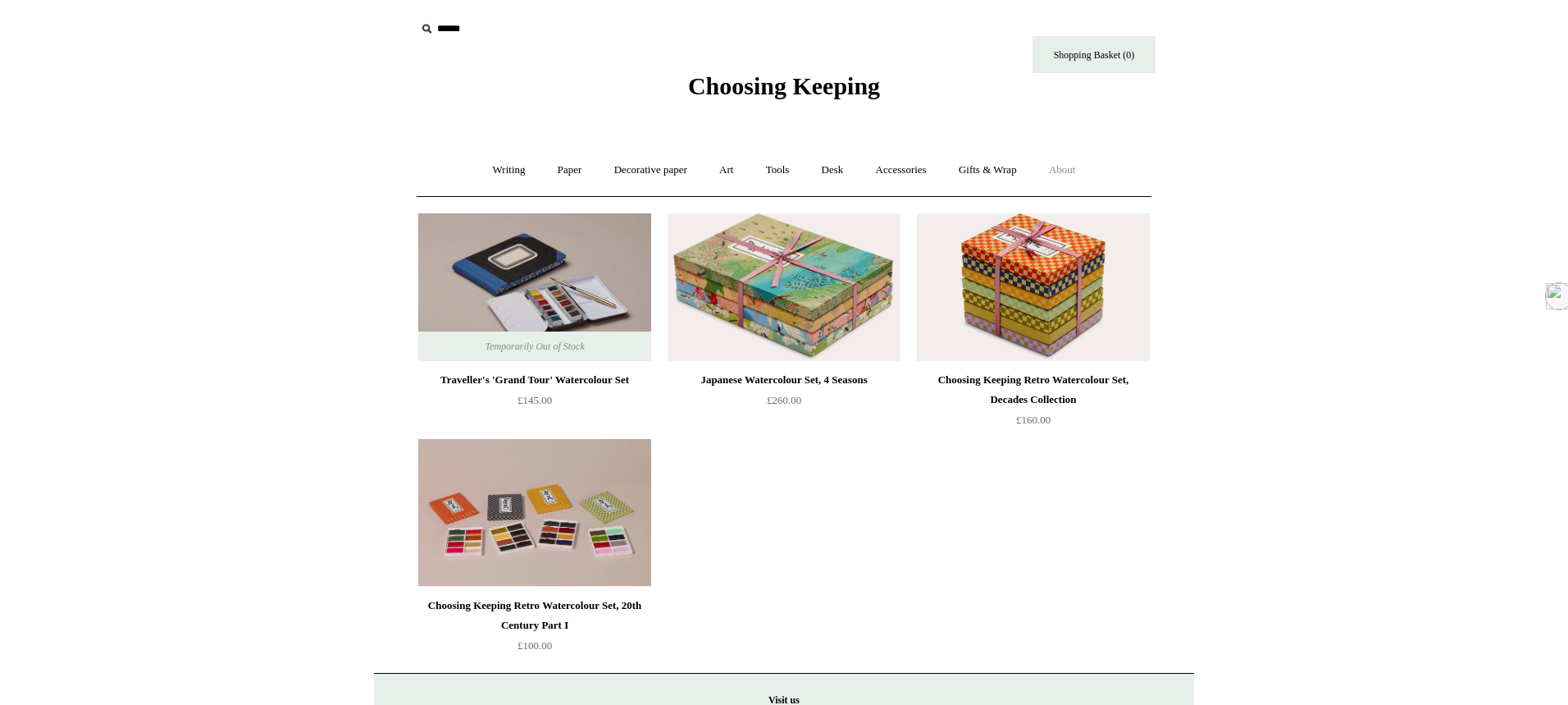
drag, startPoint x: 1107, startPoint y: 159, endPoint x: 1096, endPoint y: 165, distance: 12.5
click at [1106, 160] on div "Writing + Pens by brand + [GEOGRAPHIC_DATA] Lamy Ohnishi Seisakusho [GEOGRAPHIC…" at bounding box center [784, 169] width 735 height 52
click at [1090, 167] on link "About +" at bounding box center [1062, 170] width 56 height 43
